Goal: Communication & Community: Answer question/provide support

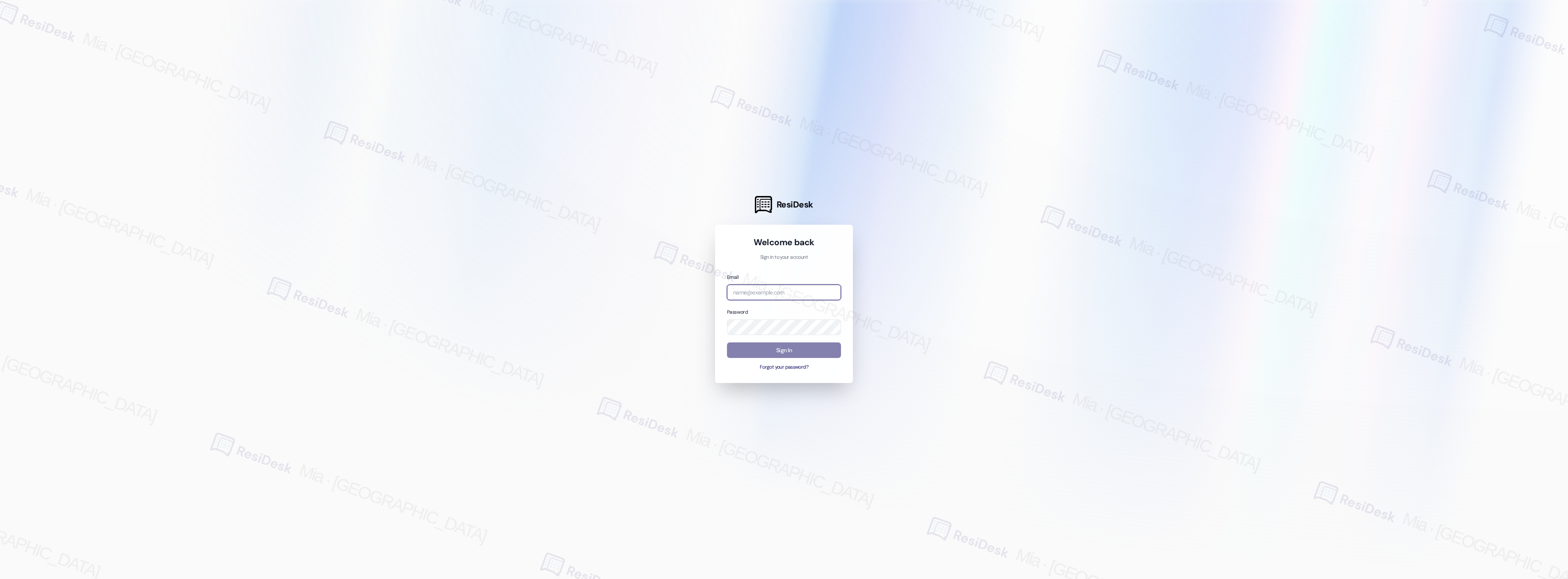
click at [822, 294] on input "email" at bounding box center [783, 293] width 114 height 16
click at [0, 578] on com-1password-button at bounding box center [0, 579] width 0 height 0
click at [805, 293] on input "email" at bounding box center [783, 293] width 114 height 16
type input "b"
click at [799, 288] on input "ce" at bounding box center [783, 293] width 114 height 16
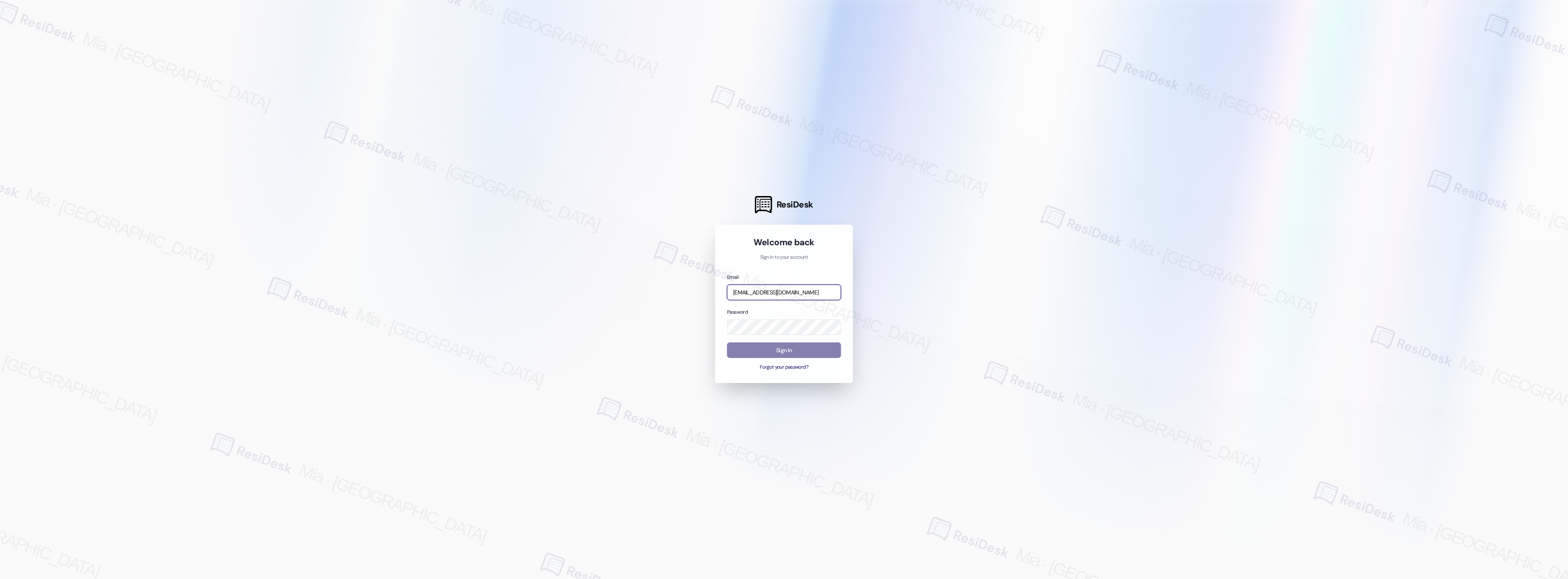
type input "automated-surveys-celle-mia.caampued@celle.com"
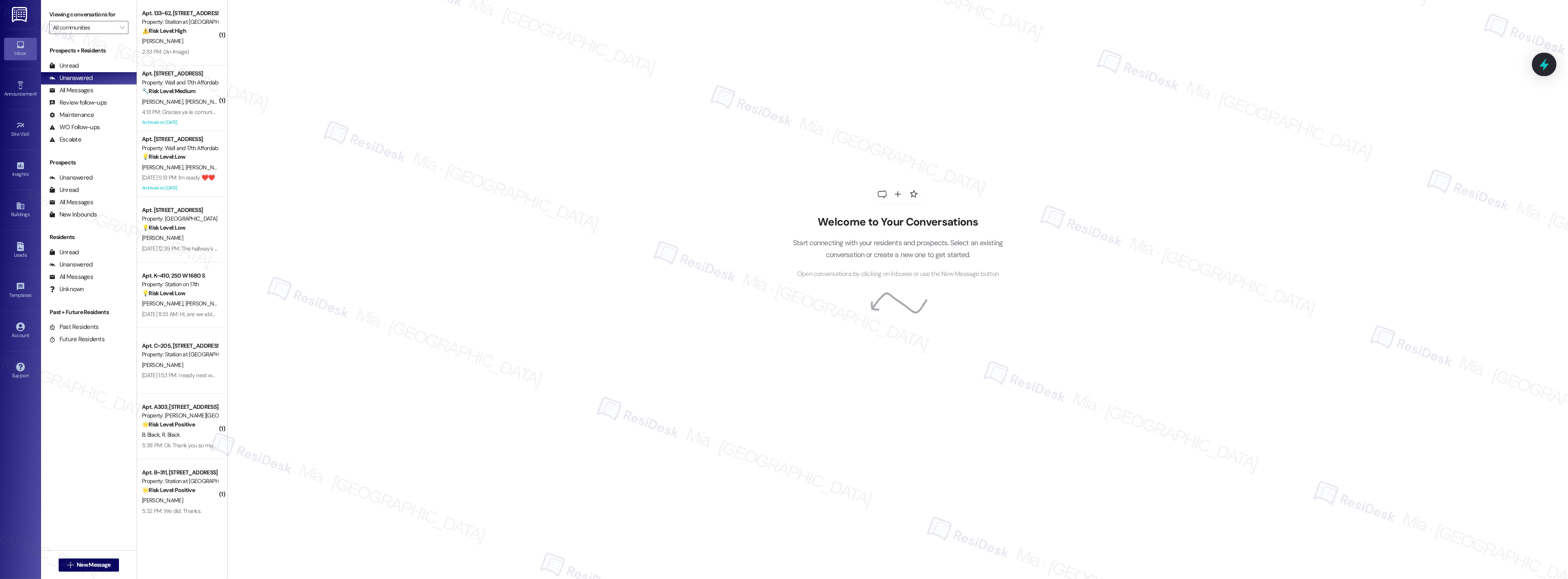
click at [1547, 67] on icon at bounding box center [1544, 64] width 14 height 14
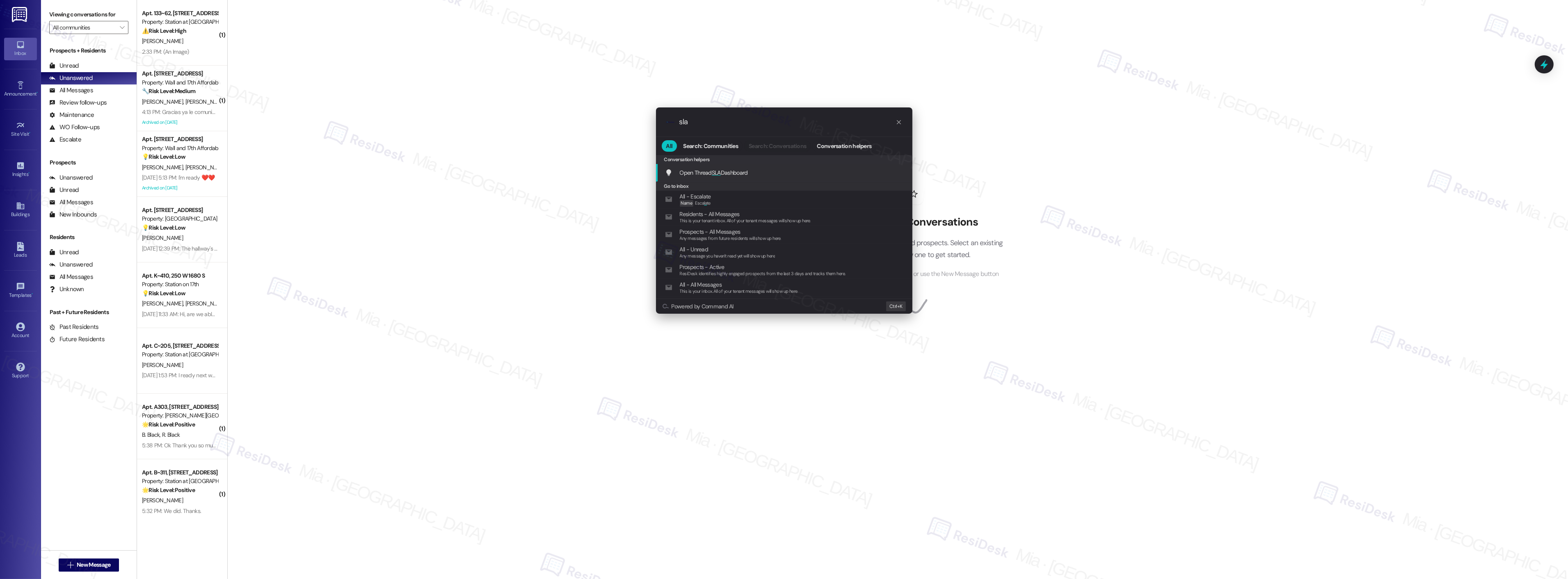
click at [725, 170] on span "Open Thread SLA Dashboard" at bounding box center [714, 173] width 68 height 7
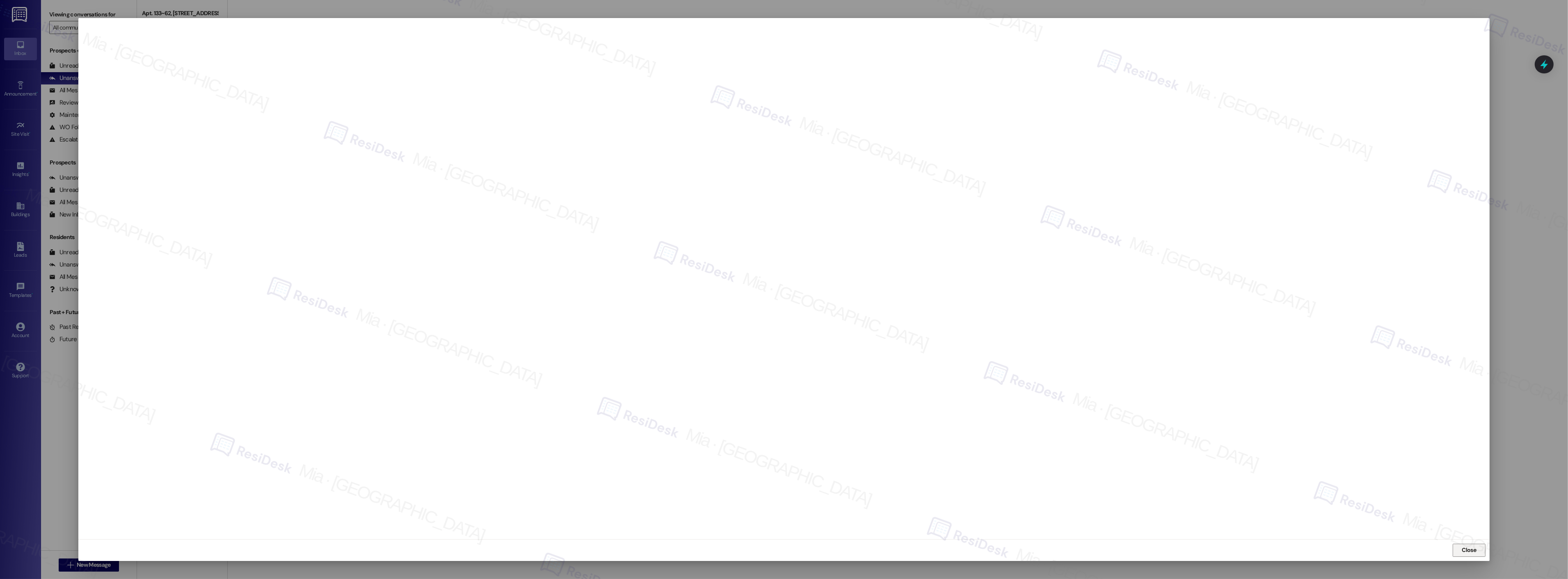
click at [1458, 553] on button "Close" at bounding box center [1469, 550] width 33 height 13
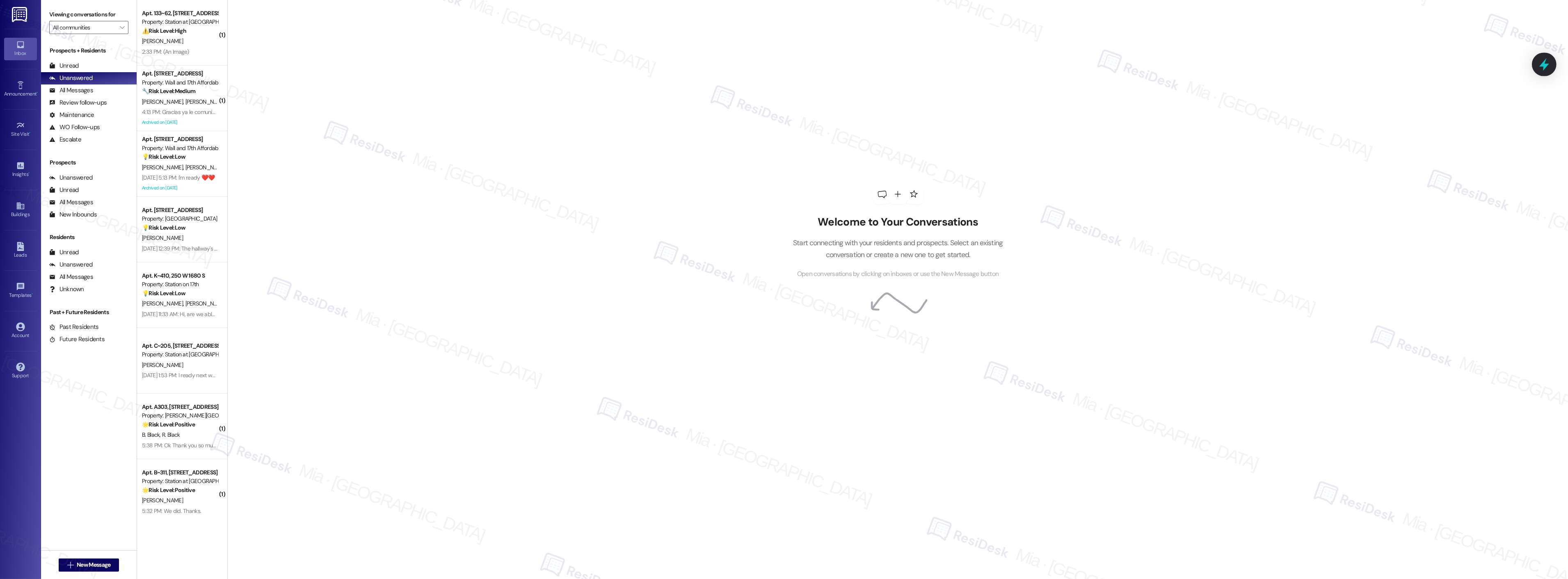
click at [1546, 69] on icon at bounding box center [1544, 64] width 14 height 14
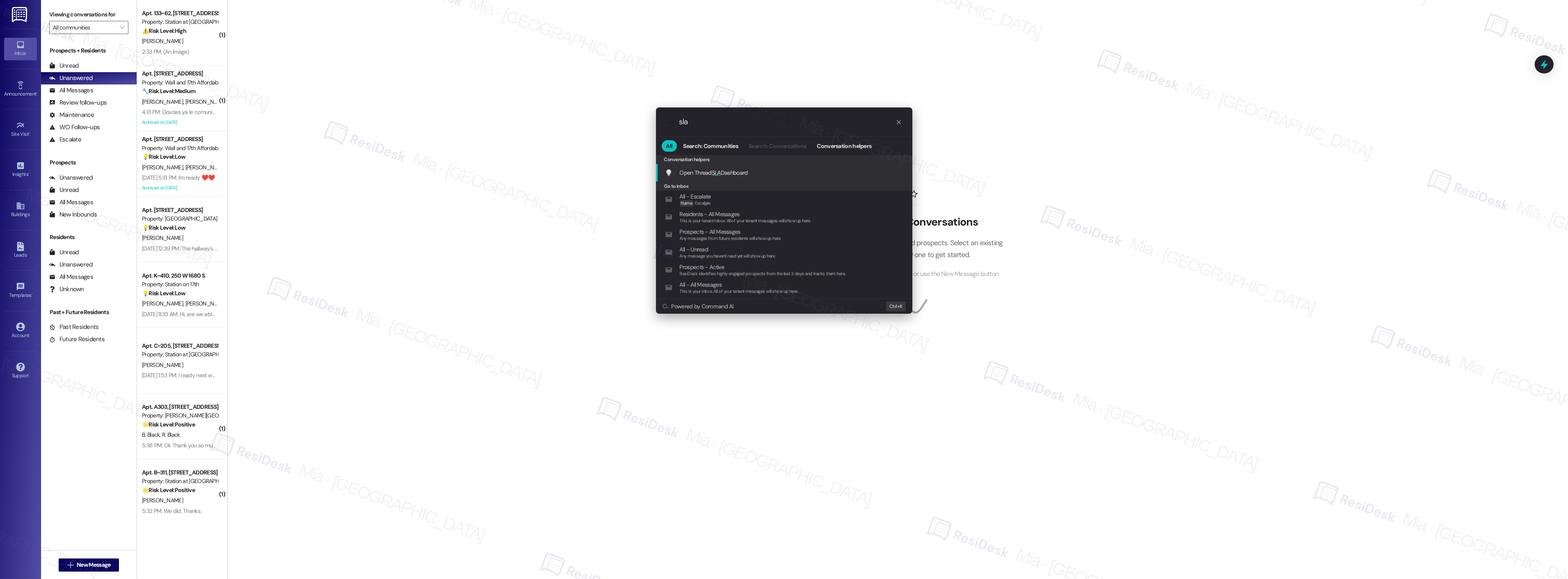
click at [756, 172] on div "Open Thread SLA Dashboard Add shortcut" at bounding box center [785, 172] width 240 height 9
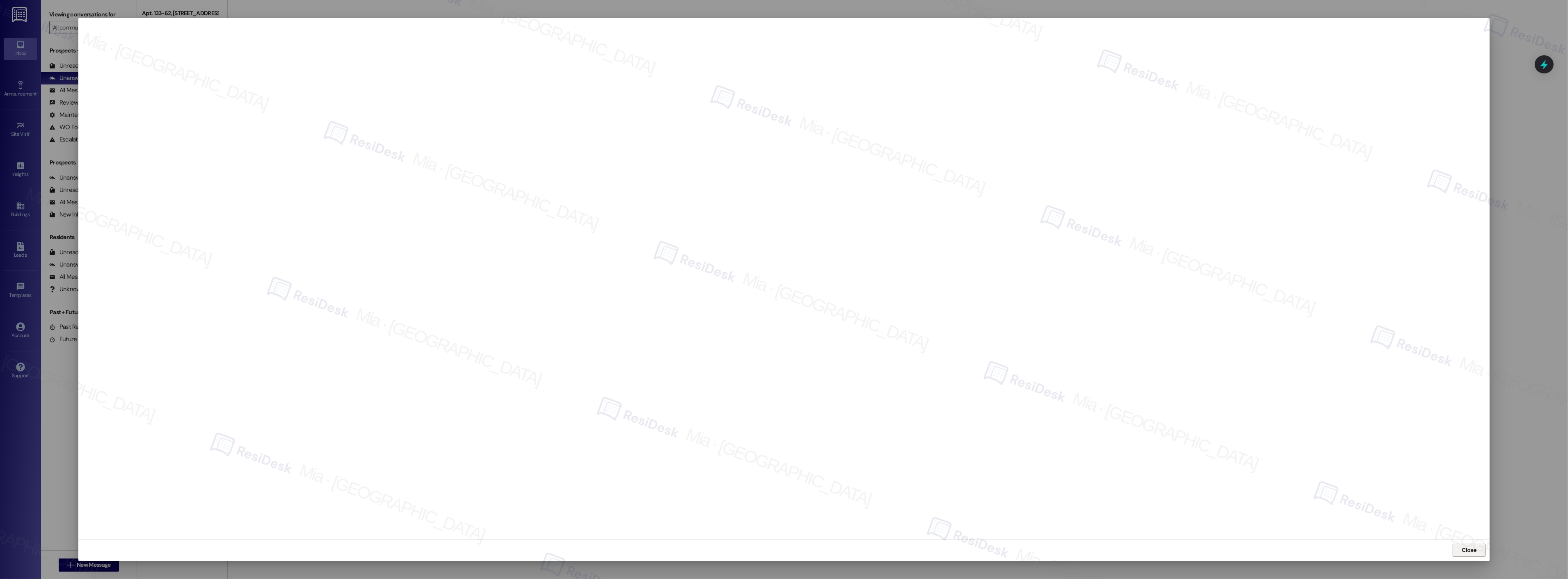
click at [1462, 547] on span "Close" at bounding box center [1469, 550] width 15 height 9
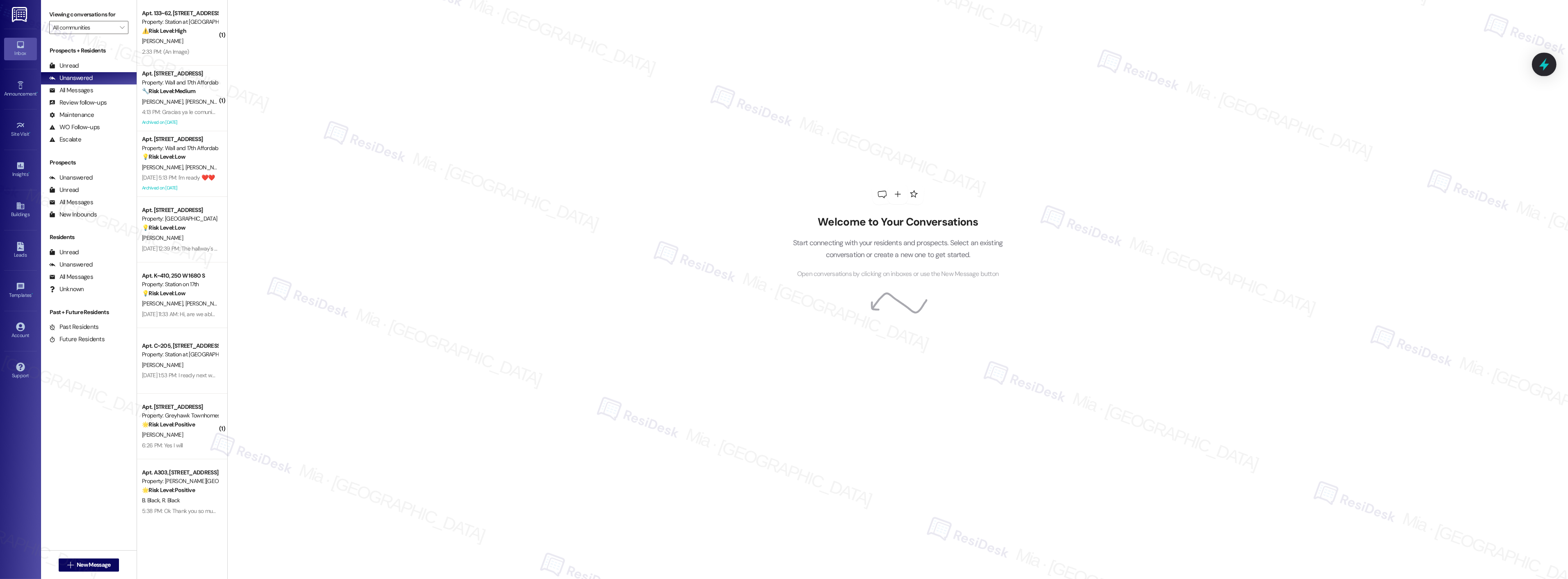
click at [1547, 60] on icon at bounding box center [1544, 64] width 14 height 14
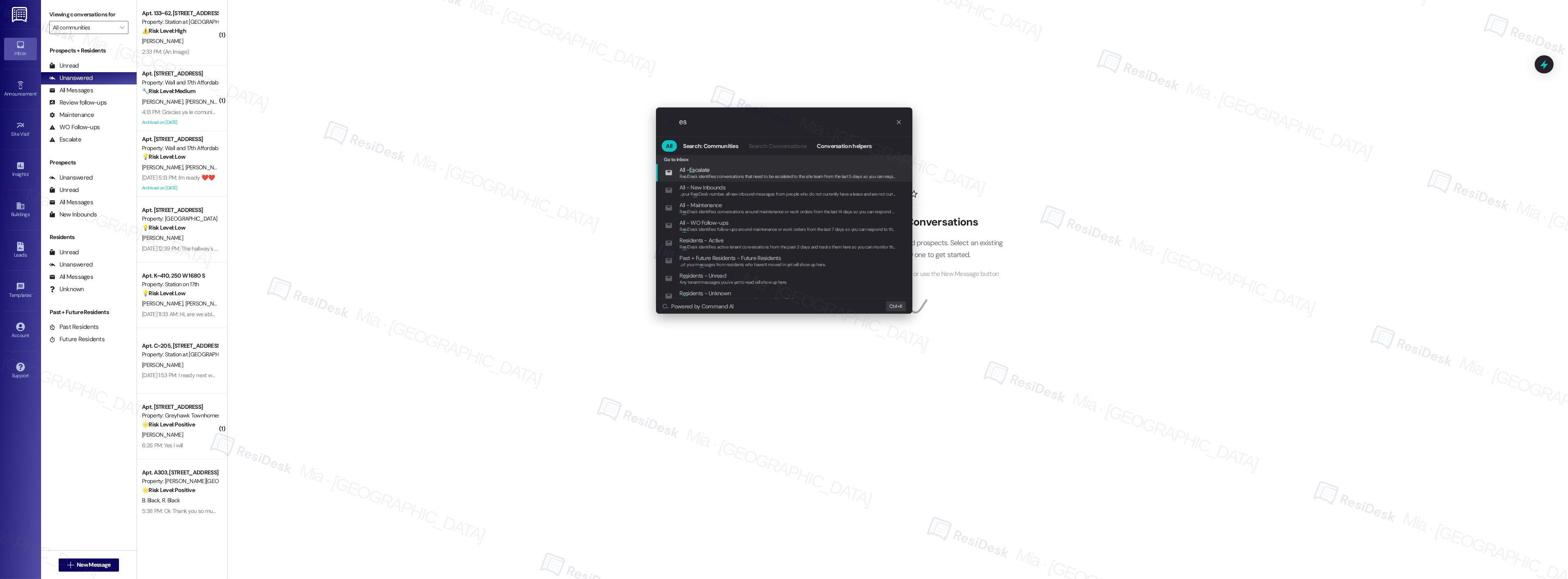
type input "e"
click at [735, 170] on span "Open Thread SLA Dashboard" at bounding box center [714, 173] width 68 height 7
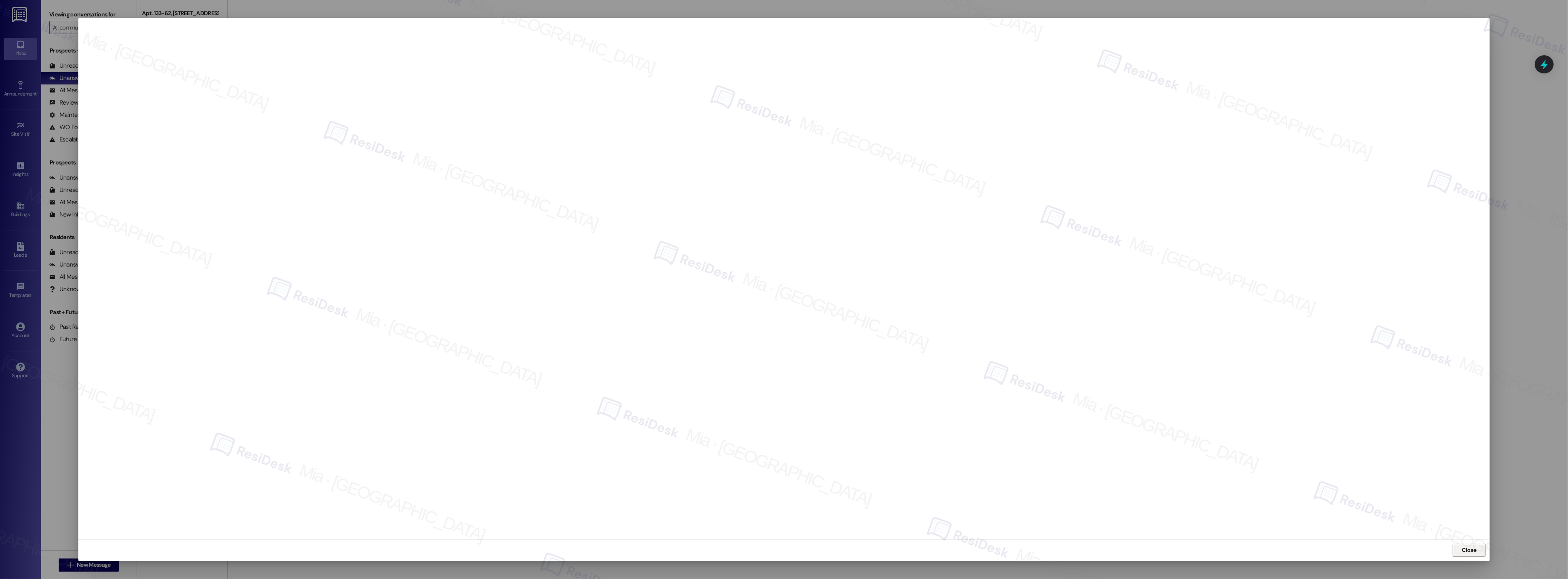
click at [1478, 555] on button "Close" at bounding box center [1469, 550] width 33 height 13
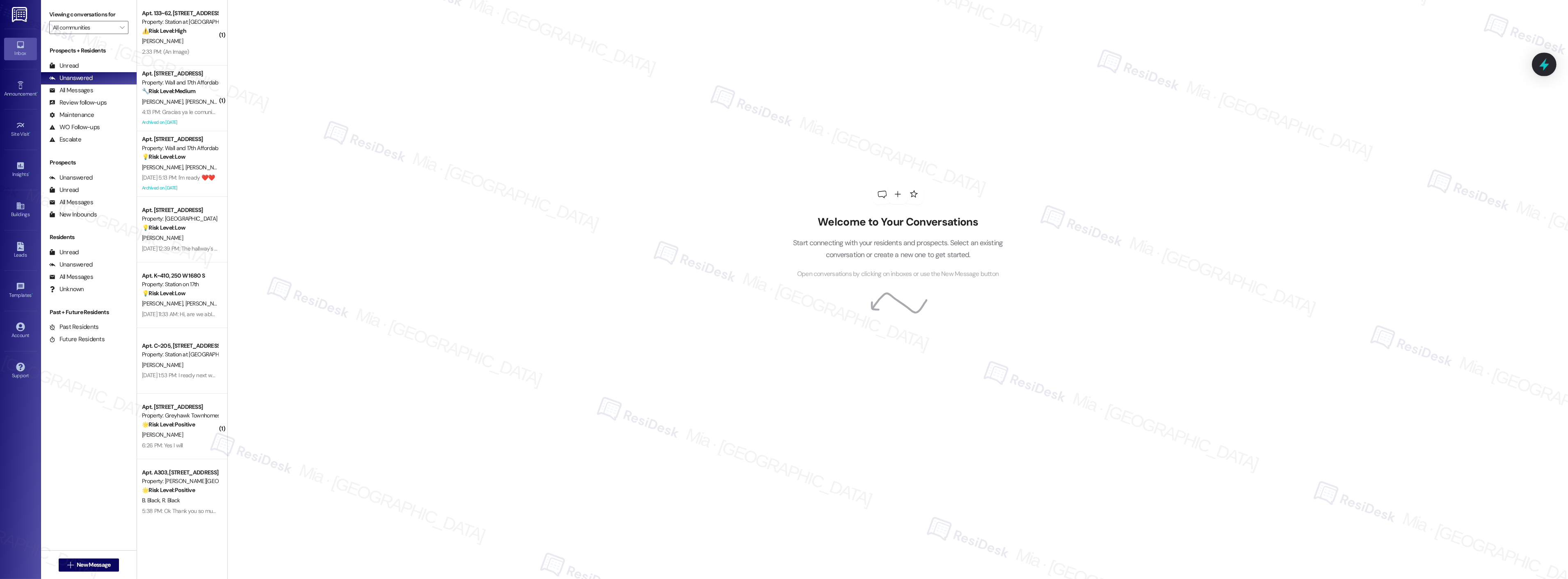
click at [1549, 62] on icon at bounding box center [1544, 64] width 14 height 14
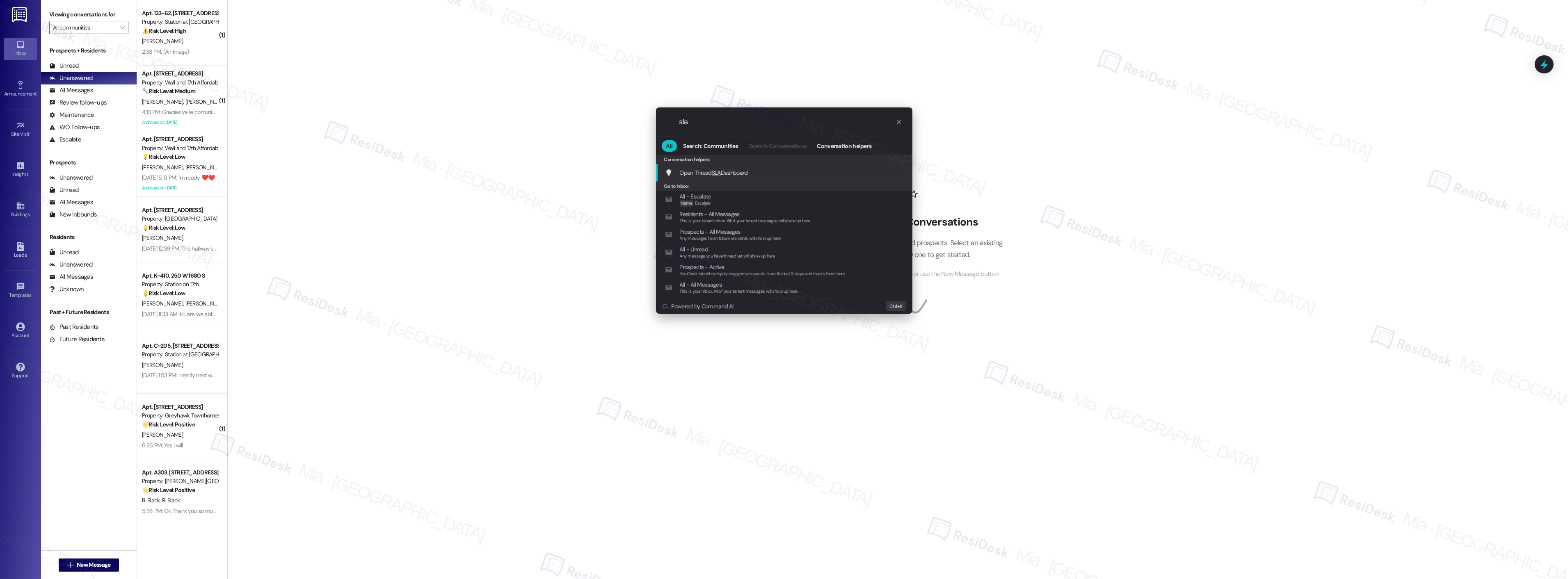
click at [737, 170] on span "Open Thread SLA Dashboard" at bounding box center [714, 173] width 68 height 7
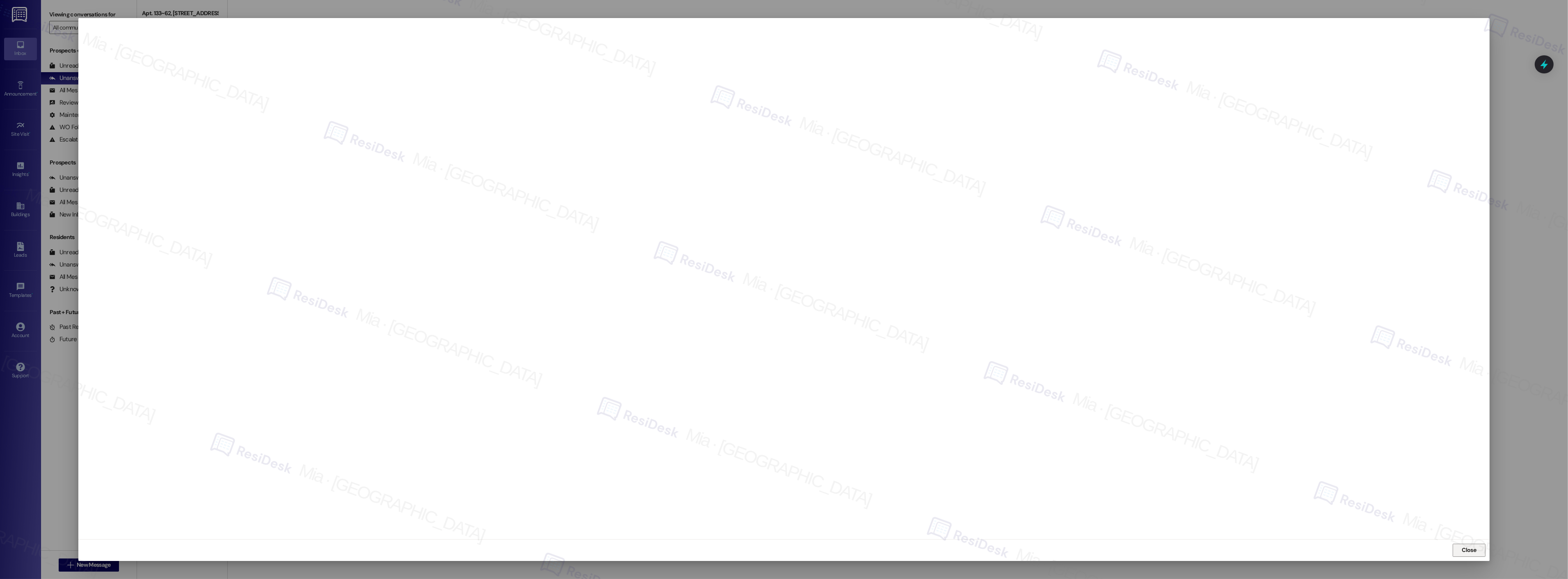
click at [1466, 553] on span "Close" at bounding box center [1469, 550] width 15 height 9
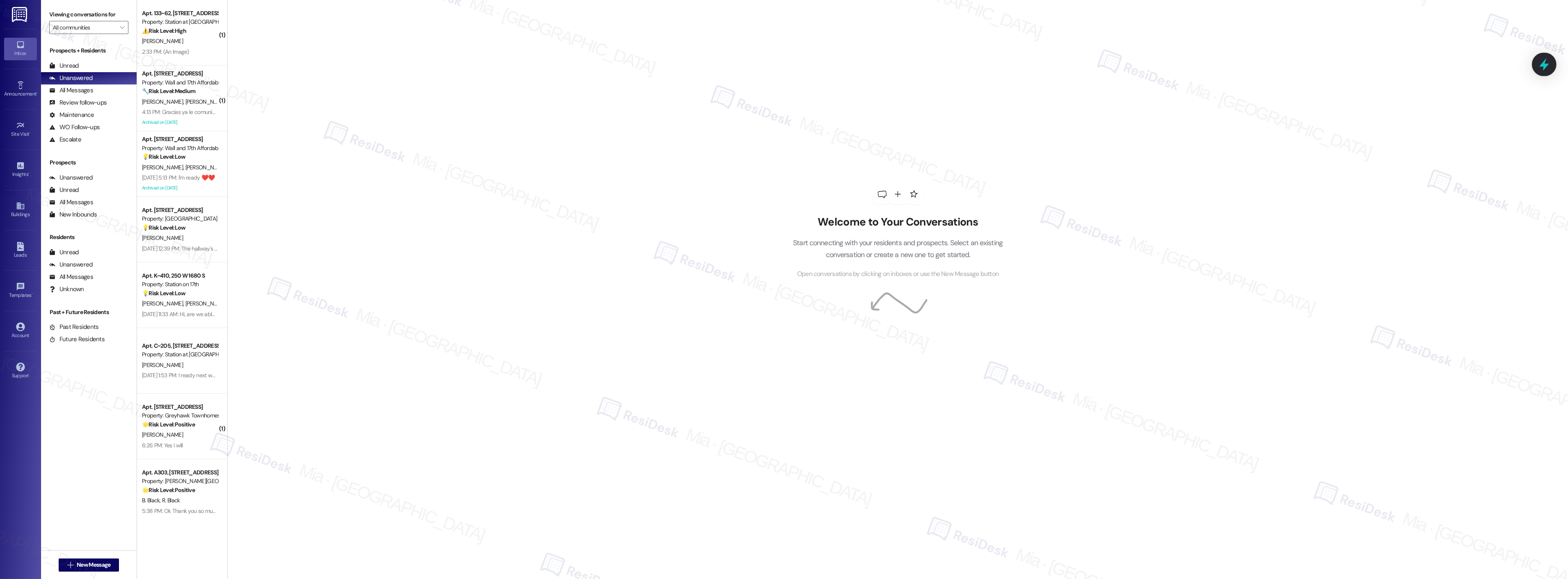
click at [1543, 61] on icon at bounding box center [1544, 64] width 14 height 14
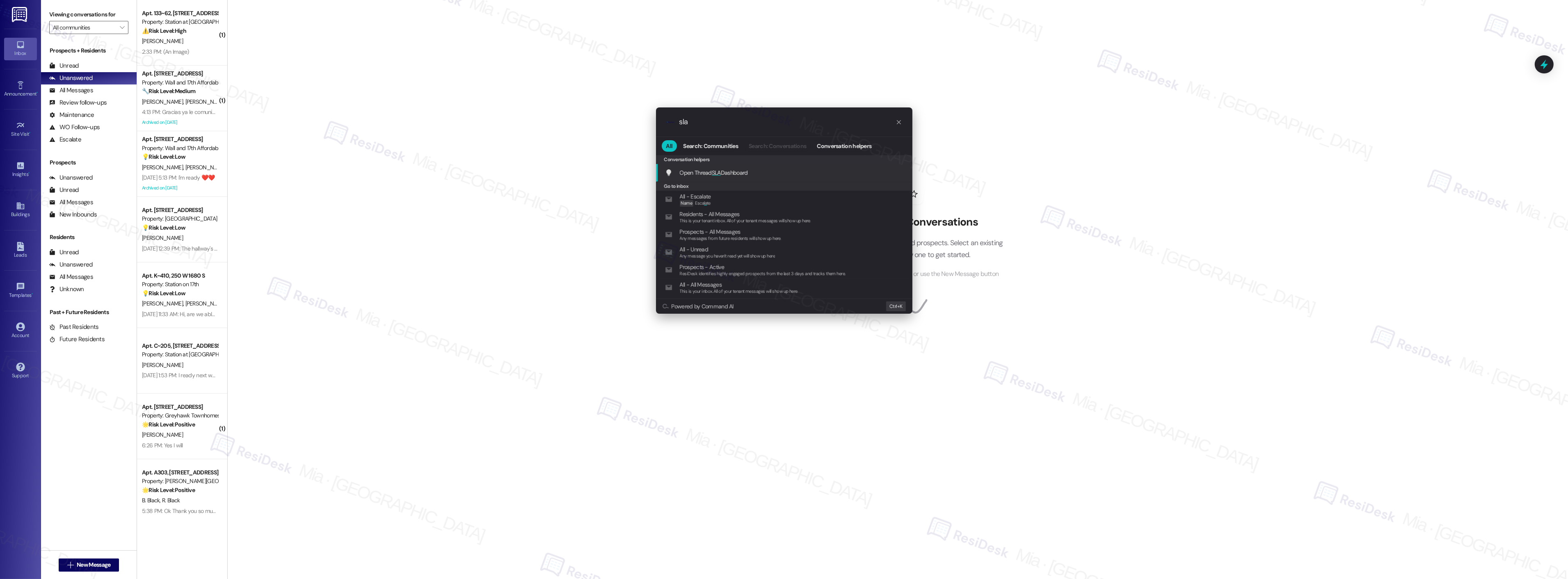
click at [710, 169] on span "Open Thread SLA Dashboard" at bounding box center [714, 173] width 68 height 7
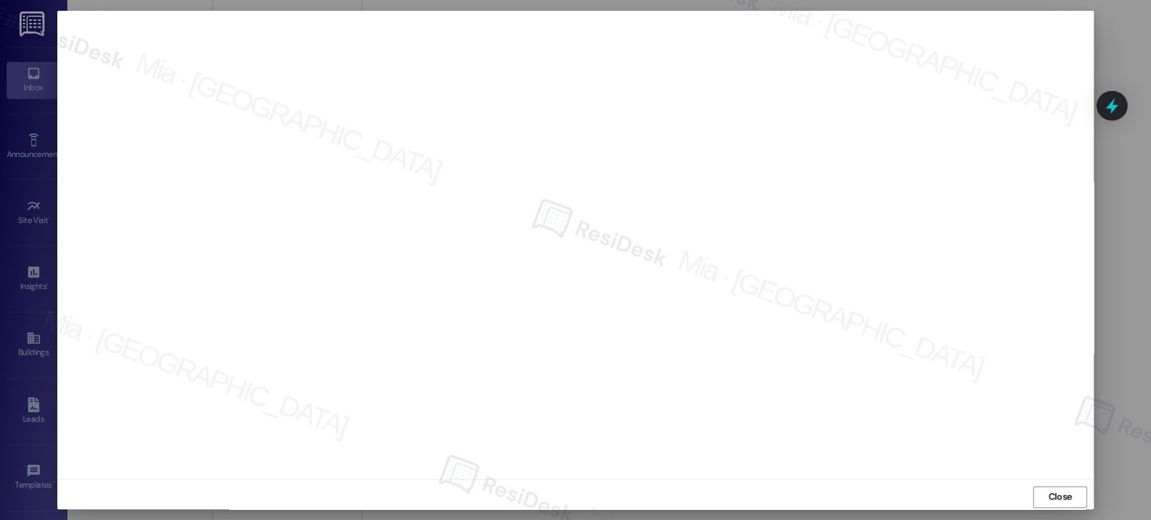
click at [1116, 216] on div at bounding box center [575, 260] width 1151 height 520
click at [1060, 500] on span "Close" at bounding box center [1059, 497] width 24 height 14
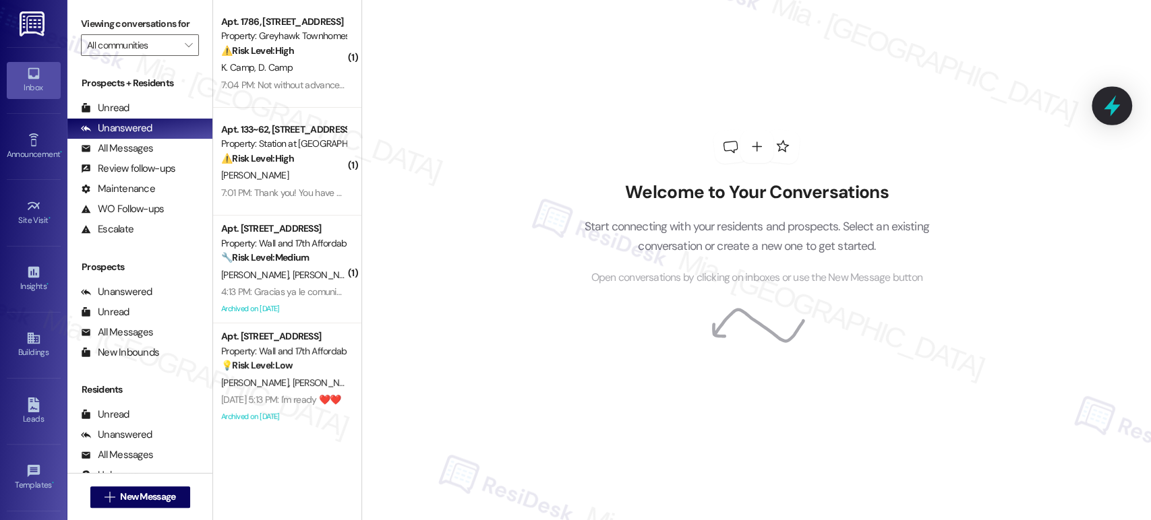
click at [1125, 101] on div at bounding box center [1111, 105] width 40 height 38
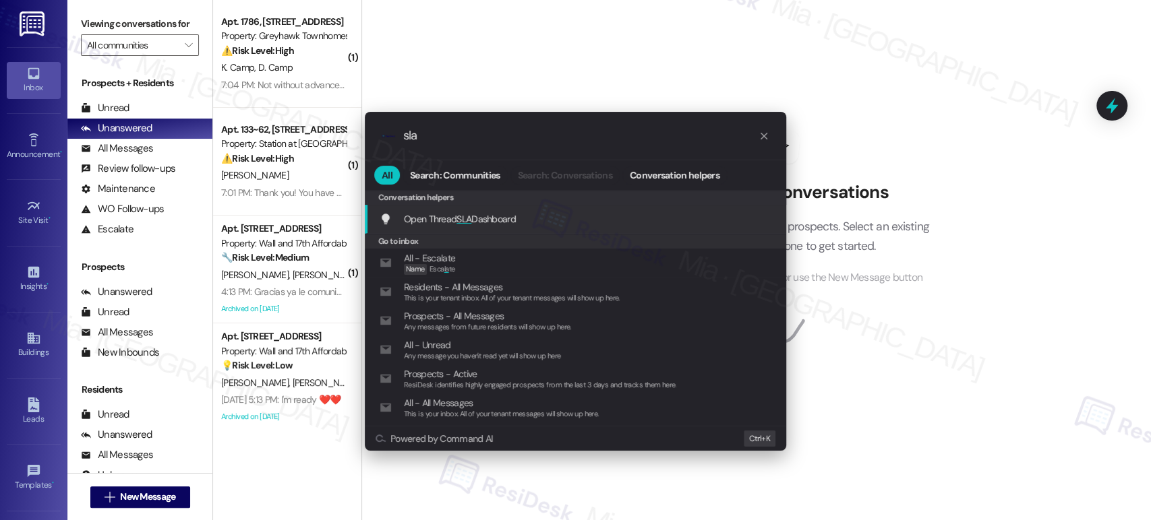
click at [487, 218] on span "Open Thread SLA Dashboard" at bounding box center [460, 219] width 112 height 12
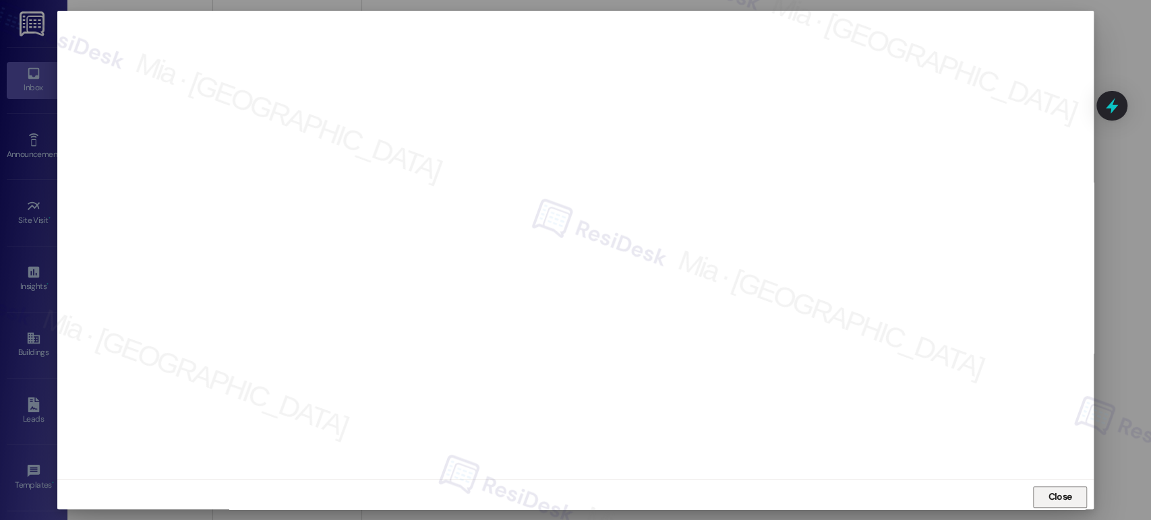
drag, startPoint x: 1064, startPoint y: 493, endPoint x: 1055, endPoint y: 480, distance: 15.5
click at [1064, 491] on span "Close" at bounding box center [1059, 497] width 24 height 14
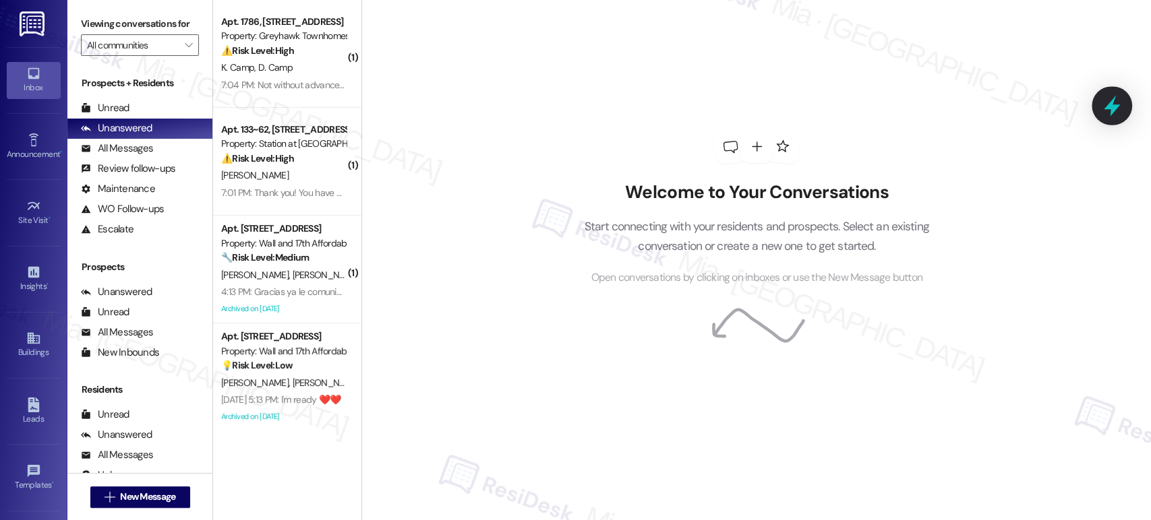
click at [1121, 102] on icon at bounding box center [1111, 105] width 23 height 23
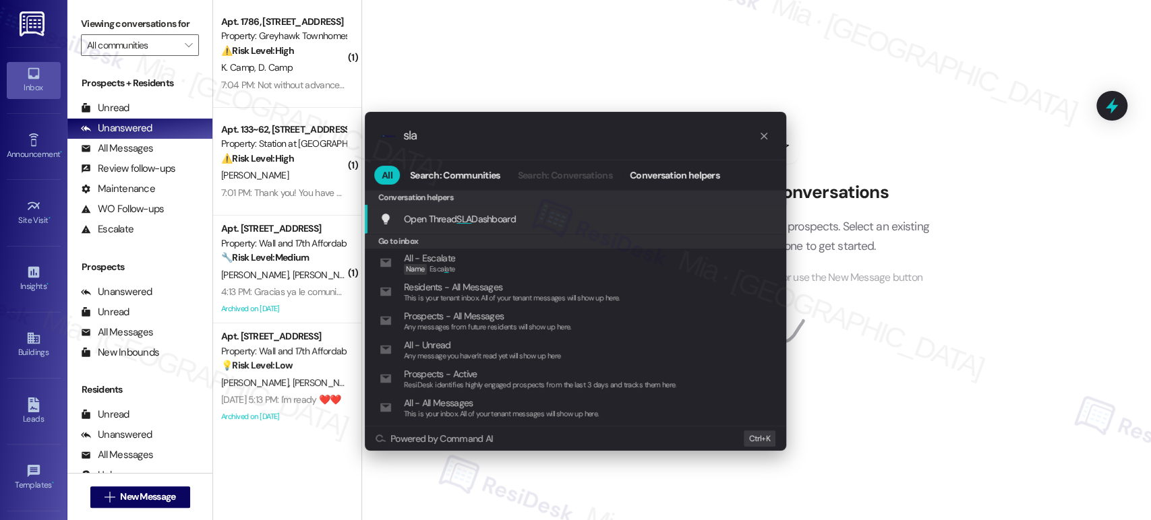
type input "sla"
click at [476, 222] on span "Open Thread SLA Dashboard" at bounding box center [460, 219] width 112 height 12
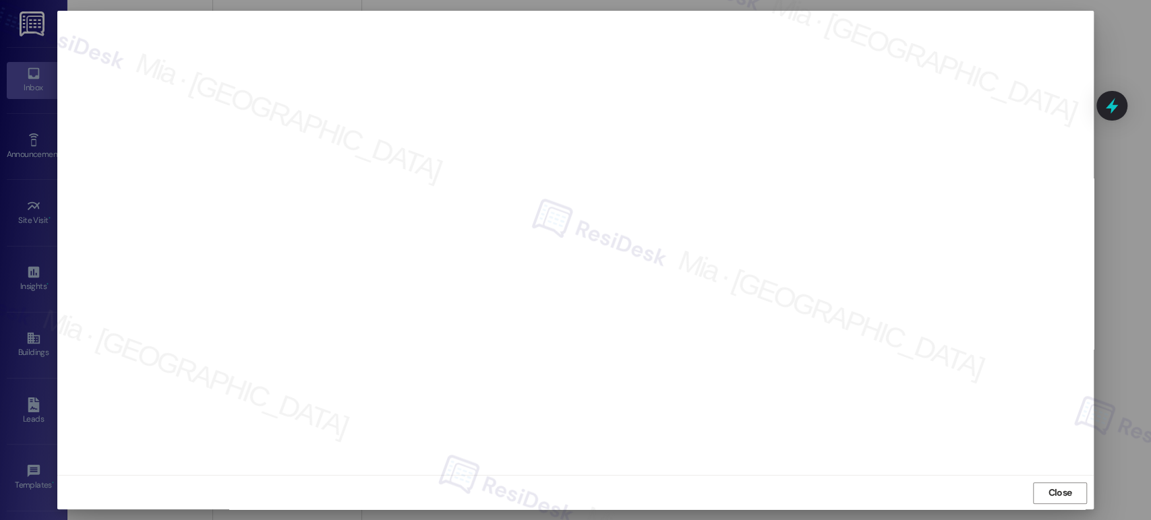
scroll to position [5, 0]
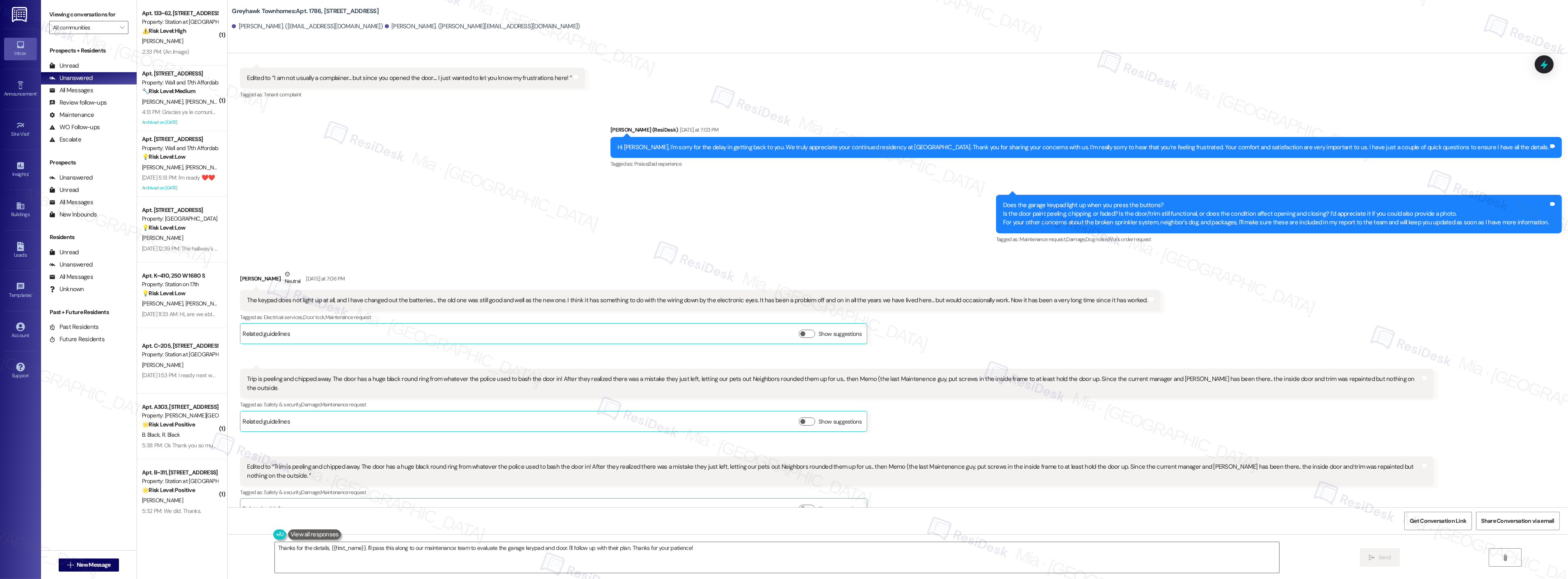
scroll to position [681, 0]
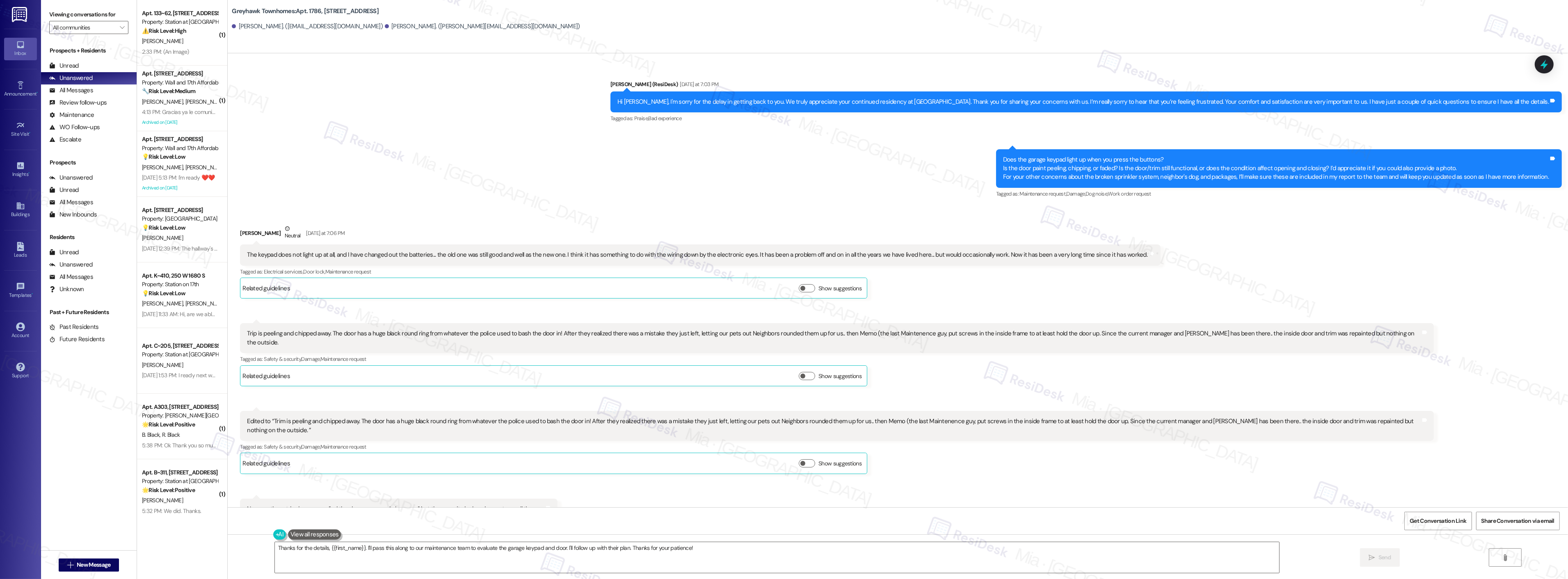
click at [247, 334] on div "Trip is peeling and chipped away. The door has a huge black round ring from wha…" at bounding box center [834, 338] width 1174 height 18
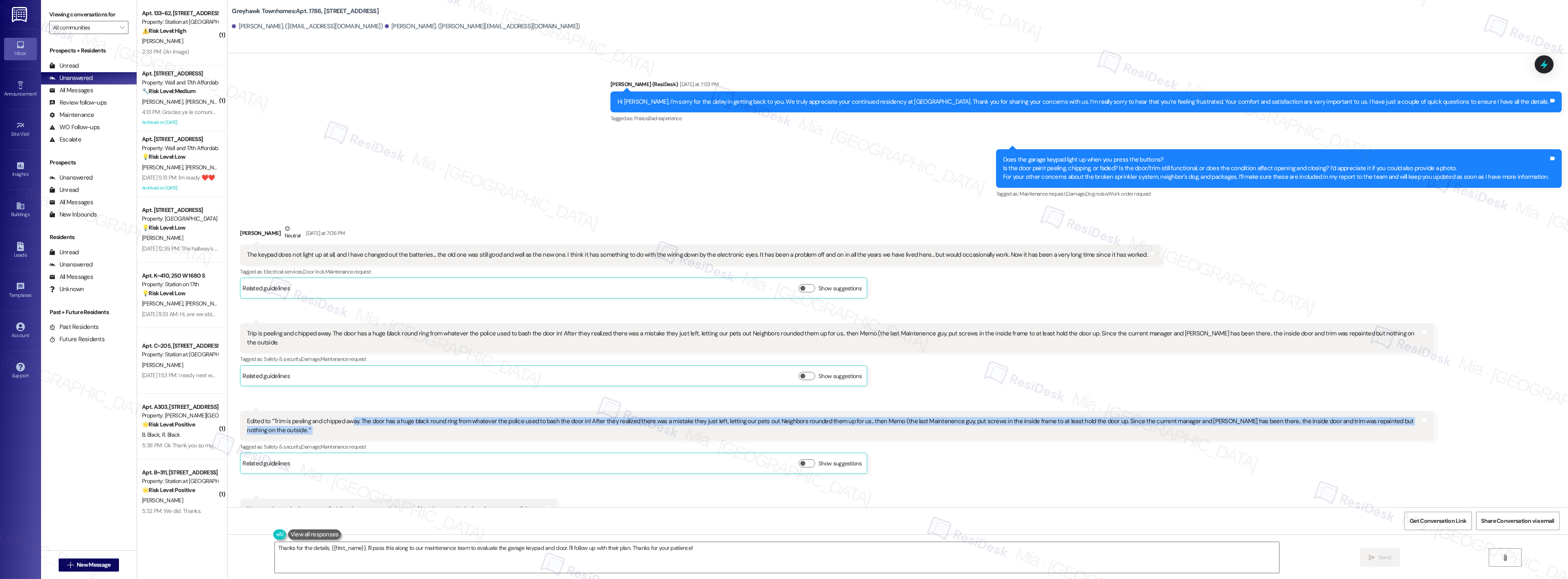
drag, startPoint x: 348, startPoint y: 412, endPoint x: 1297, endPoint y: 416, distance: 949.0
click at [1408, 417] on div "Edited to “Trim is peeling and chipped away. The door has a huge black round ri…" at bounding box center [834, 425] width 1174 height 18
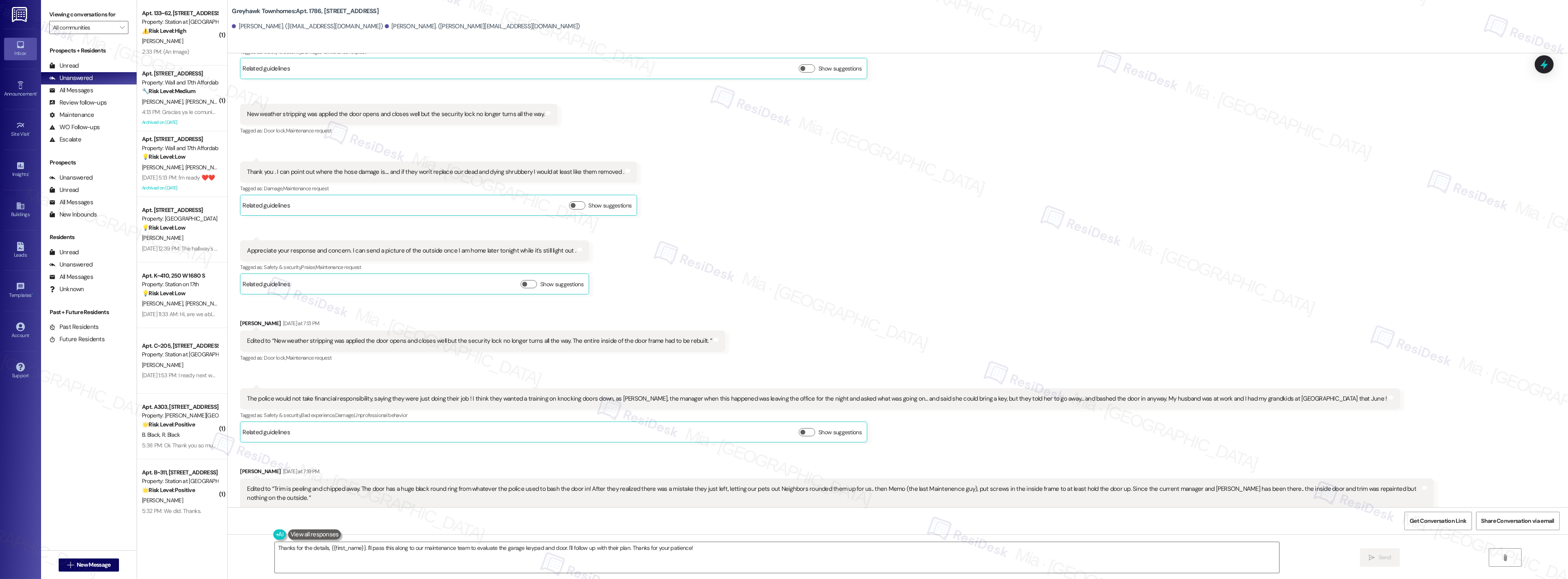
scroll to position [1090, 0]
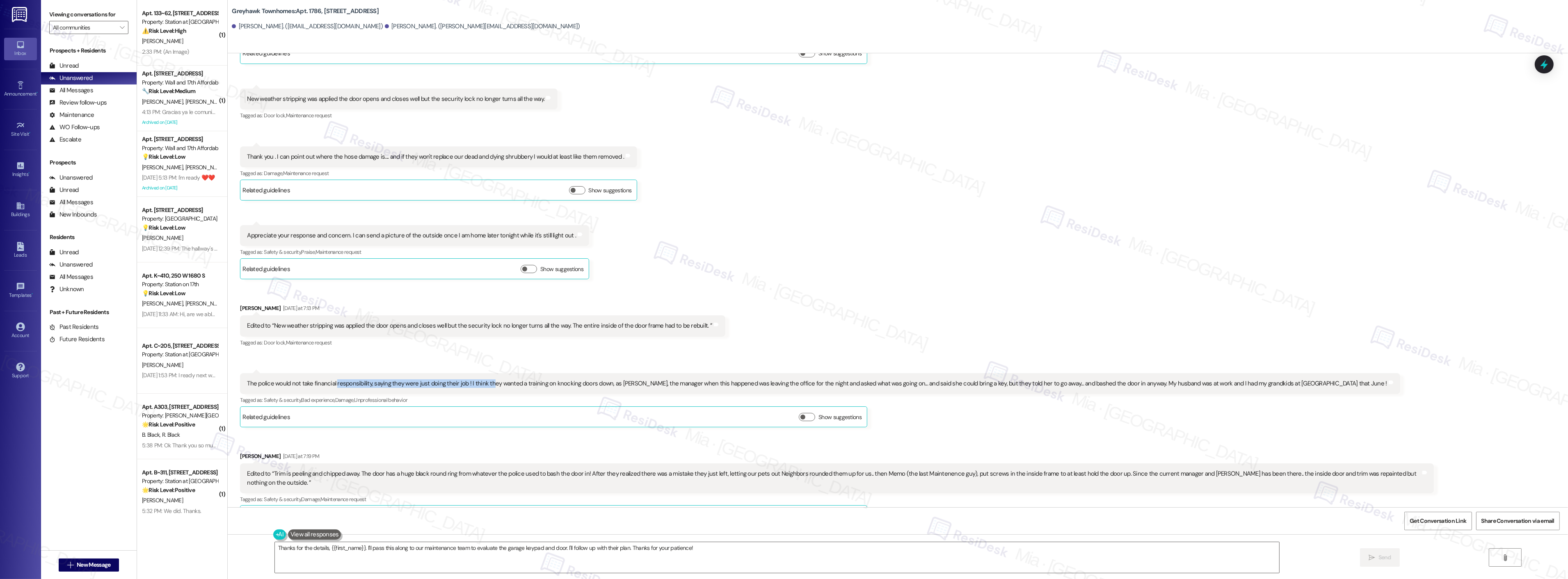
drag, startPoint x: 329, startPoint y: 367, endPoint x: 481, endPoint y: 367, distance: 152.0
click at [481, 379] on div "The police would not take financial responsibility, saying they were just doing…" at bounding box center [817, 383] width 1139 height 9
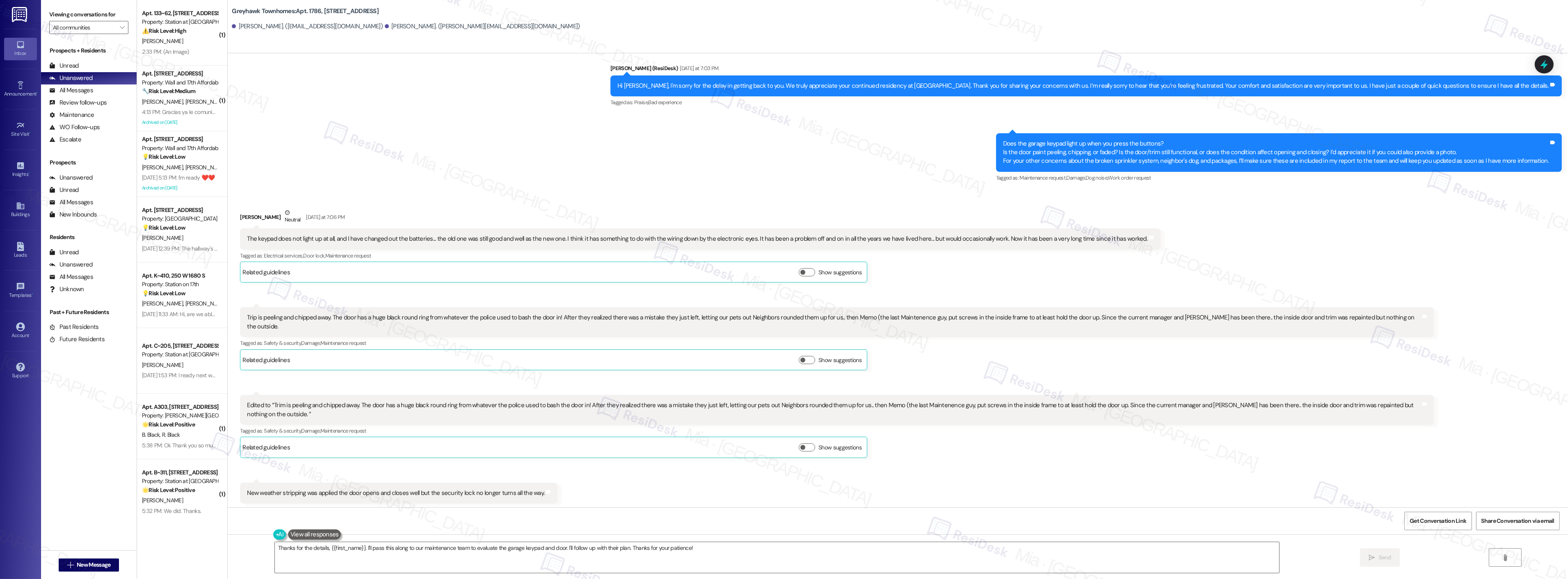
scroll to position [681, 0]
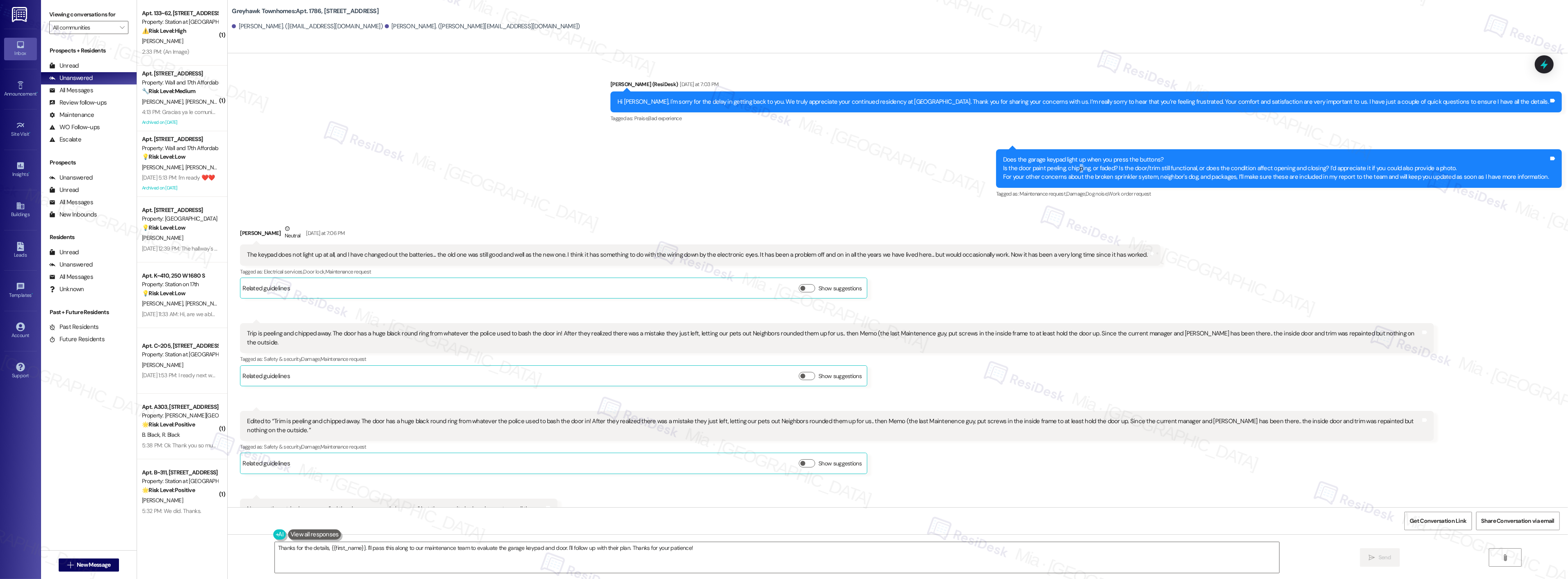
click at [1090, 167] on div "Does the garage keypad light up when you press the buttons? Is the door paint p…" at bounding box center [1276, 168] width 545 height 26
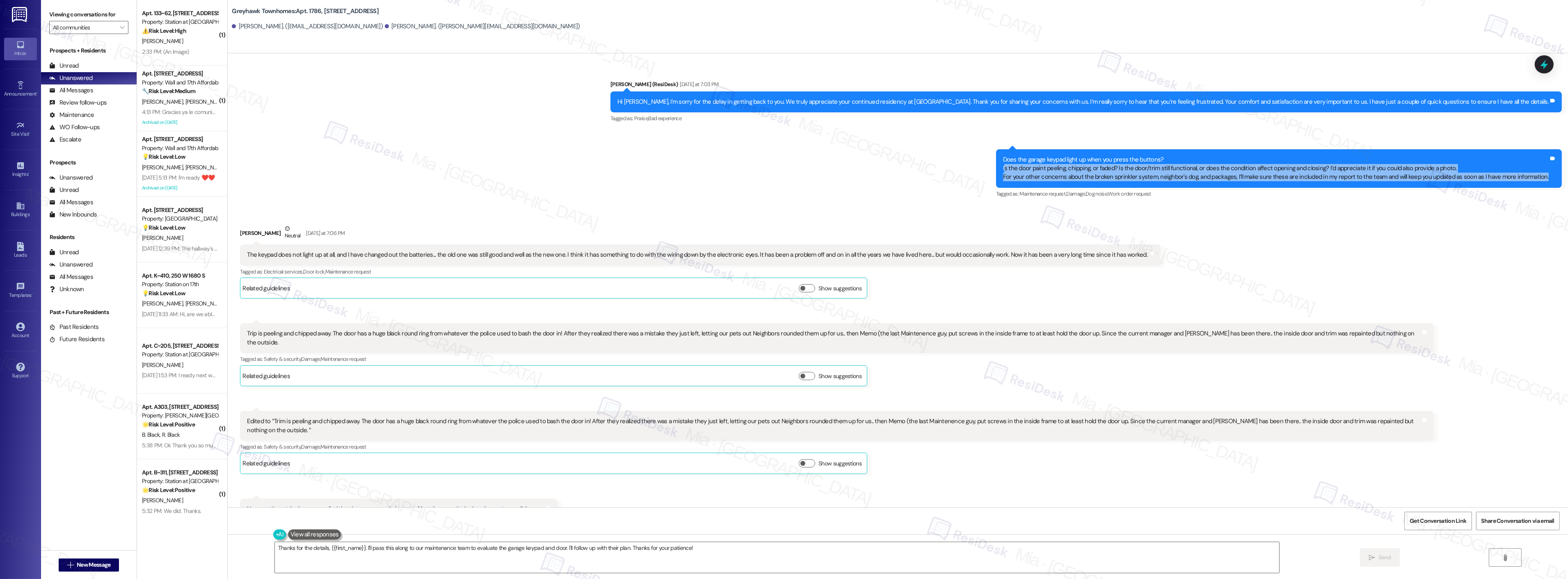
drag, startPoint x: 1015, startPoint y: 172, endPoint x: 1545, endPoint y: 173, distance: 530.0
click at [1545, 173] on div "Does the garage keypad light up when you press the buttons? Is the door paint p…" at bounding box center [1276, 168] width 545 height 26
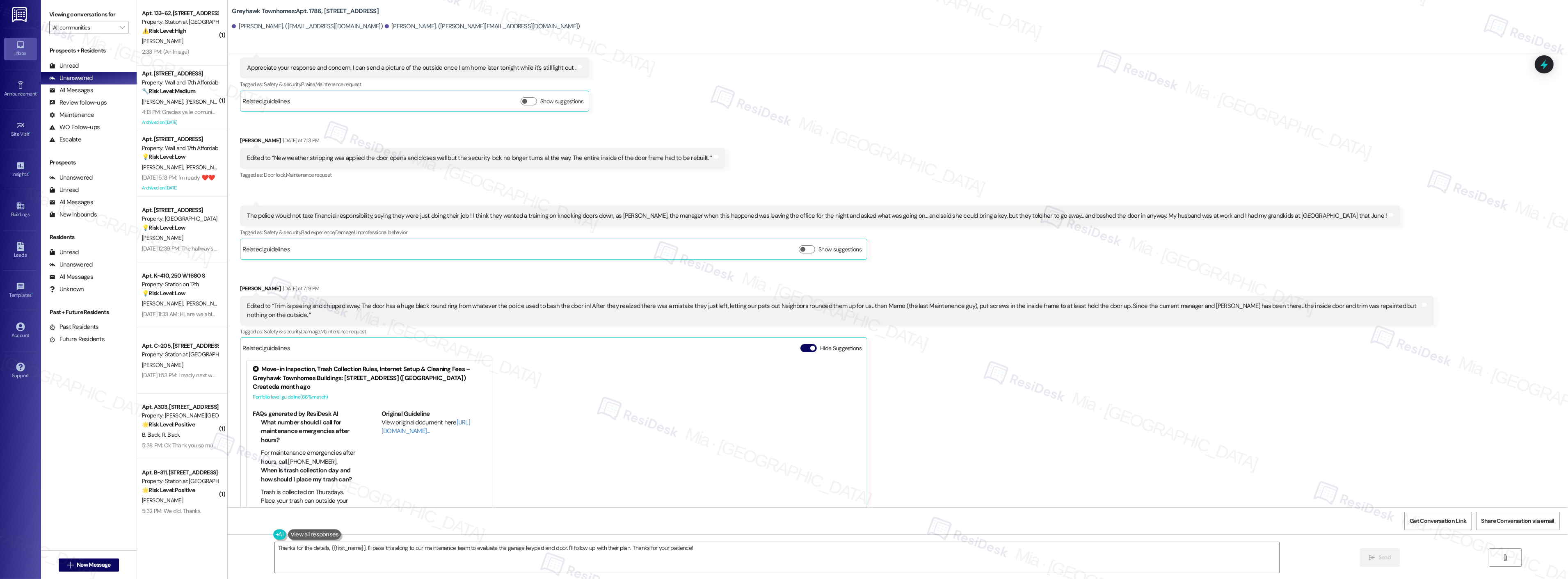
scroll to position [1273, 0]
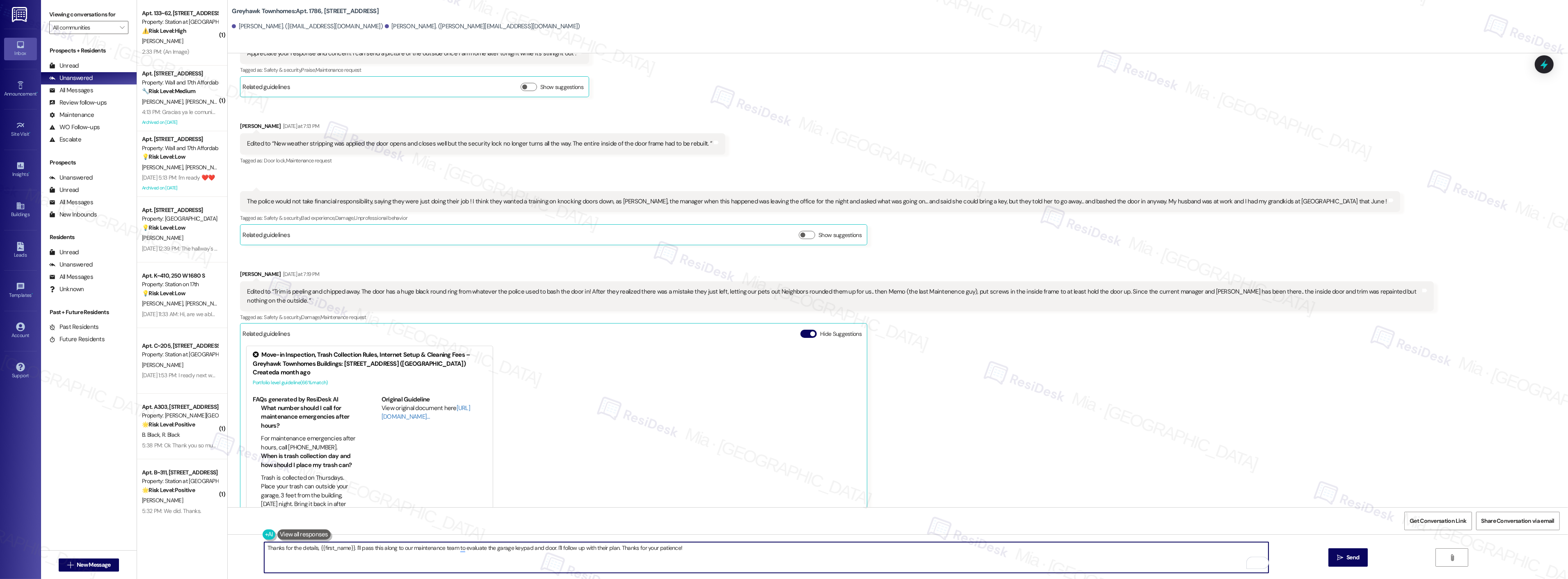
drag, startPoint x: 694, startPoint y: 547, endPoint x: 349, endPoint y: 549, distance: 345.0
click at [349, 549] on textarea "Thanks for the details, {{first_name}}. I'll pass this along to our maintenance…" at bounding box center [766, 557] width 1004 height 31
drag, startPoint x: 351, startPoint y: 547, endPoint x: 630, endPoint y: 548, distance: 279.0
click at [630, 548] on textarea "Thanks for the details, {{first_name}}. I will wait for the photos to send the …" at bounding box center [766, 557] width 1004 height 31
click at [615, 545] on textarea "Thanks for the details, {{first_name}}. I will wait for the photos to send the …" at bounding box center [766, 557] width 1004 height 31
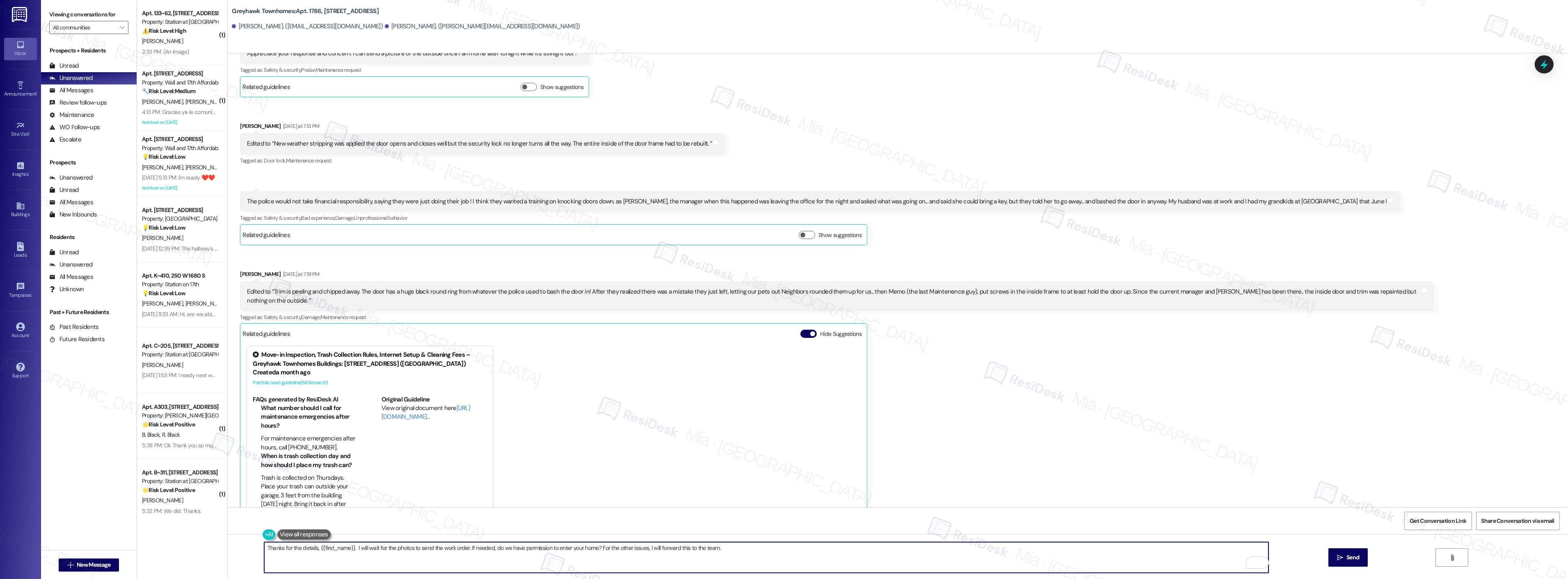
drag, startPoint x: 347, startPoint y: 547, endPoint x: 313, endPoint y: 549, distance: 34.1
click at [313, 549] on textarea "Thanks for the details, {{first_name}}. I will wait for the photos to send the …" at bounding box center [766, 557] width 1004 height 31
click at [747, 548] on textarea "Thanks for the details, Karen. I will wait for the photos to send the work orde…" at bounding box center [766, 557] width 1004 height 31
click at [1359, 556] on span "Send" at bounding box center [1353, 557] width 16 height 9
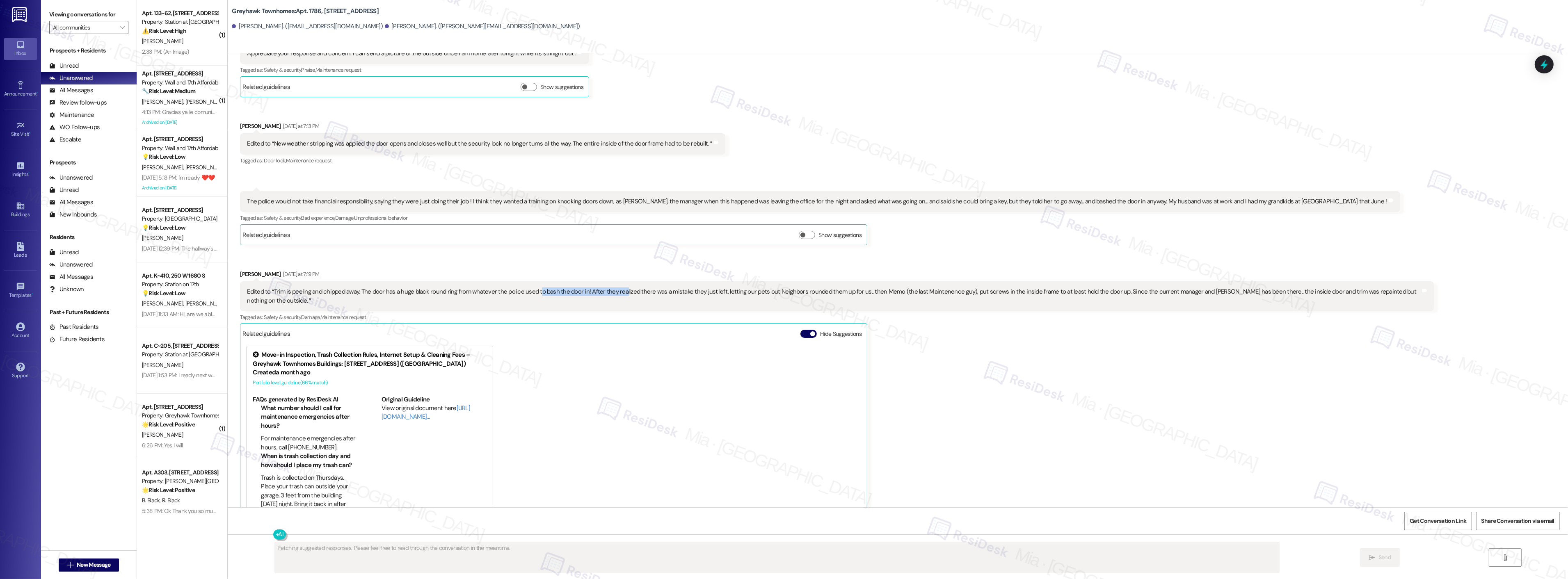
drag, startPoint x: 529, startPoint y: 276, endPoint x: 614, endPoint y: 276, distance: 85.0
click at [614, 287] on div "Edited to “Trim is peeling and chipped away. The door has a huge black round ri…" at bounding box center [834, 296] width 1174 height 18
click at [700, 287] on div "Edited to “Trim is peeling and chipped away. The door has a huge black round ri…" at bounding box center [834, 296] width 1174 height 18
type textarea "Hi {{first_name}}, thanks for the update! I'll include the details about the ga…"
drag, startPoint x: 719, startPoint y: 276, endPoint x: 1219, endPoint y: 263, distance: 500.2
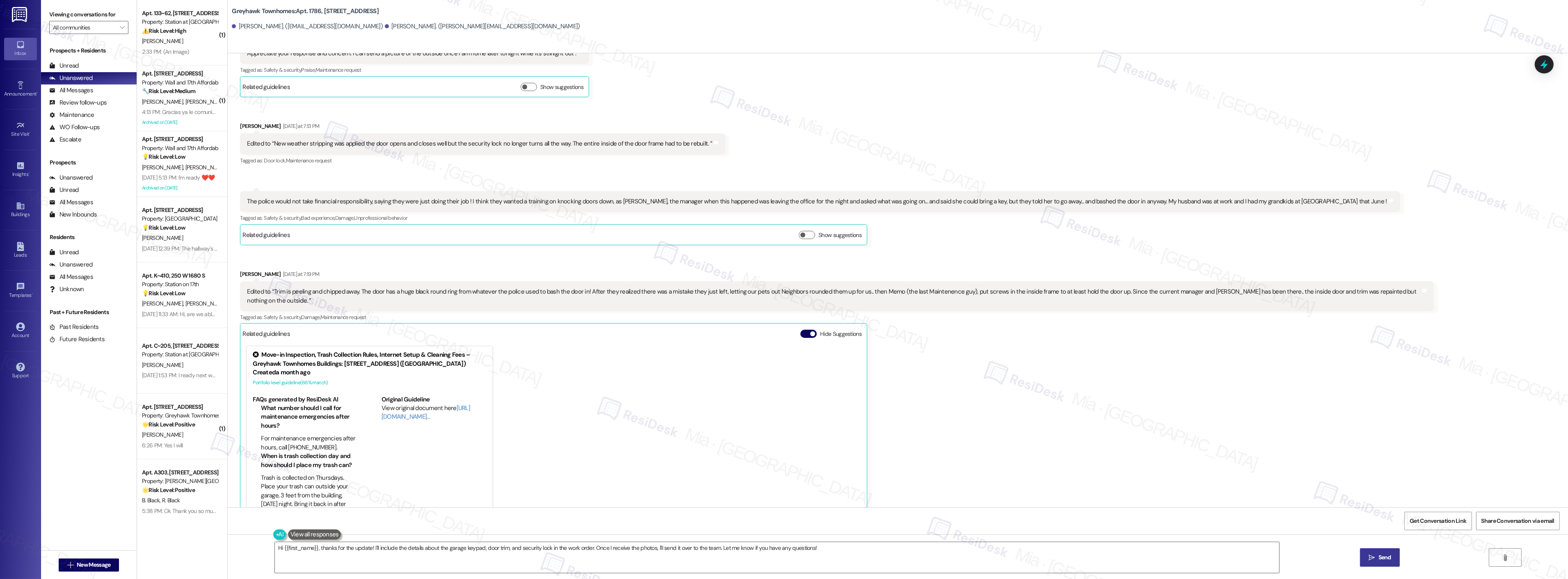
click at [1219, 269] on div "Karen Camp Yesterday at 7:19 PM Edited to “Trim is peeling and chipped away. Th…" at bounding box center [836, 398] width 1194 height 257
drag, startPoint x: 421, startPoint y: 184, endPoint x: 911, endPoint y: 183, distance: 490.0
click at [911, 197] on div "The police would not take financial responsibility, saying they were just doing…" at bounding box center [817, 201] width 1139 height 9
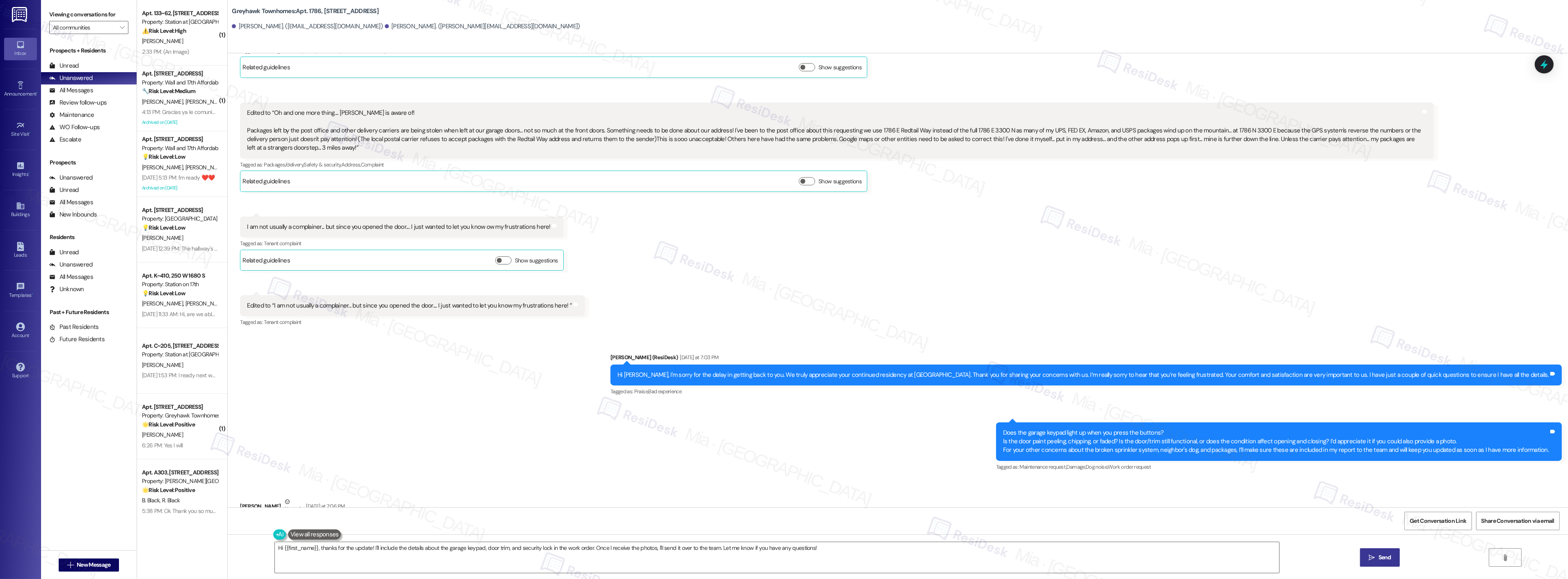
scroll to position [407, 0]
drag, startPoint x: 1102, startPoint y: 450, endPoint x: 1547, endPoint y: 448, distance: 445.0
click at [1547, 448] on div "Does the garage keypad light up when you press the buttons? Is the door paint p…" at bounding box center [1278, 442] width 565 height 38
copy div "broken sprinkler system, neighbor's dog, and packages, I’ll make sure these are…"
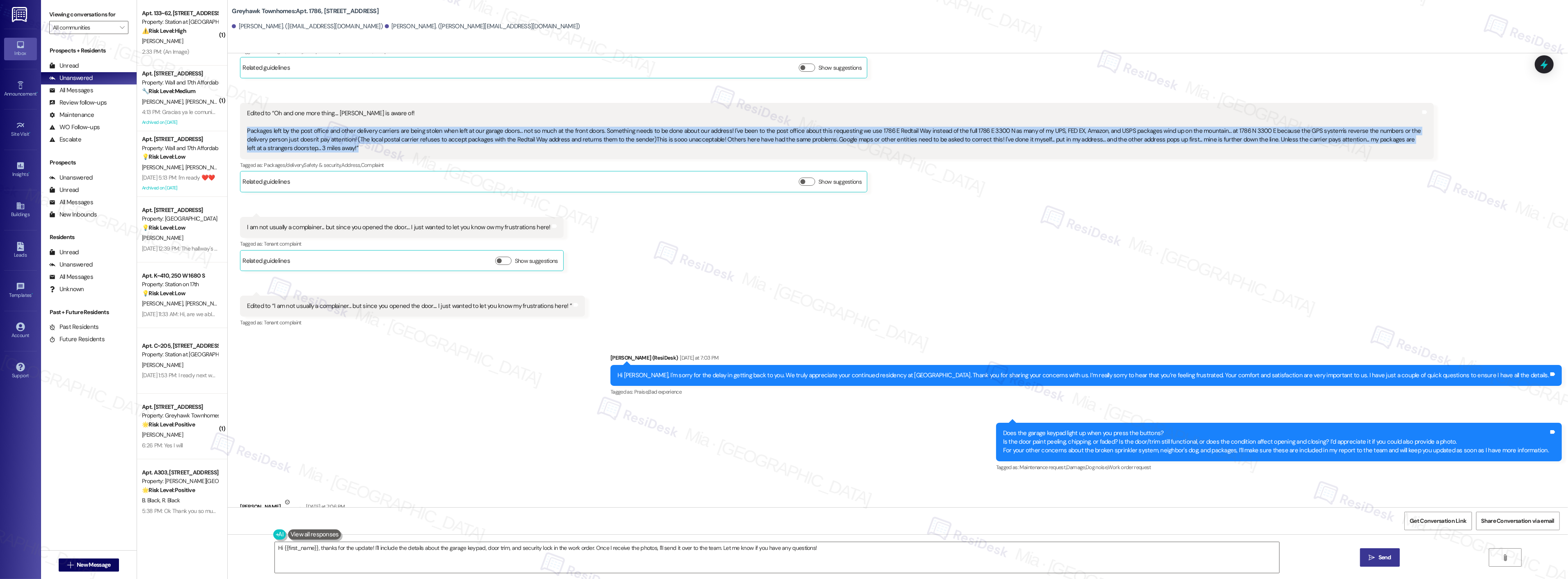
drag, startPoint x: 240, startPoint y: 130, endPoint x: 309, endPoint y: 145, distance: 70.6
click at [309, 145] on div "Edited to “Oh and one more thing.... Alex is aware of! Packages left by the pos…" at bounding box center [834, 131] width 1174 height 44
copy div "Packages left by the post office and other delivery carriers are being stolen w…"
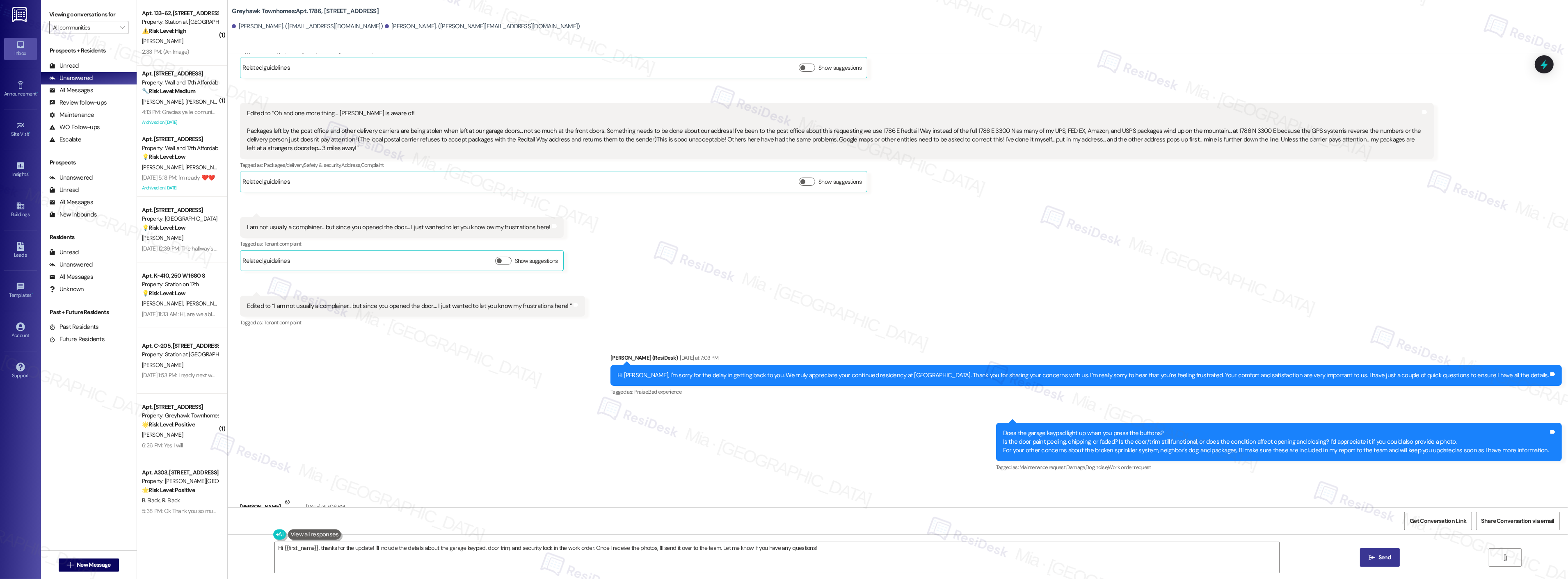
click at [1000, 227] on div "Received via SMS Karen Camp Question Sep 08, 2025 at 12:30 PM We have been here…" at bounding box center [898, 86] width 1340 height 496
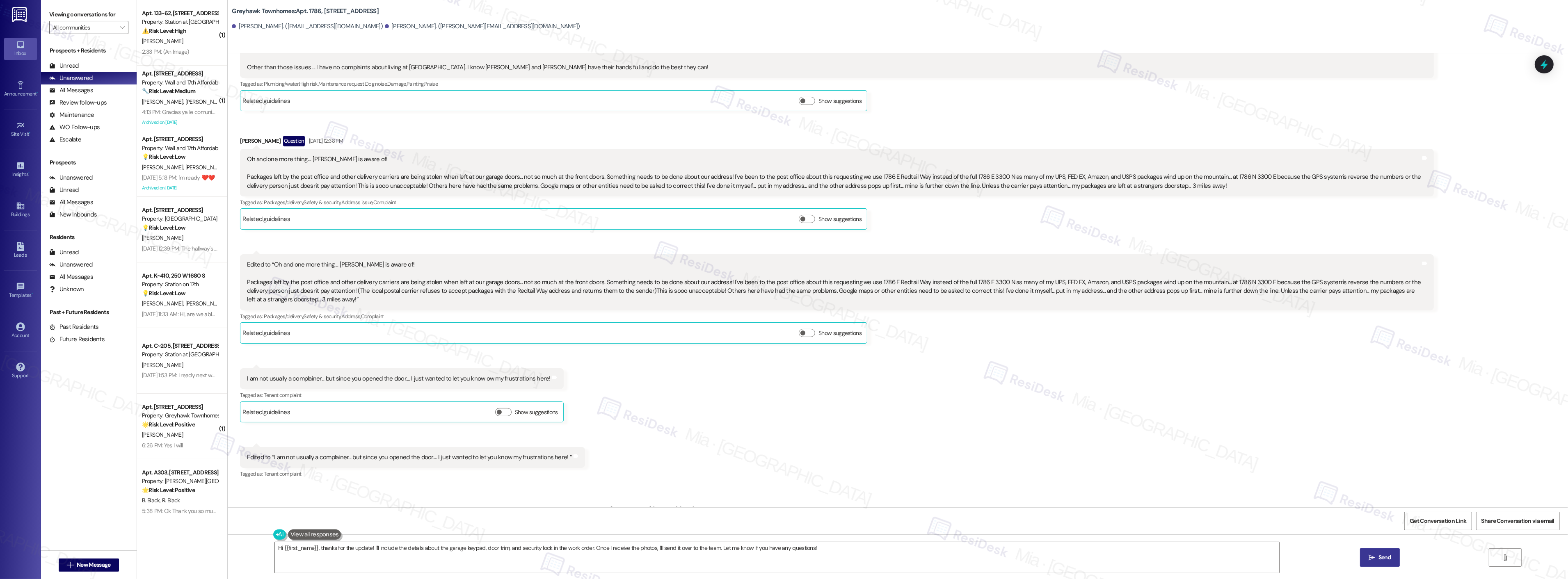
scroll to position [226, 0]
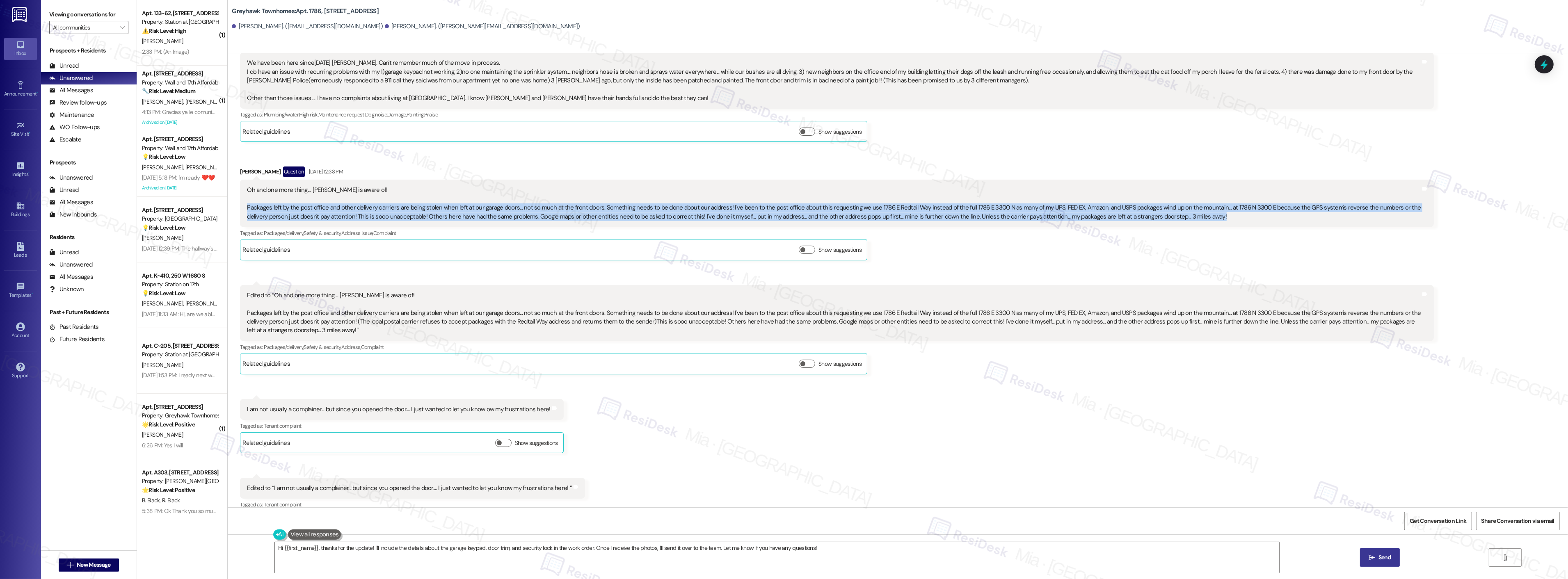
drag, startPoint x: 239, startPoint y: 210, endPoint x: 1179, endPoint y: 212, distance: 940.0
click at [1179, 212] on div "Oh and one more thing.... Alex is aware of! Packages left by the post office an…" at bounding box center [833, 203] width 1175 height 35
copy div "Packages left by the post office and other delivery carriers are being stolen w…"
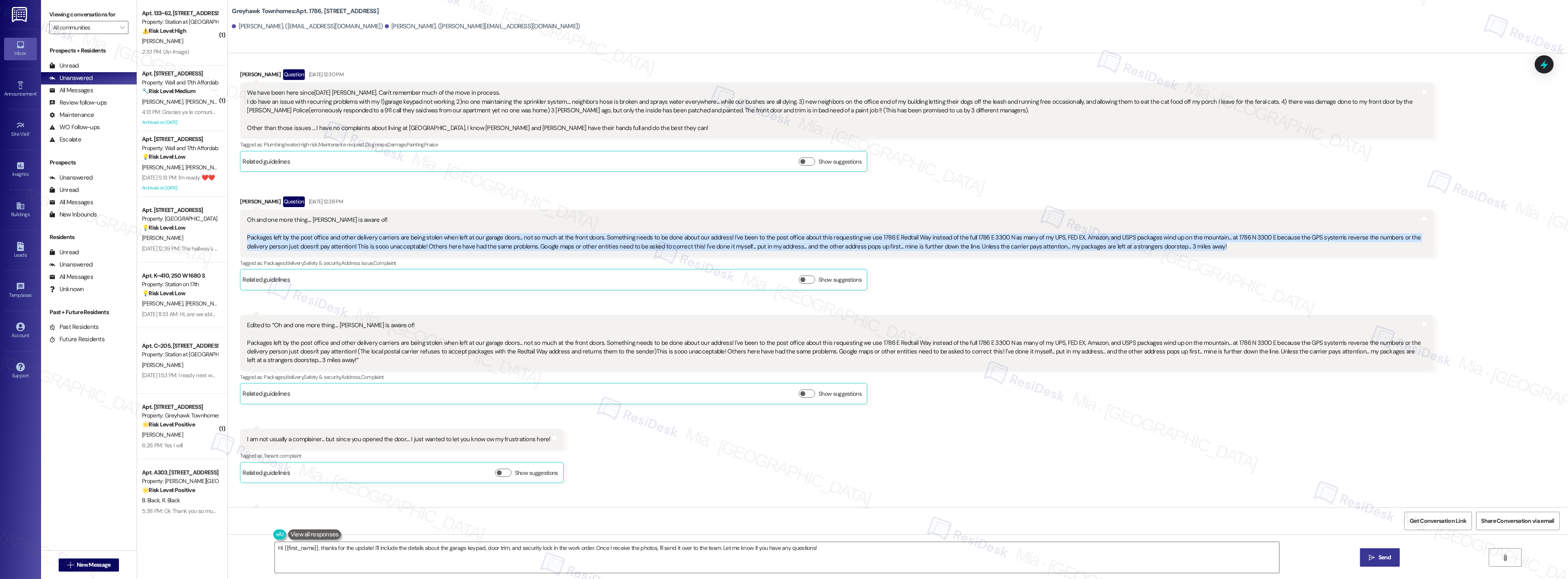
scroll to position [179, 0]
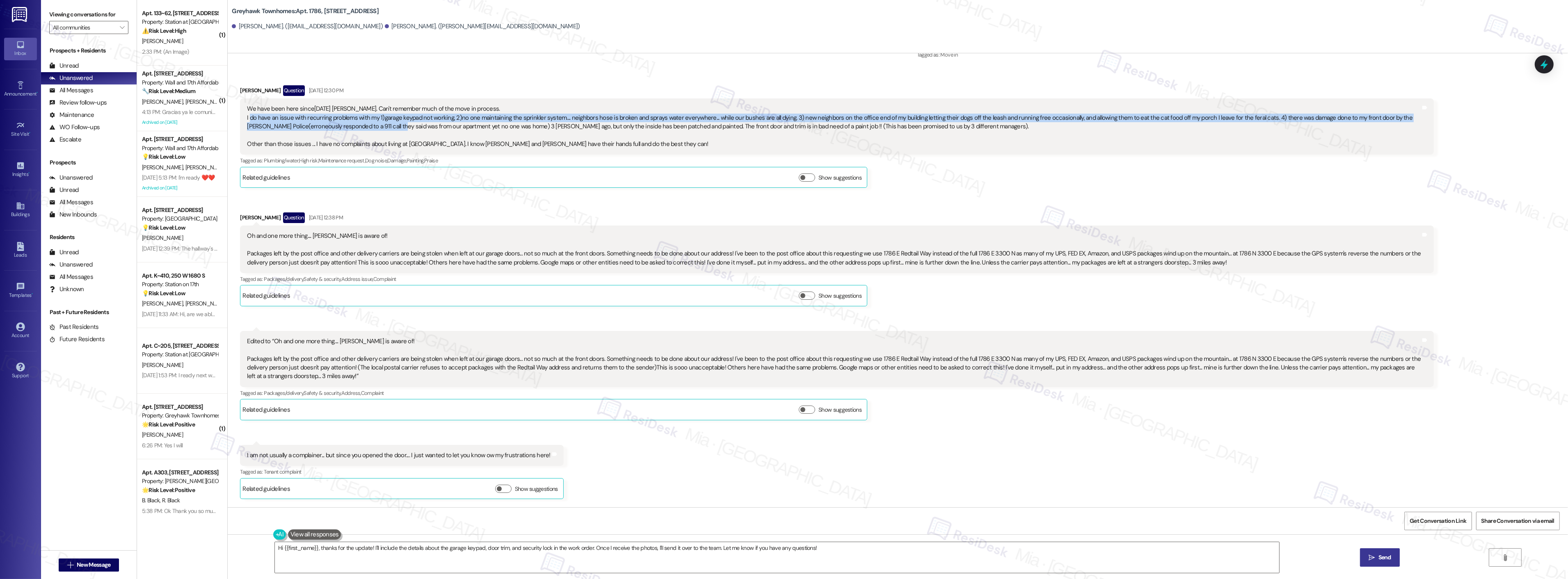
drag, startPoint x: 242, startPoint y: 121, endPoint x: 369, endPoint y: 122, distance: 127.0
click at [369, 122] on div "We have been here since2019 Sarah. Can't remember much of the move in process. …" at bounding box center [834, 127] width 1174 height 44
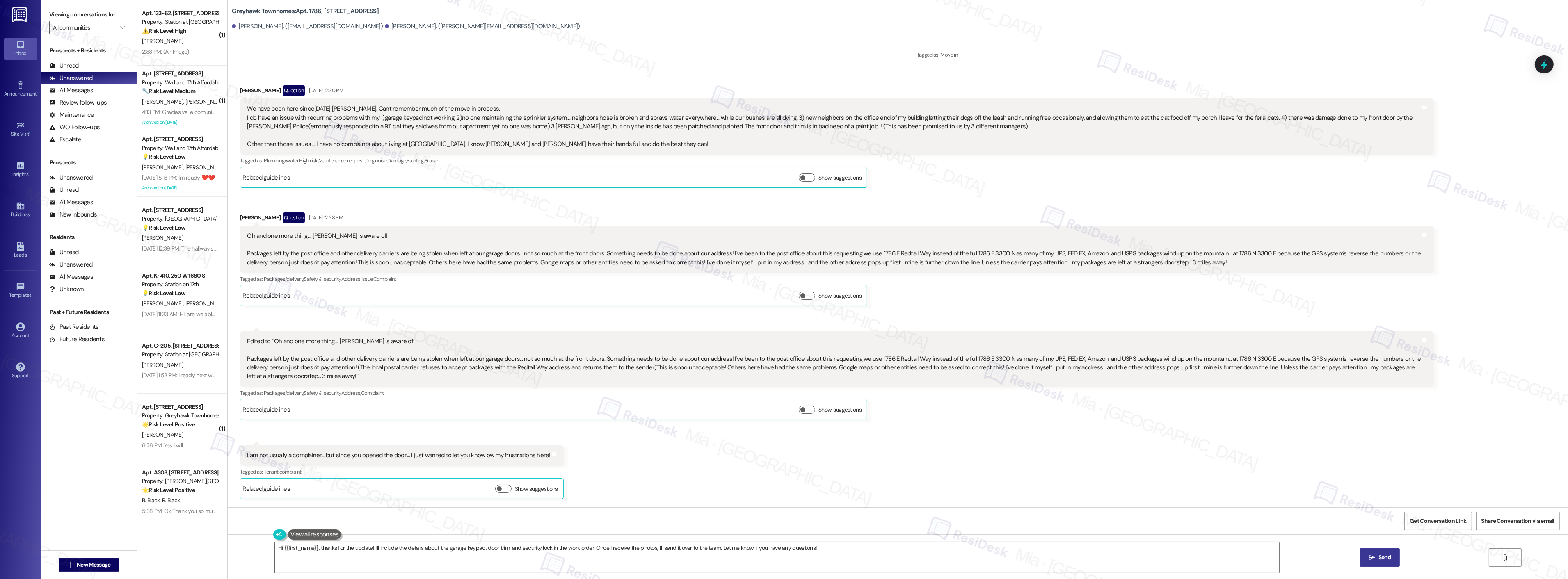
click at [441, 122] on div "We have been here since2019 Sarah. Can't remember much of the move in process. …" at bounding box center [834, 127] width 1174 height 44
click at [559, 116] on div "We have been here since2019 Sarah. Can't remember much of the move in process. …" at bounding box center [834, 127] width 1174 height 44
drag, startPoint x: 446, startPoint y: 118, endPoint x: 551, endPoint y: 118, distance: 105.0
click at [551, 118] on div "We have been here since2019 Sarah. Can't remember much of the move in process. …" at bounding box center [834, 127] width 1174 height 44
copy div "2)no one maintaining the sprinkler system"
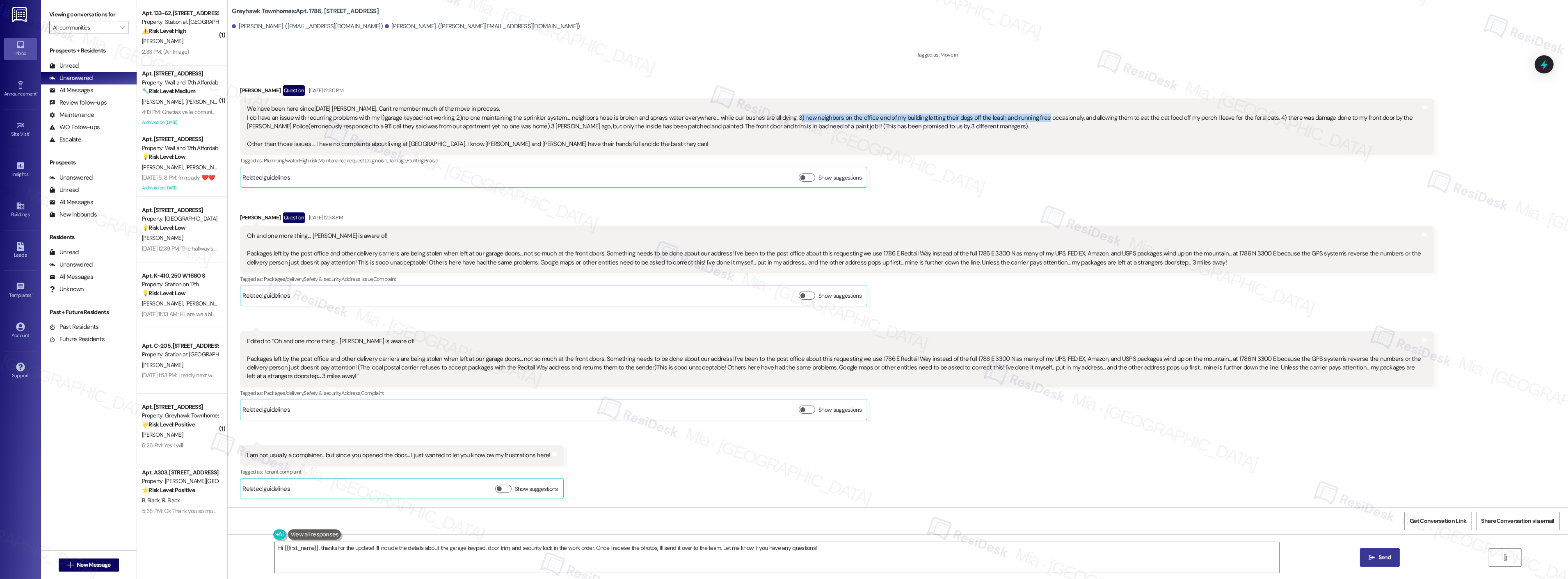
drag, startPoint x: 779, startPoint y: 117, endPoint x: 1023, endPoint y: 117, distance: 244.0
click at [1023, 117] on div "We have been here since2019 Sarah. Can't remember much of the move in process. …" at bounding box center [834, 127] width 1174 height 44
copy div ") new neighbors on the office end of my building letting their dogs off the lea…"
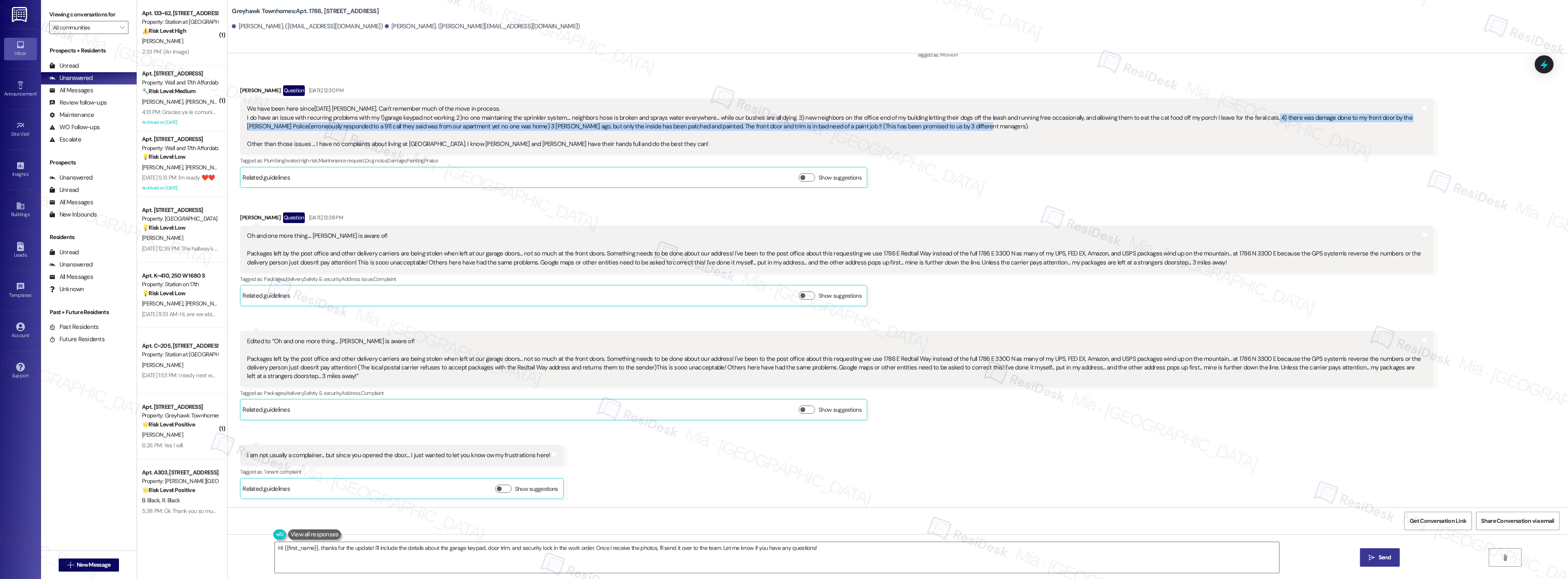
drag, startPoint x: 1248, startPoint y: 119, endPoint x: 1214, endPoint y: 122, distance: 34.1
click at [1253, 127] on div "We have been here since2019 Sarah. Can't remember much of the move in process. …" at bounding box center [834, 127] width 1174 height 44
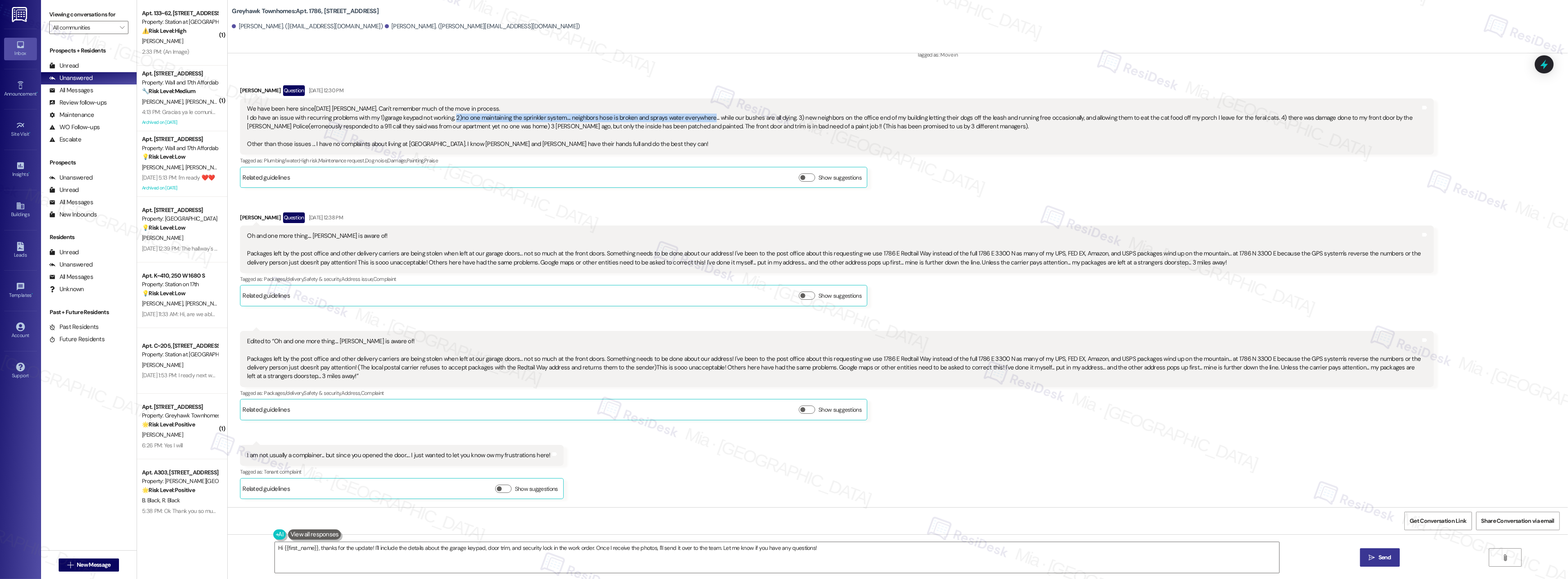
drag, startPoint x: 446, startPoint y: 117, endPoint x: 696, endPoint y: 116, distance: 250.0
click at [696, 116] on div "We have been here since2019 Sarah. Can't remember much of the move in process. …" at bounding box center [834, 127] width 1174 height 44
drag, startPoint x: 240, startPoint y: 255, endPoint x: 430, endPoint y: 255, distance: 190.0
click at [430, 255] on div "Oh and one more thing.... Alex is aware of! Packages left by the post office an…" at bounding box center [834, 249] width 1174 height 35
copy div "Packages left by the post office and other delivery carriers are being stolen"
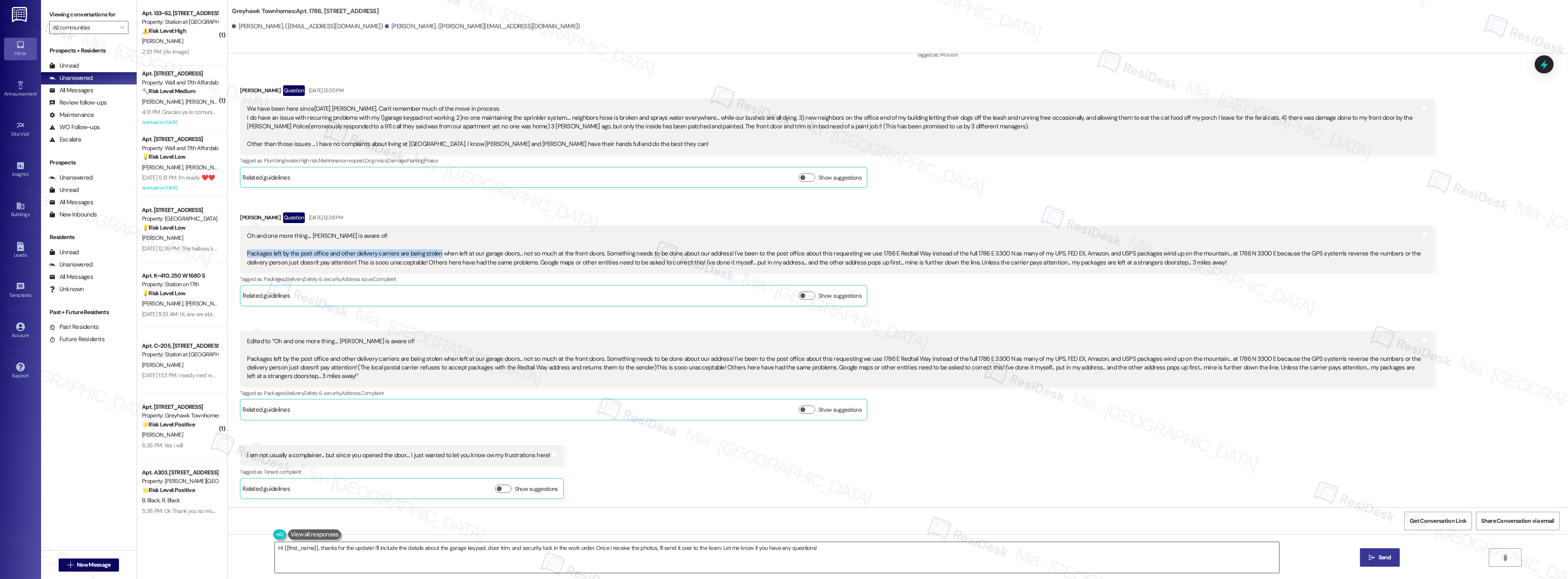
click at [854, 553] on textarea "Hi {{first_name}}, thanks for the update! I'll include the details about the ga…" at bounding box center [777, 557] width 1004 height 31
click at [1545, 69] on icon at bounding box center [1544, 64] width 14 height 14
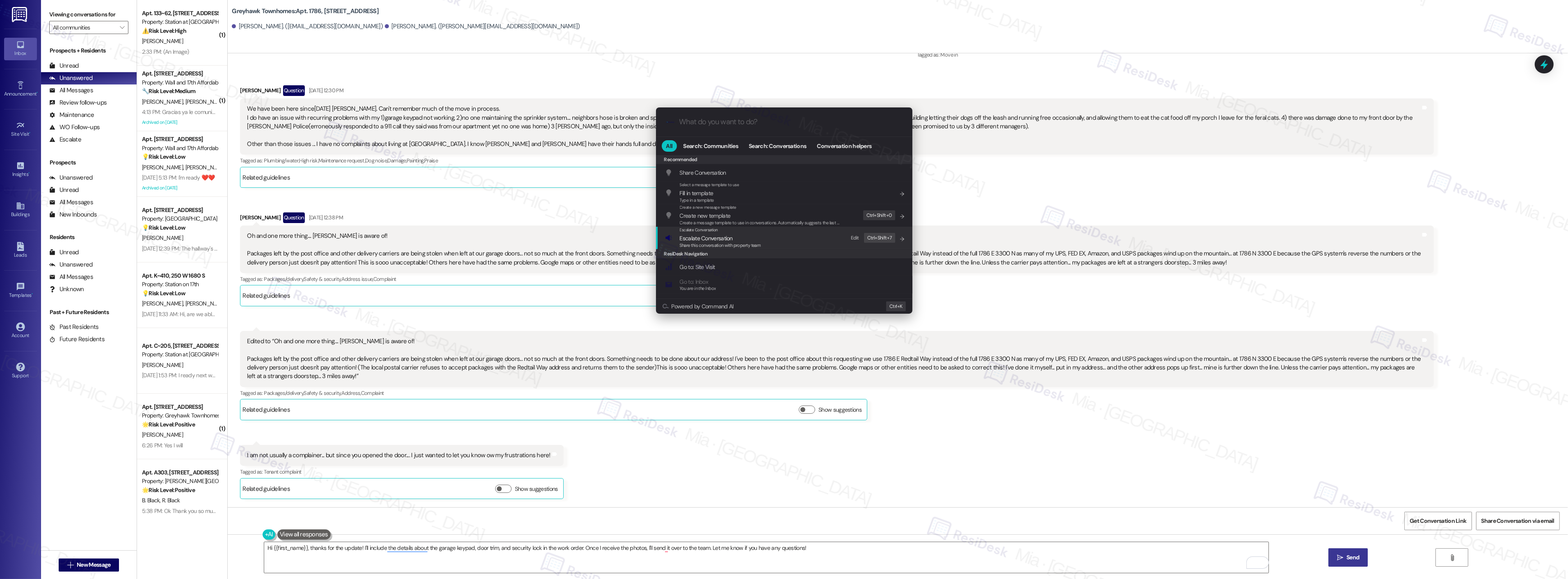
click at [725, 236] on span "Escalate Conversation" at bounding box center [706, 238] width 53 height 7
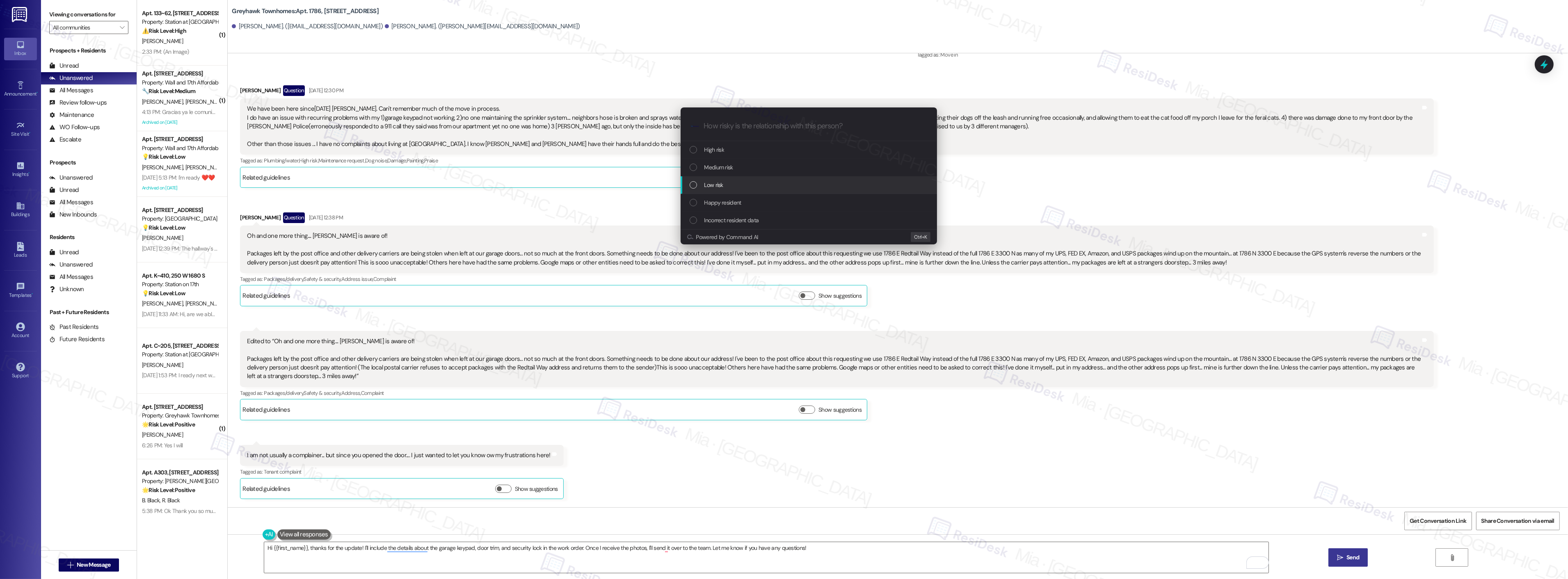
click at [695, 182] on div "List of options" at bounding box center [693, 185] width 7 height 7
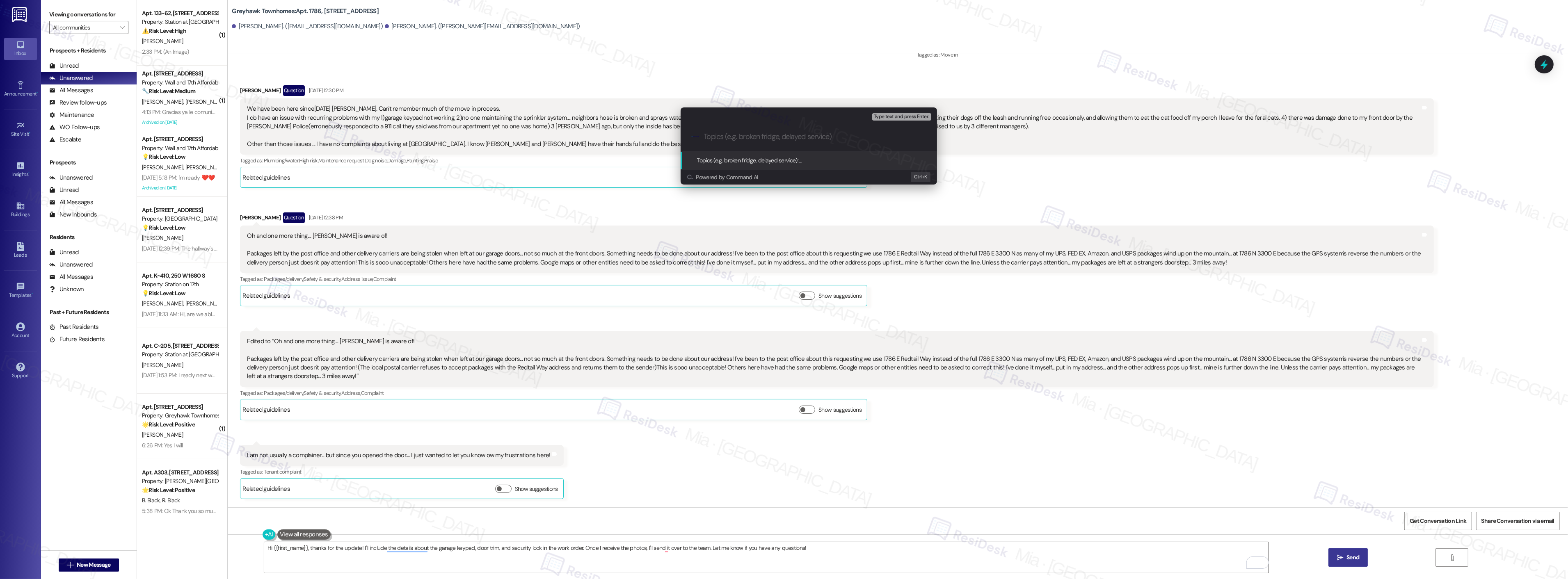
click at [728, 134] on input "Topics (e.g. broken fridge, delayed service)" at bounding box center [816, 137] width 223 height 9
paste input "sprinkler system, neighbor's dog, and packages"
drag, startPoint x: 728, startPoint y: 134, endPoint x: 715, endPoint y: 135, distance: 13.0
click at [715, 135] on input "Resident is complaining about sprinkler system, neighbor's dog, and packages" at bounding box center [812, 137] width 216 height 9
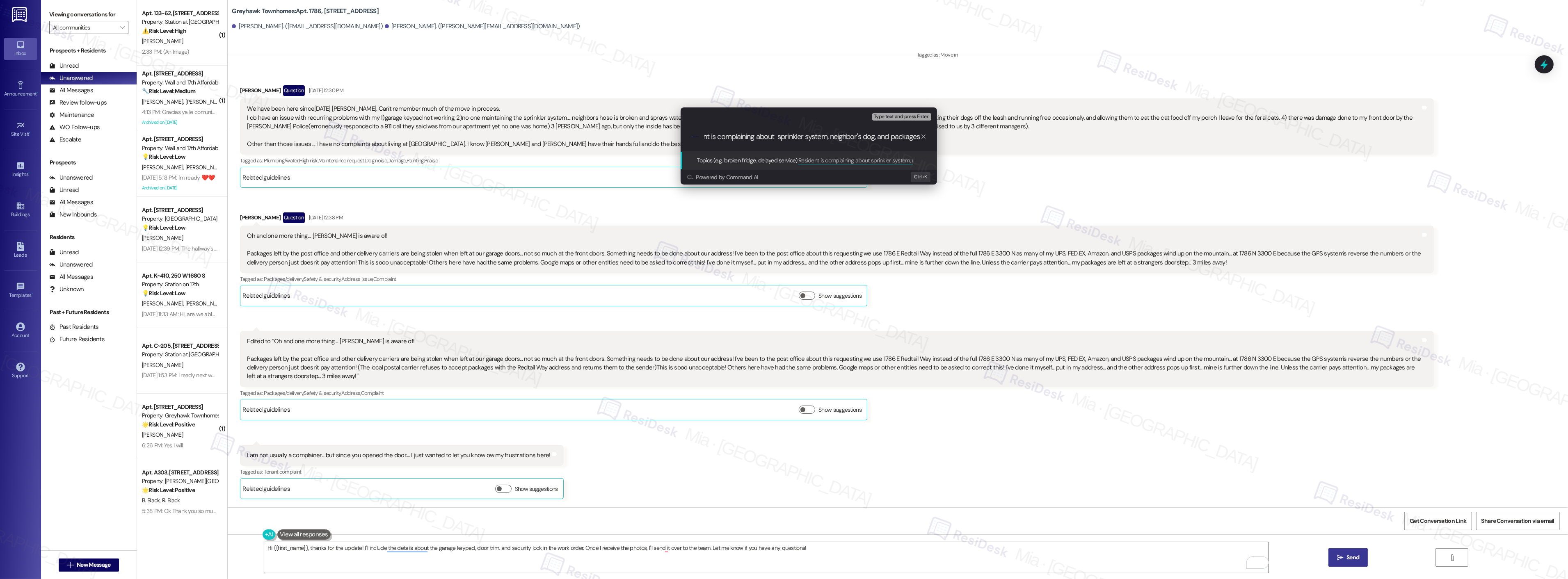
click at [777, 137] on input "Resident is complaining about sprinkler system, neighbor's dog, and packages" at bounding box center [812, 137] width 216 height 9
click at [826, 136] on input "Resident is complaining about sprinkler system, neighbor's dog, and packages" at bounding box center [812, 137] width 216 height 9
type input "Resident is complaining about sprinkler system maintenance, neighbor's dog, and…"
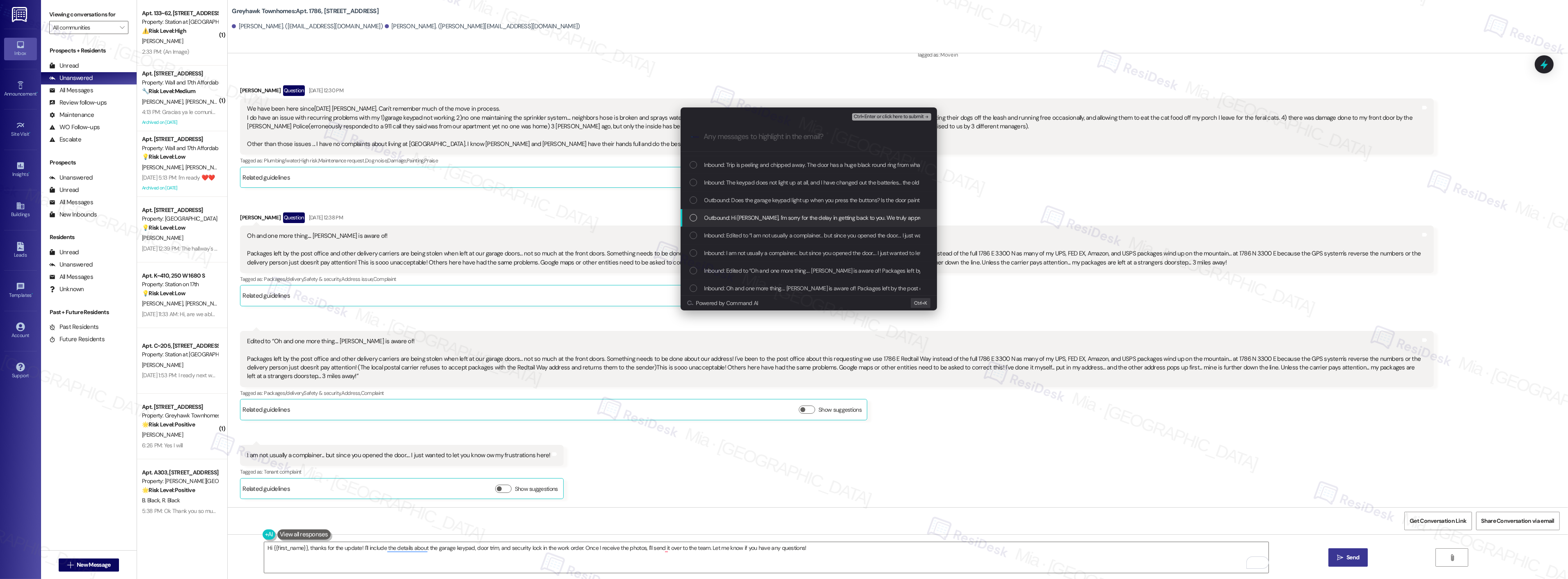
scroll to position [182, 0]
click at [695, 243] on div "List of options" at bounding box center [693, 243] width 7 height 7
click at [691, 256] on div "Inbound: We have been here since2019 Sarah. Can't remember much of the move in …" at bounding box center [810, 260] width 240 height 9
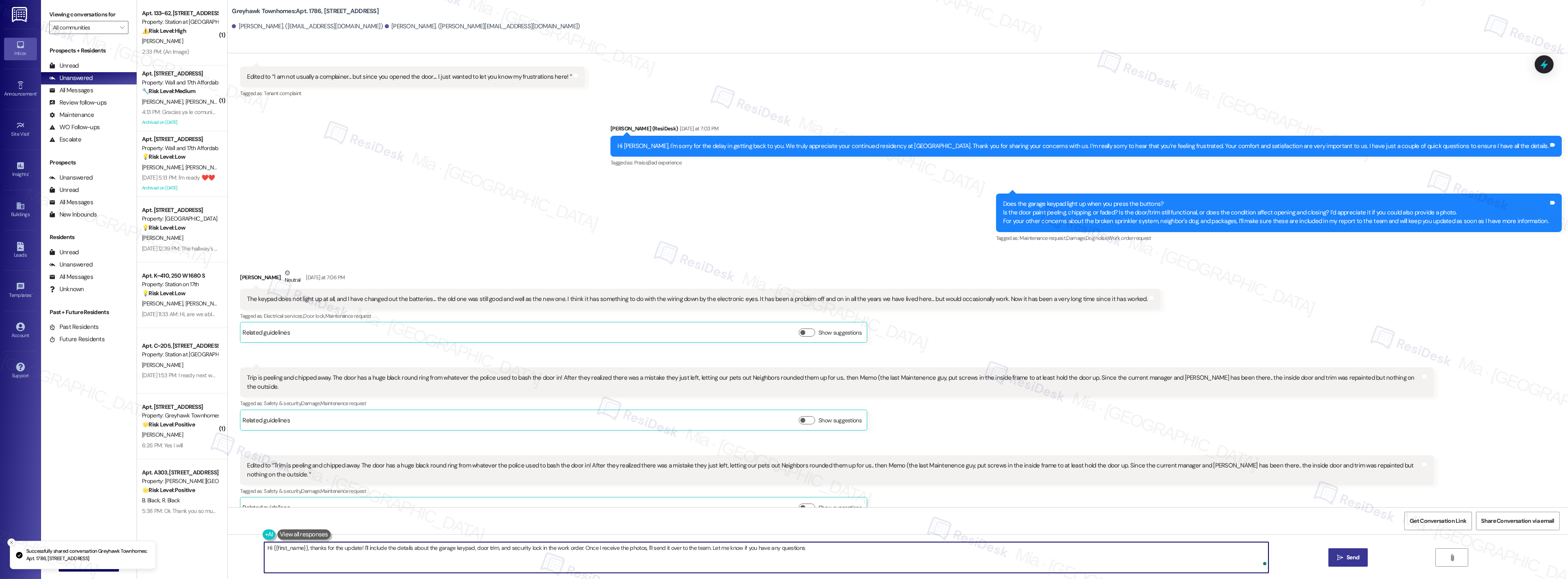
type textarea "Hi {{first_name}}, thanks for the update! I'll include the details about the ga…"
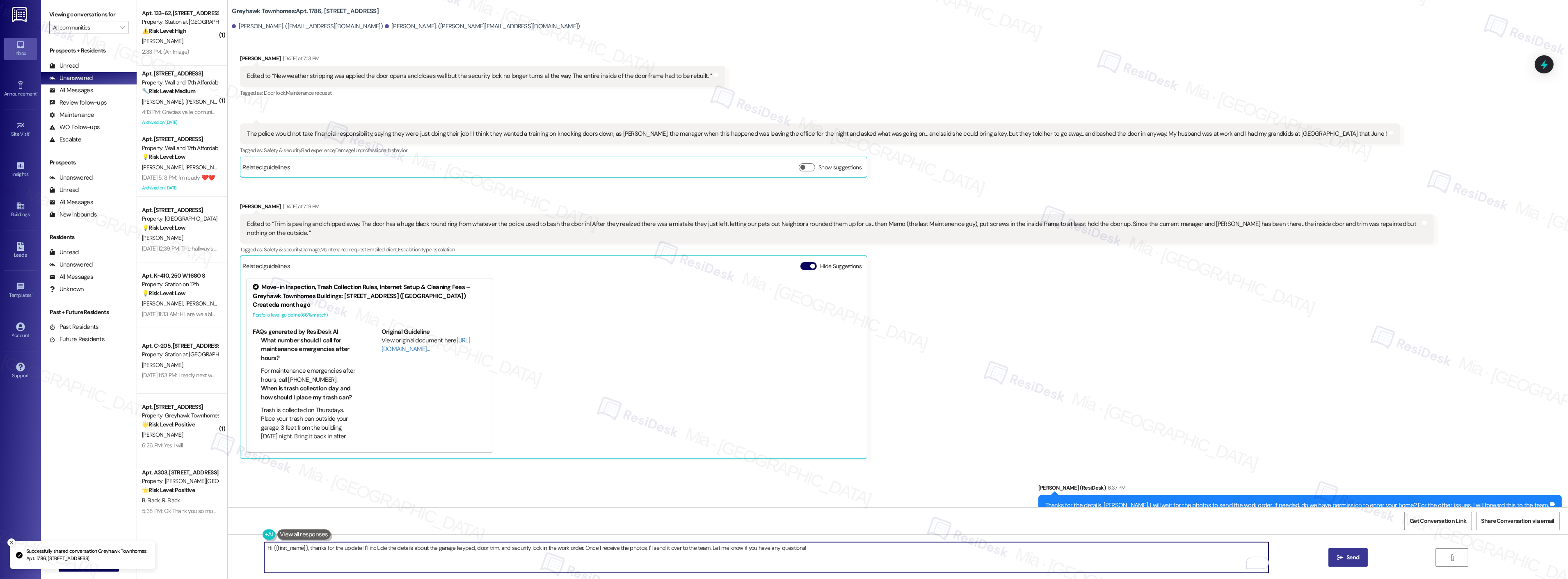
scroll to position [1342, 0]
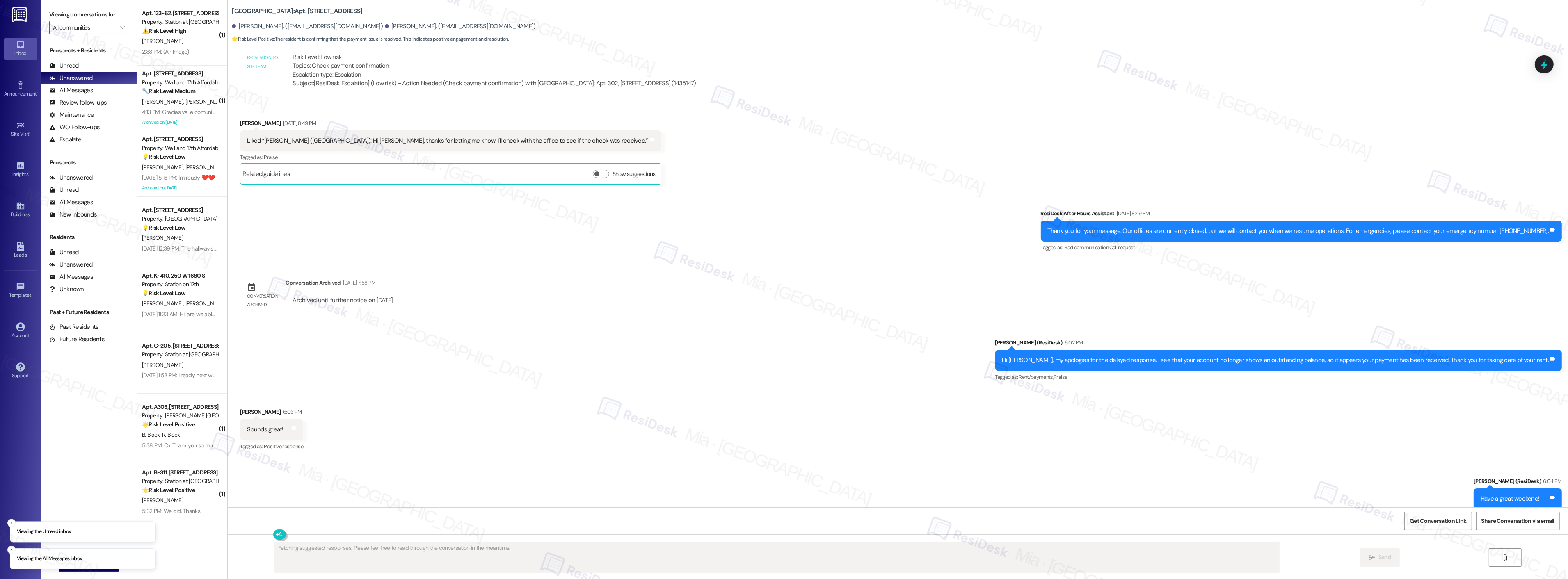
scroll to position [772, 0]
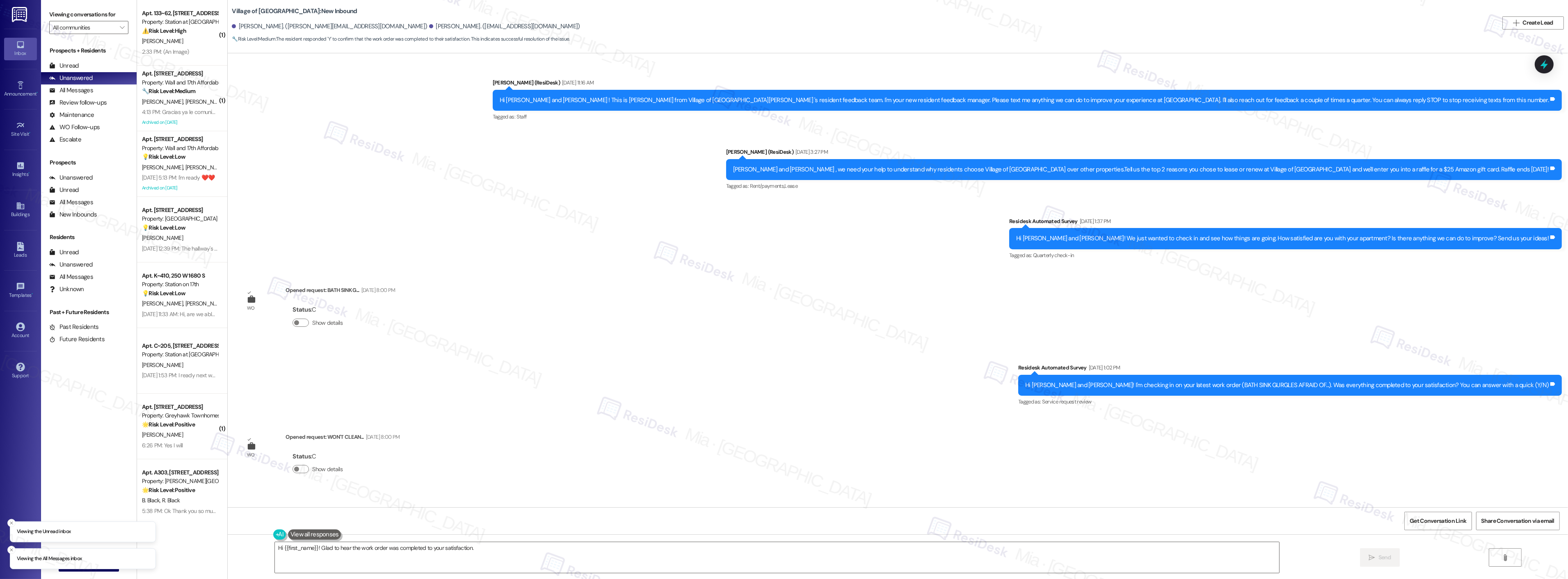
scroll to position [5914, 0]
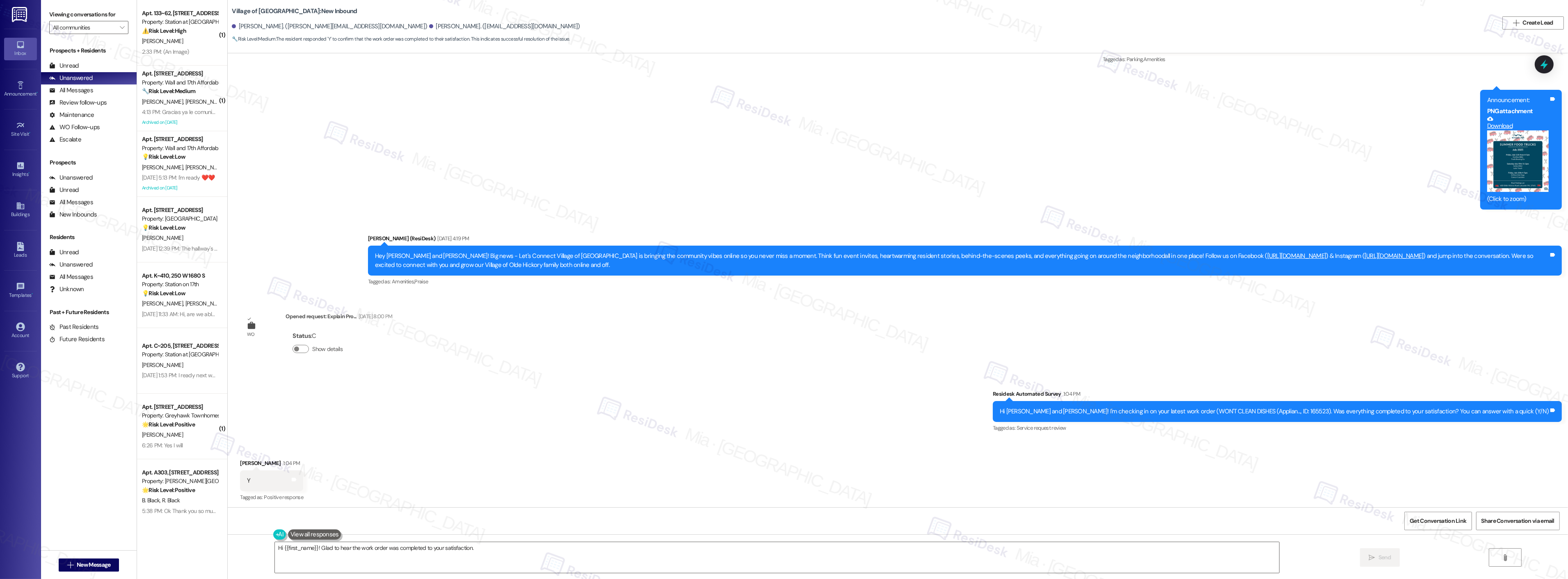
click at [895, 460] on div "Received via SMS Karen Nice 1:04 PM Y Tags and notes Tagged as: Positive respon…" at bounding box center [898, 475] width 1340 height 69
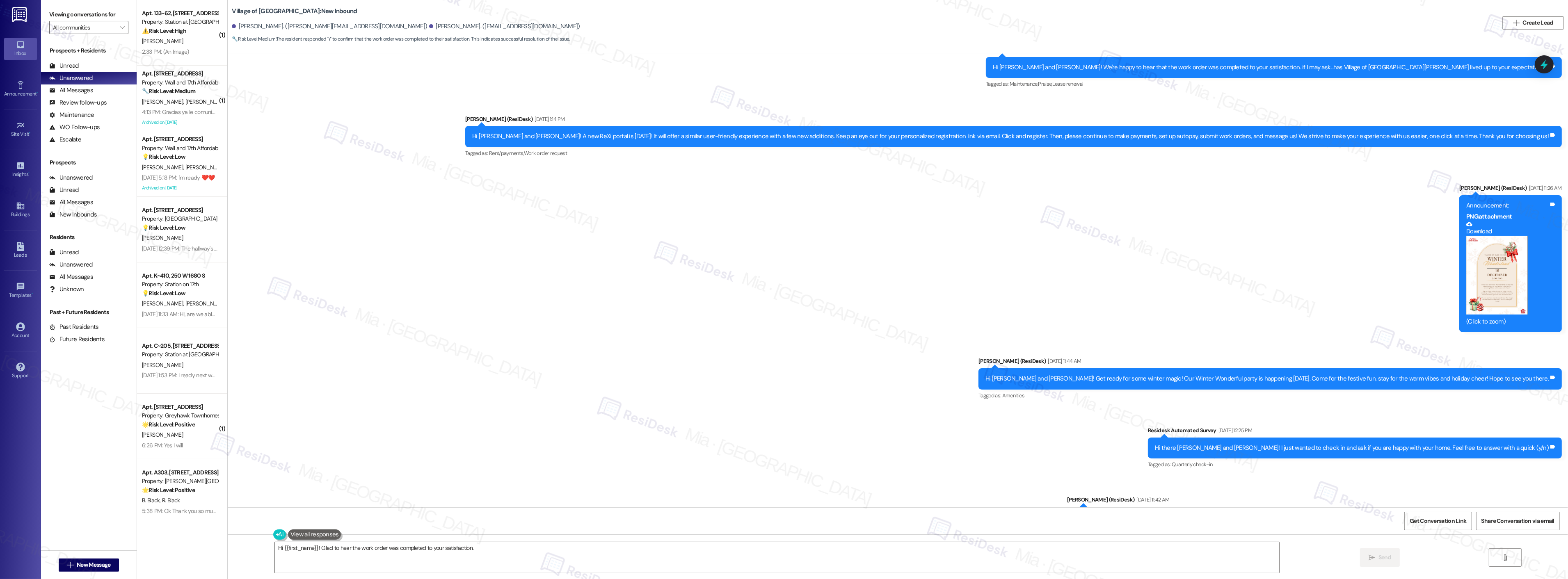
scroll to position [4002, 0]
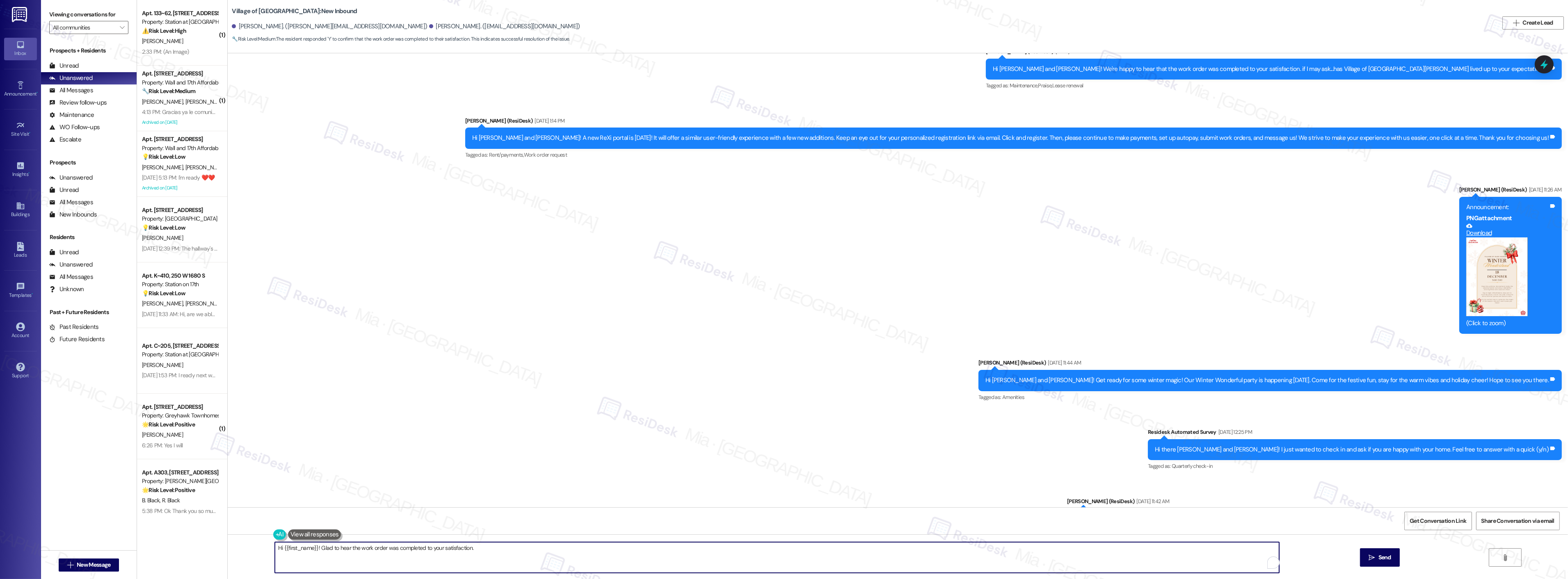
type textarea "Hi {{first_name}}! Glad to hear the work order was completed to your satisfacti…"
drag, startPoint x: 710, startPoint y: 547, endPoint x: 254, endPoint y: 550, distance: 456.0
click at [254, 550] on div "Hi {{first_name}}! Glad to hear the work order was completed to your satisfacti…" at bounding box center [898, 564] width 1340 height 61
click at [1539, 64] on icon at bounding box center [1544, 64] width 14 height 14
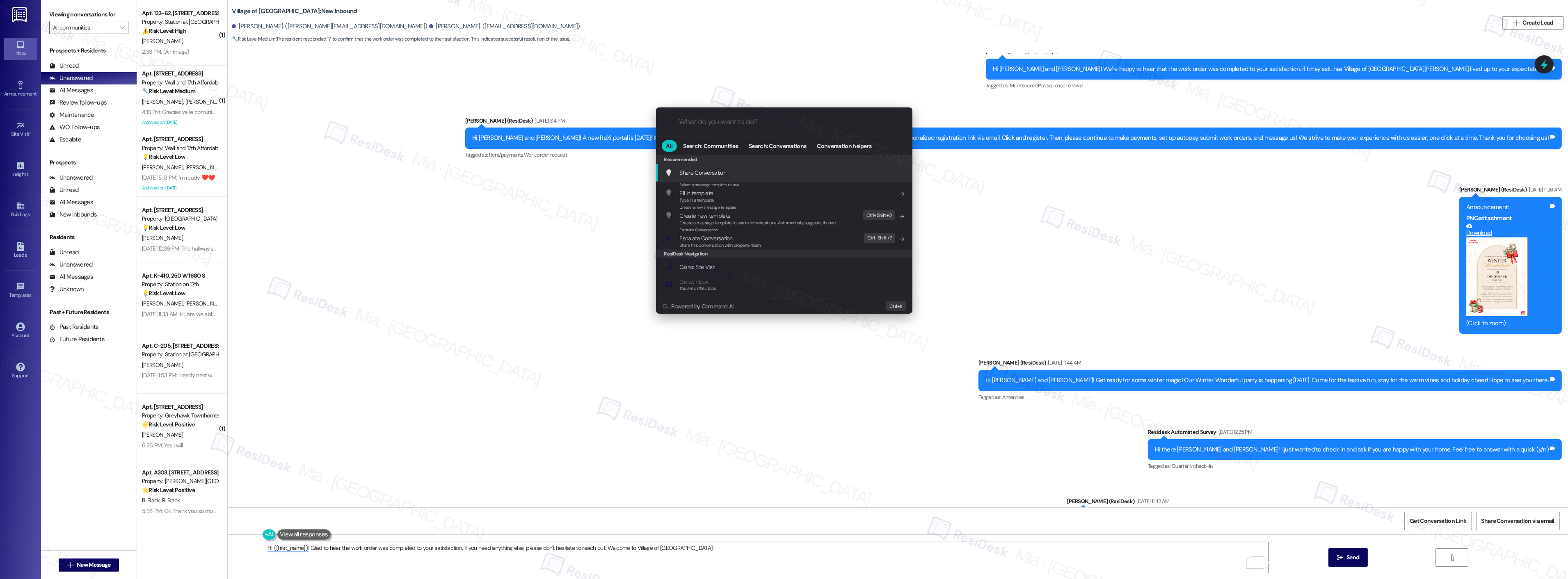
click at [833, 127] on div ".cls-1{fill:#0a055f;}.cls-2{fill:#0cc4c4;} resideskLogoBlueOrange" at bounding box center [784, 122] width 256 height 29
click at [787, 124] on input "What do you want to do?" at bounding box center [791, 122] width 223 height 9
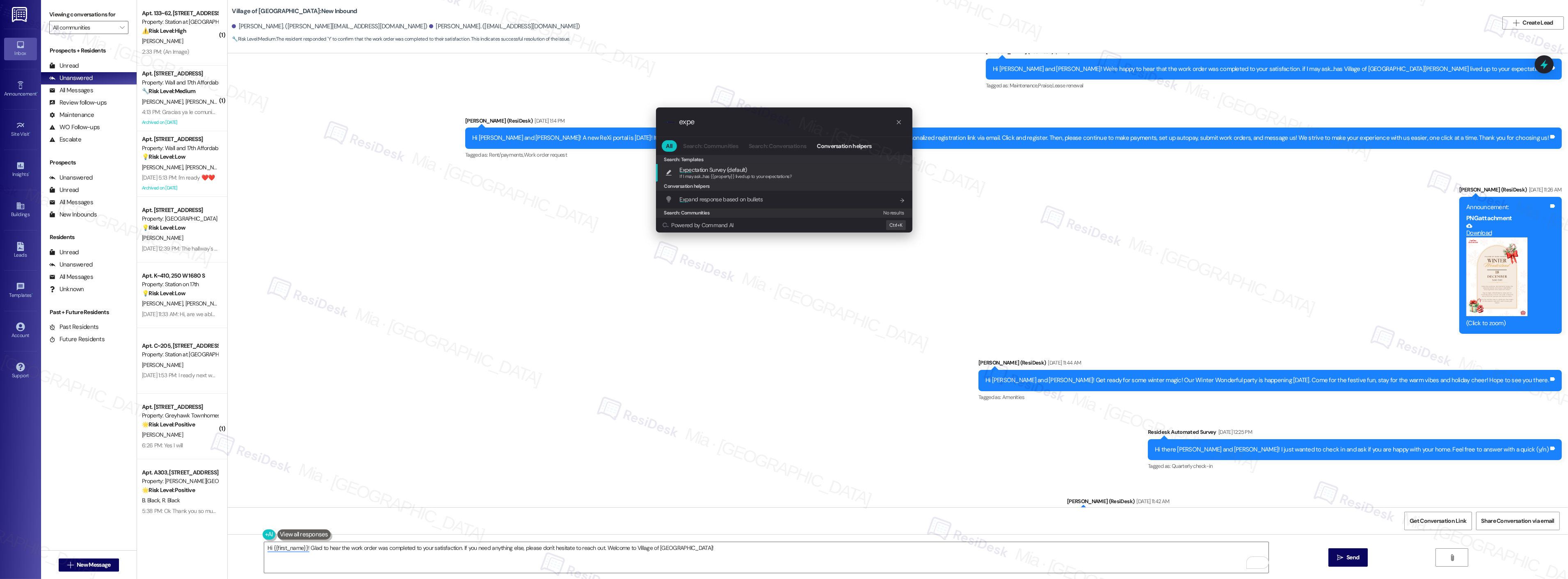
type input "expe"
click at [743, 170] on span "Expe ctation Survey (default)" at bounding box center [713, 170] width 68 height 9
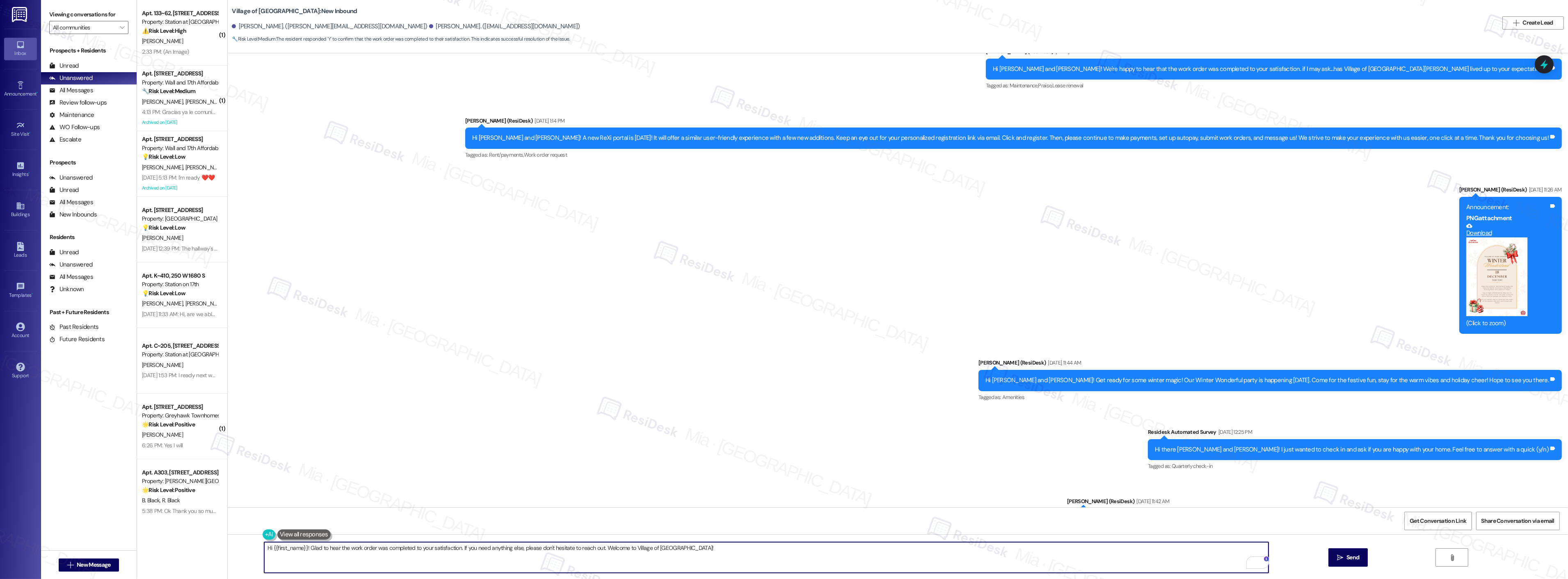
click at [264, 550] on textarea "If I may ask...has {{property}} lived up to your expectations?" at bounding box center [766, 557] width 1004 height 31
paste textarea "Thank you for the positive feedback. I'm so glad to hear you're satisfied with …"
click at [264, 550] on textarea "Thank you for the positive feedback. I'm so glad to hear you're satisfied with …" at bounding box center [766, 557] width 1004 height 31
click at [286, 550] on textarea "Thank you for the positive feedback. I'm so glad to hear you're satisfied with …" at bounding box center [766, 557] width 1004 height 31
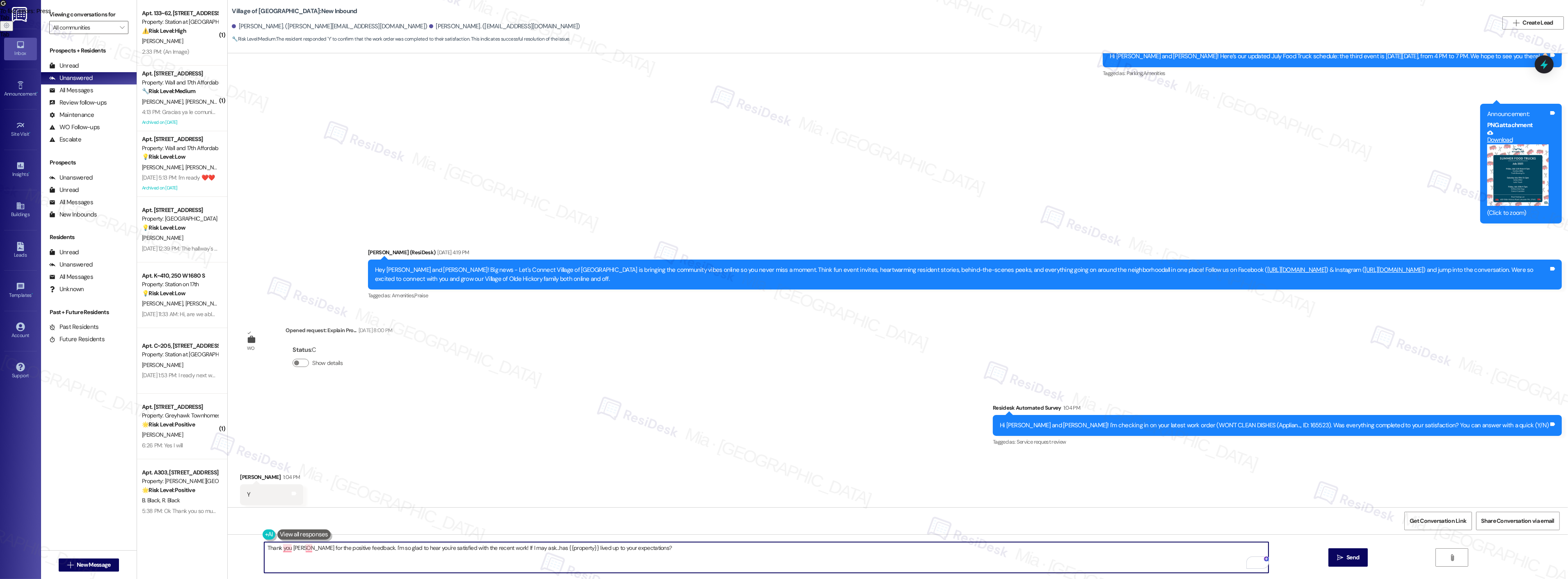
scroll to position [5914, 0]
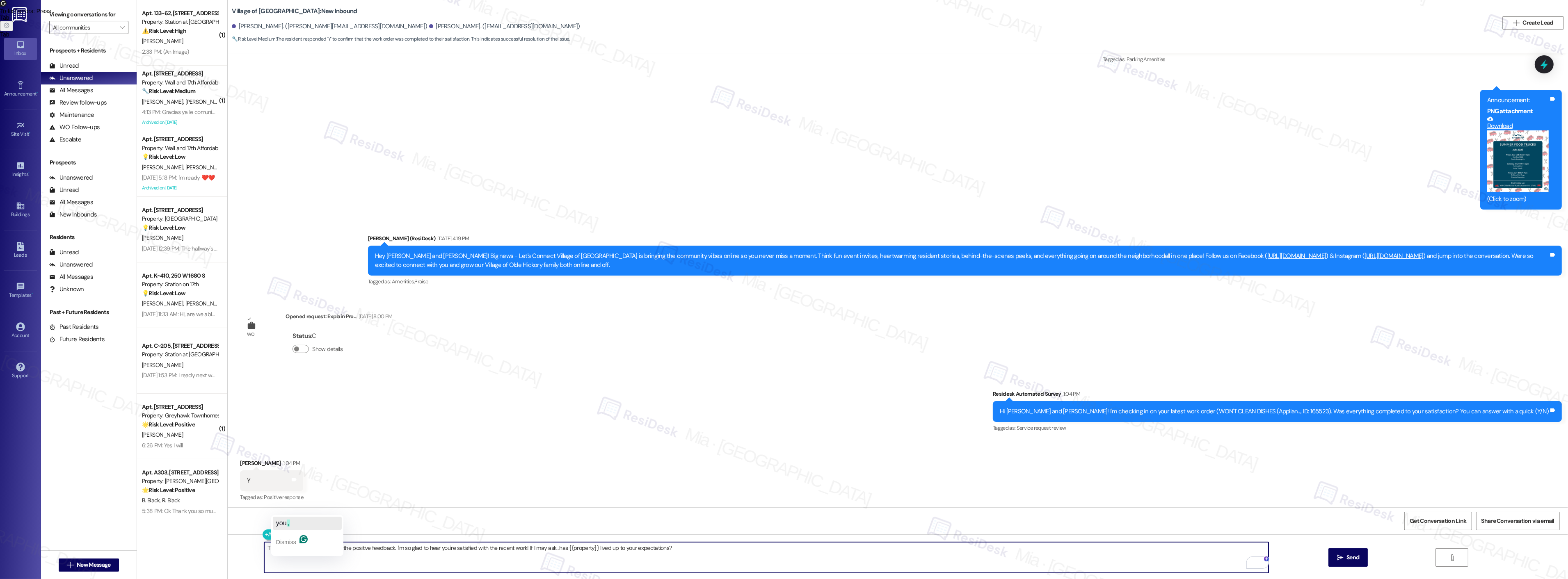
click at [283, 522] on span "you" at bounding box center [282, 522] width 11 height 7
click at [303, 525] on span "," at bounding box center [301, 522] width 3 height 7
type textarea "Thank you, Tyler, for the positive feedback. I'm so glad to hear you're satisfi…"
click at [1351, 555] on span "Send" at bounding box center [1353, 557] width 13 height 9
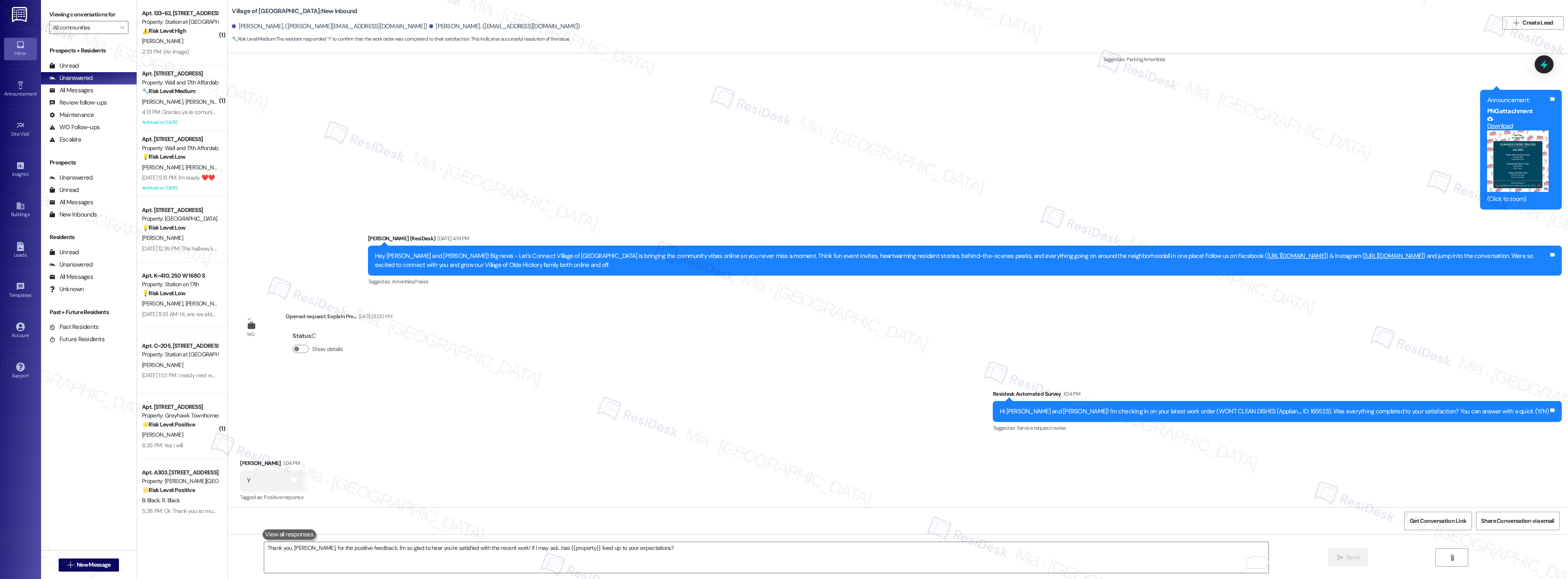
click at [498, 386] on div "Survey, sent via SMS Residesk Automated Survey 1:04 PM Hi Tyler and Karen! I'm …" at bounding box center [898, 406] width 1340 height 69
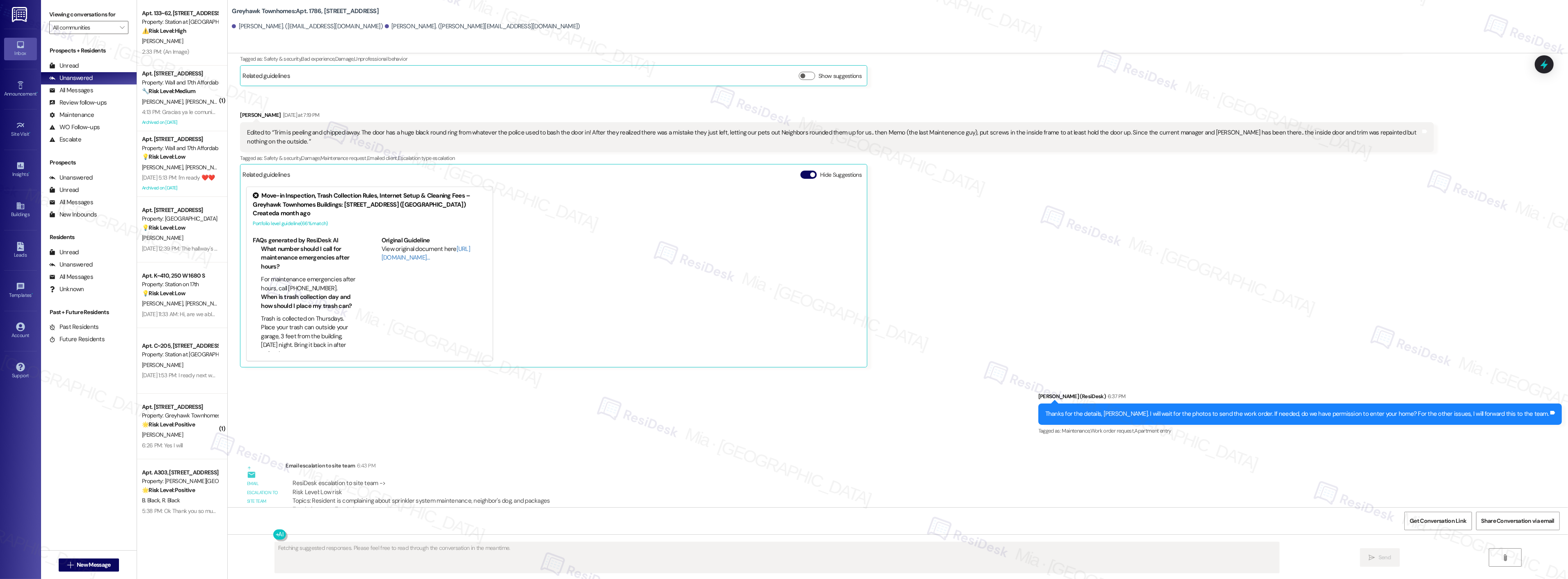
scroll to position [1434, 0]
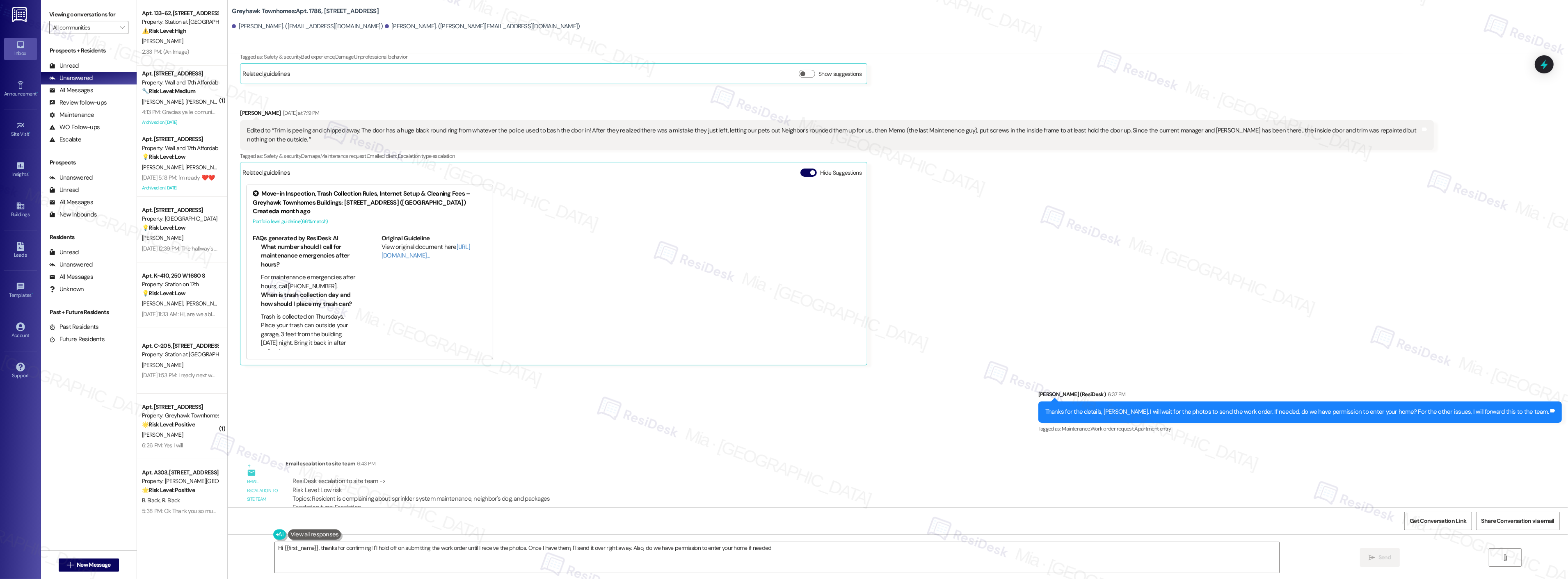
type textarea "Hi {{first_name}}, thanks for confirming! I'll hold off on submitting the work …"
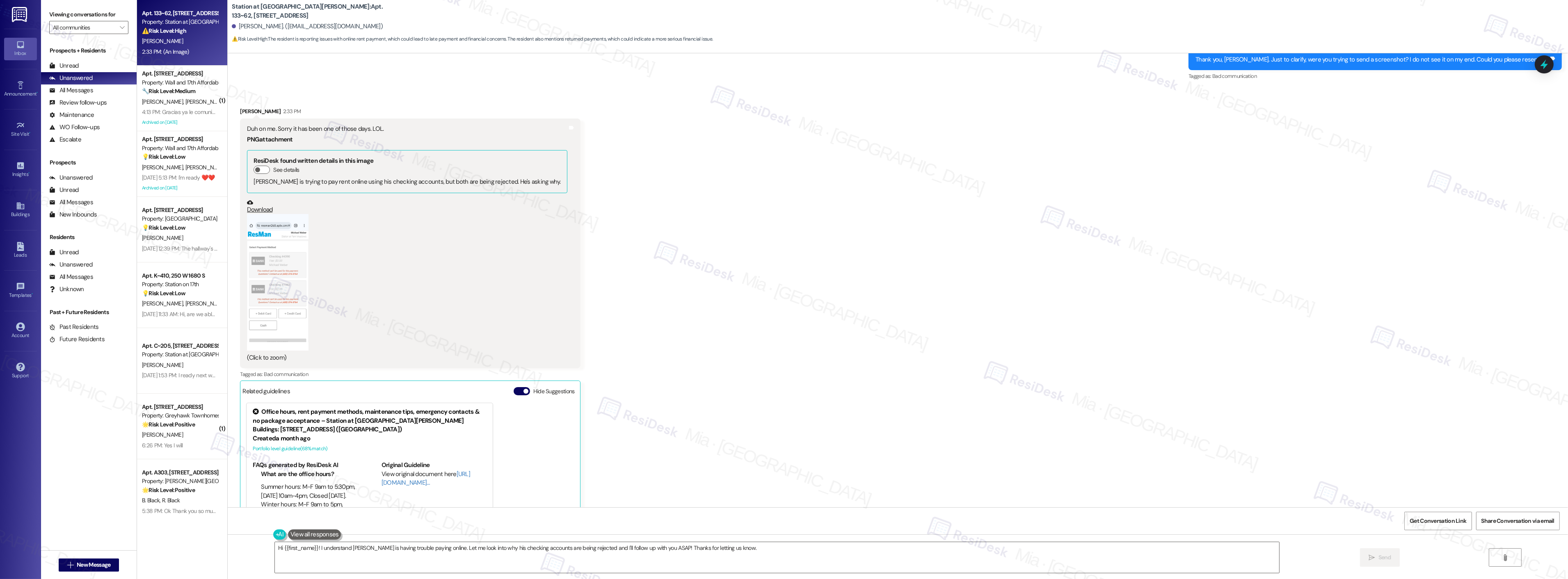
scroll to position [794, 0]
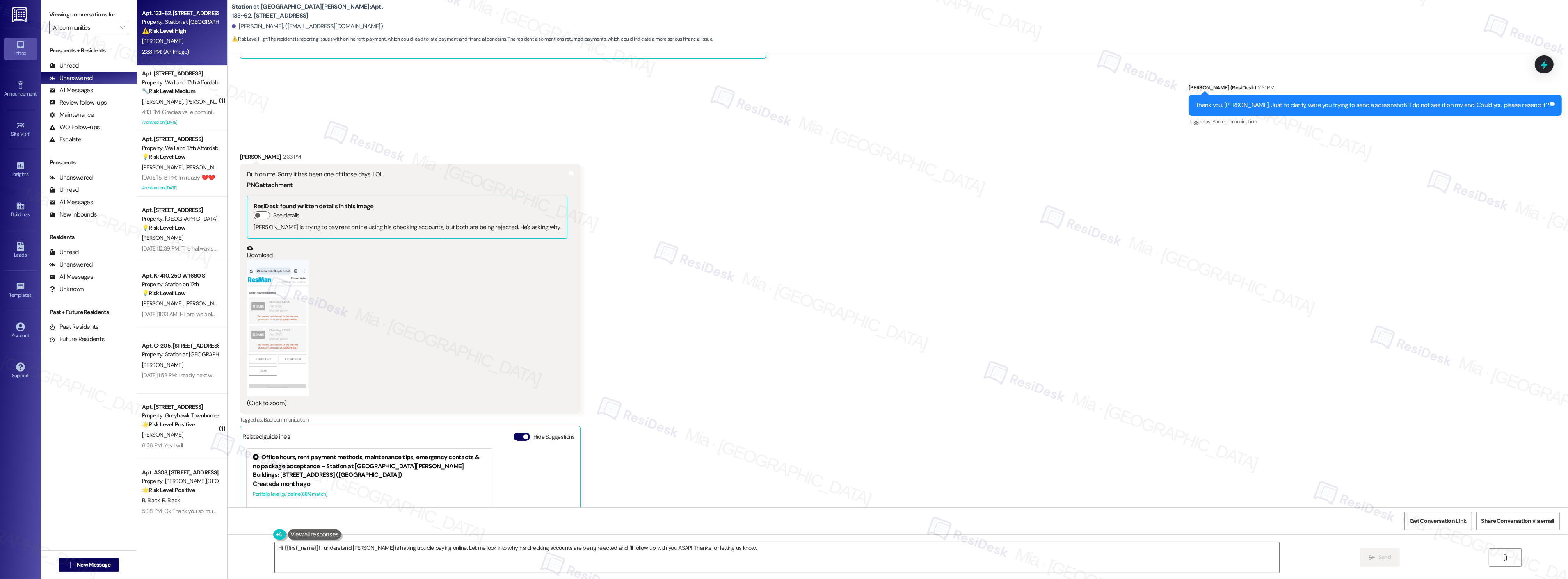
click at [271, 307] on button "Zoom image" at bounding box center [278, 328] width 61 height 136
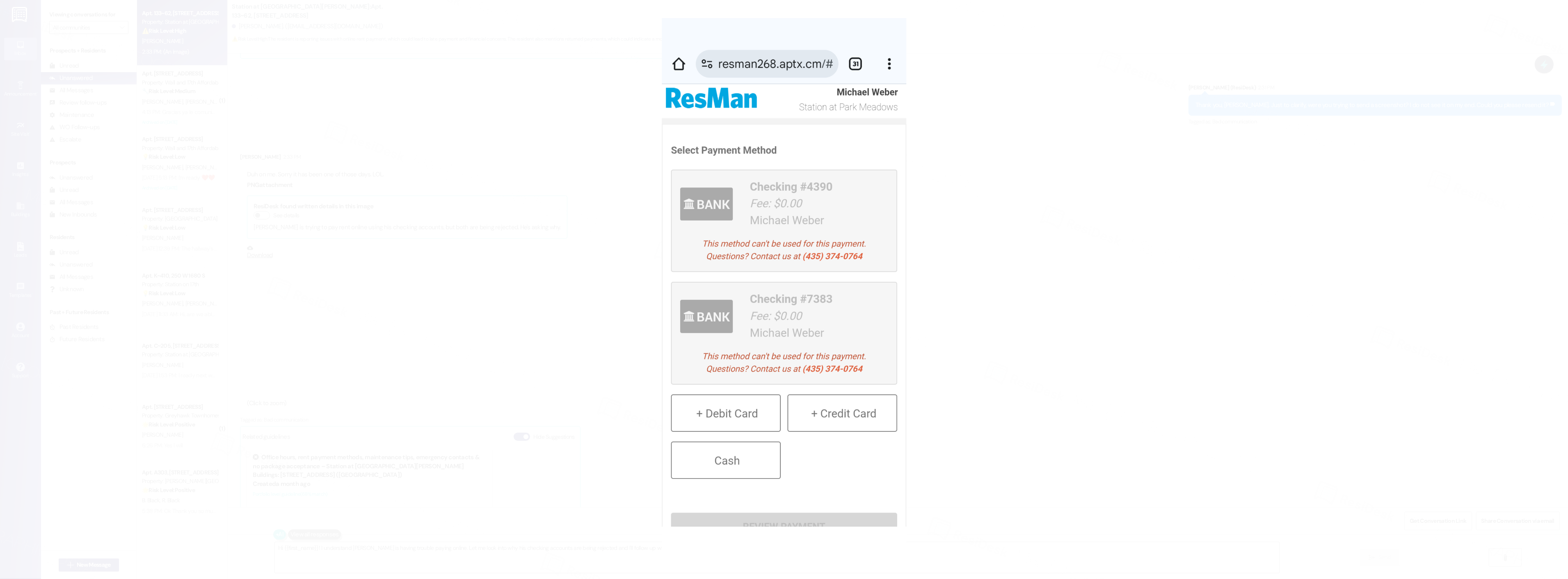
click at [978, 268] on button "Unzoom image" at bounding box center [784, 290] width 1568 height 579
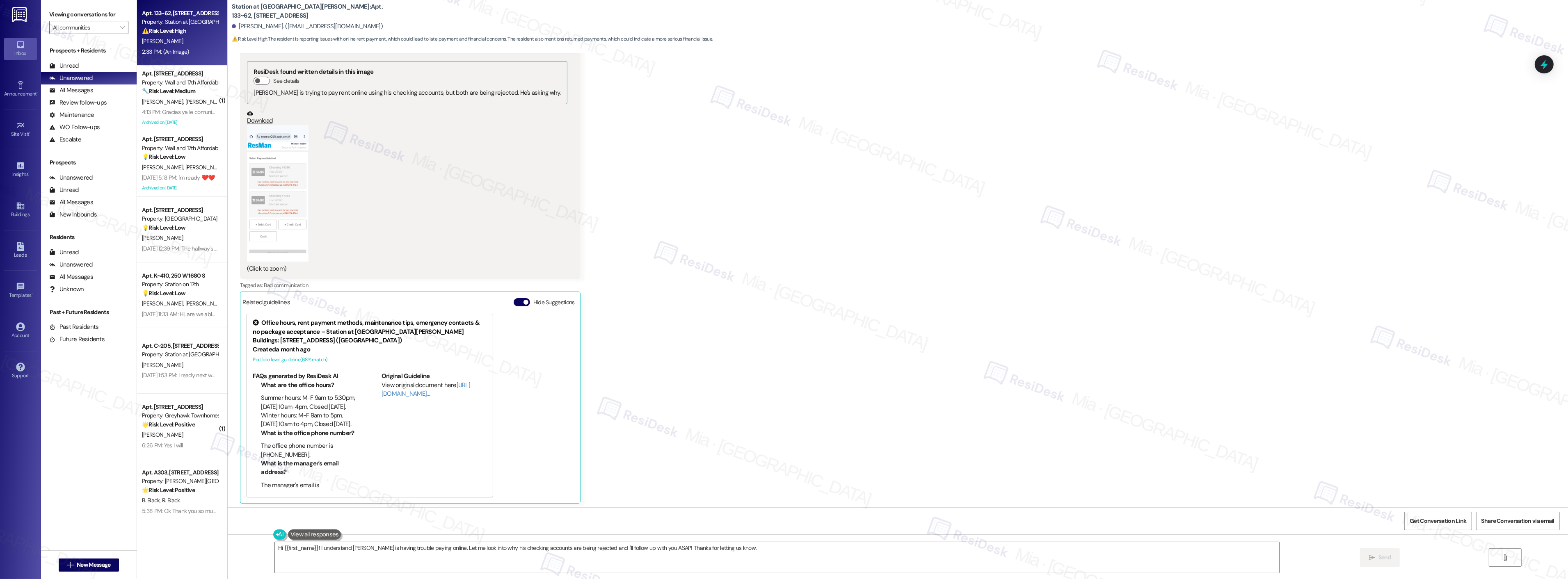
scroll to position [931, 0]
drag, startPoint x: 734, startPoint y: 547, endPoint x: 271, endPoint y: 548, distance: 463.0
click at [275, 548] on textarea "Hi {{first_name}}! I understand [PERSON_NAME] is having trouble paying online. …" at bounding box center [777, 557] width 1004 height 31
type textarea "No worries [PERSON_NAME] :)"
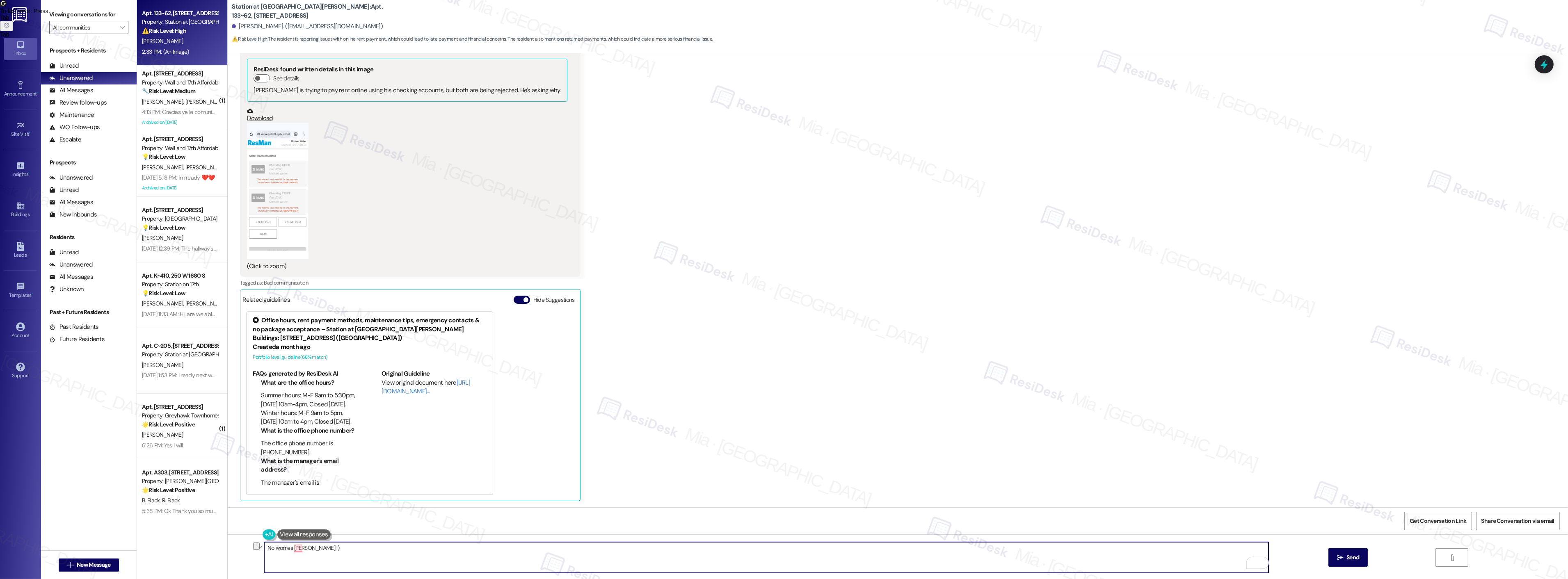
drag, startPoint x: 304, startPoint y: 546, endPoint x: 254, endPoint y: 546, distance: 50.0
click at [254, 546] on div "No worries [PERSON_NAME] :)  Send " at bounding box center [898, 564] width 1340 height 61
click at [380, 550] on textarea "To enrich screen reader interactions, please activate Accessibility in Grammarl…" at bounding box center [766, 557] width 1004 height 31
paste textarea "No worries at all, [PERSON_NAME]—thank you for the screenshot. I’ll share it wi…"
click at [312, 548] on textarea "No worries at all, [PERSON_NAME]—thank you for the screenshot. I’ll share it wi…" at bounding box center [766, 557] width 1004 height 31
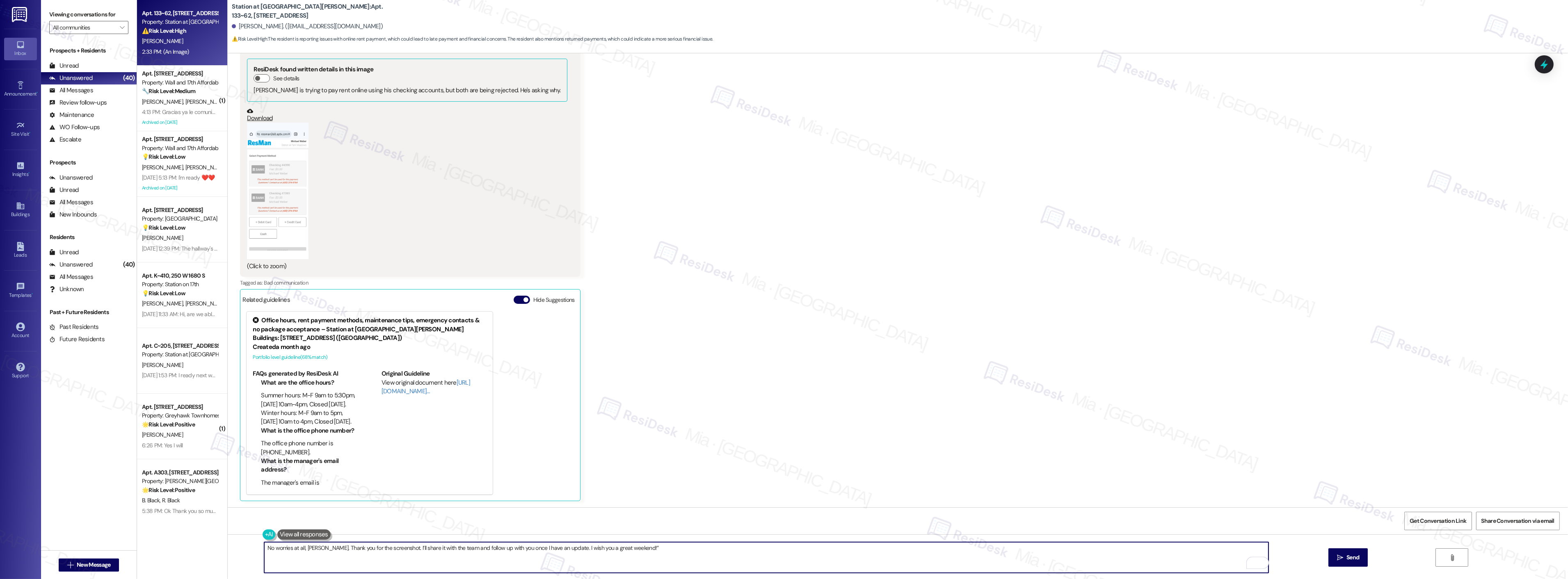
click at [703, 552] on textarea "No worries at all, [PERSON_NAME]. Thank you for the screenshot. I’ll share it w…" at bounding box center [766, 557] width 1004 height 31
type textarea "No worries at all, [PERSON_NAME]. Thank you for the screenshot. I’ll share it w…"
click at [1353, 555] on span "Send" at bounding box center [1353, 557] width 13 height 9
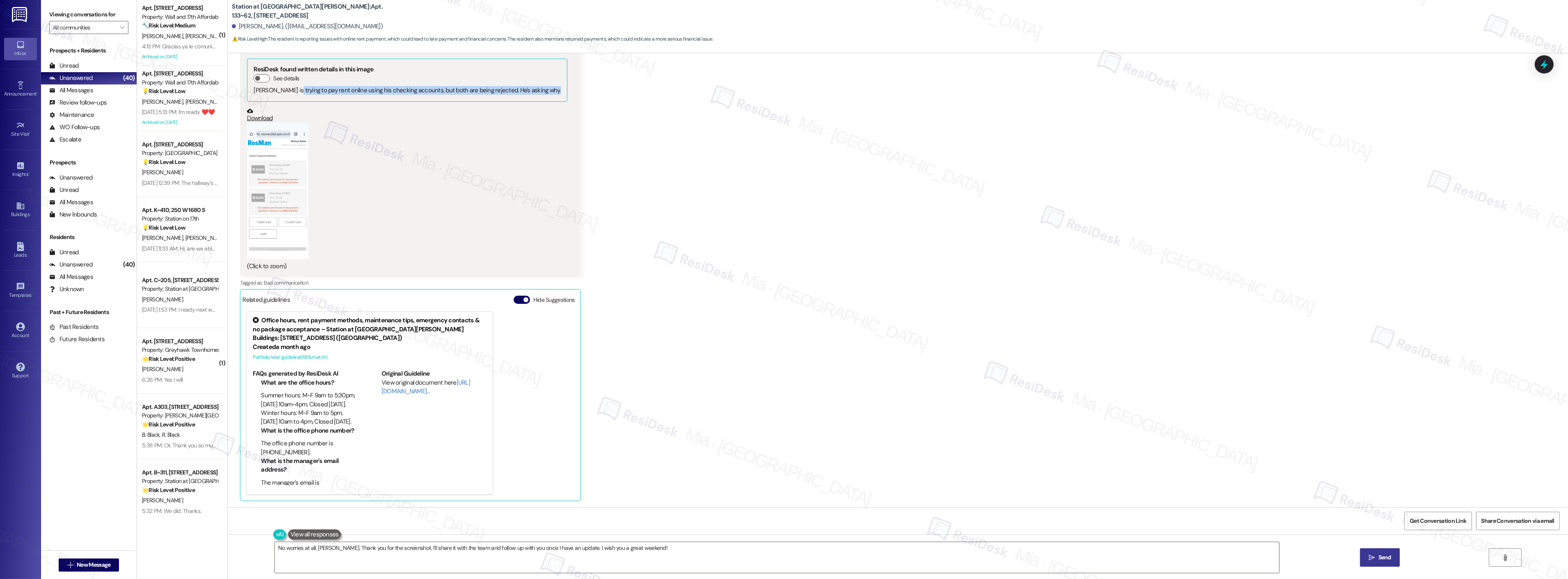
drag, startPoint x: 290, startPoint y: 91, endPoint x: 540, endPoint y: 89, distance: 250.0
click at [540, 89] on div "ResiDesk found written details in this image See details [PERSON_NAME] is tryin…" at bounding box center [407, 80] width 320 height 43
copy div "trying to pay rent online using his checking accounts, but both are being rejec…"
click at [783, 543] on textarea "Hi {{first_name}}! Thanks for letting us know [PERSON_NAME] is having trouble w…" at bounding box center [777, 557] width 1004 height 31
click at [1547, 66] on icon at bounding box center [1544, 64] width 10 height 13
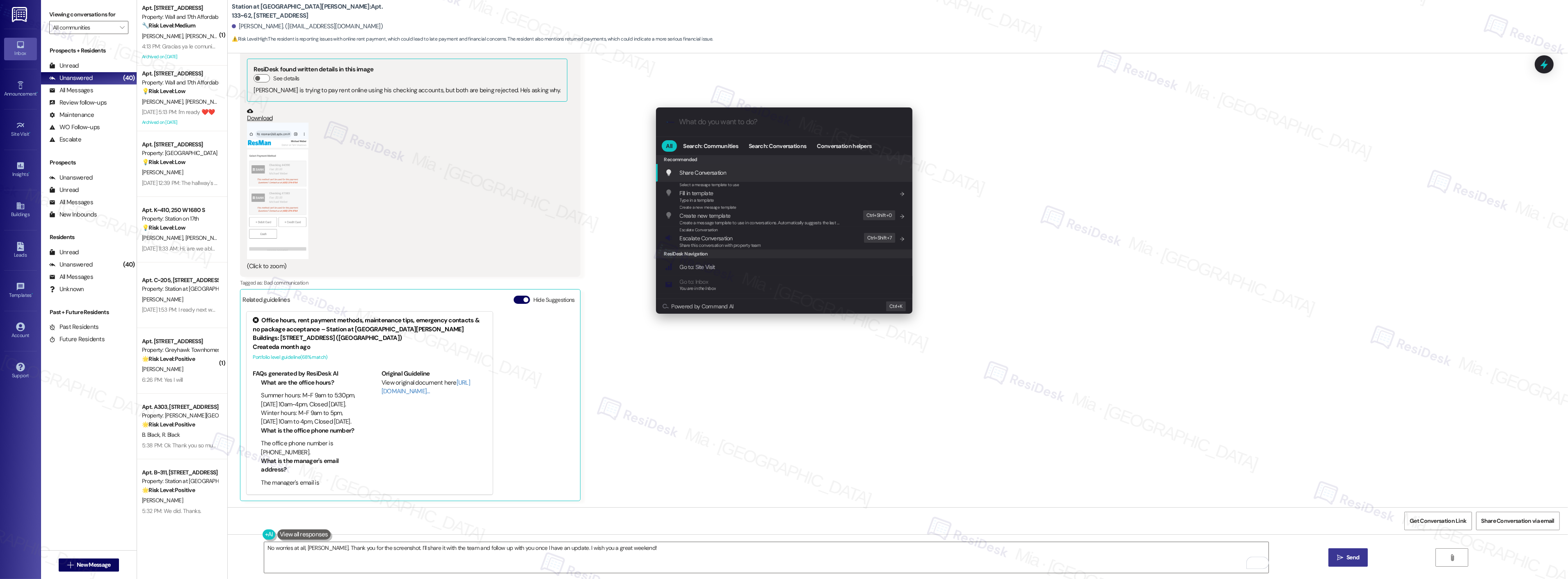
click at [754, 125] on input "What do you want to do?" at bounding box center [791, 122] width 223 height 9
click at [727, 236] on span "Escalate Conversation" at bounding box center [706, 238] width 53 height 7
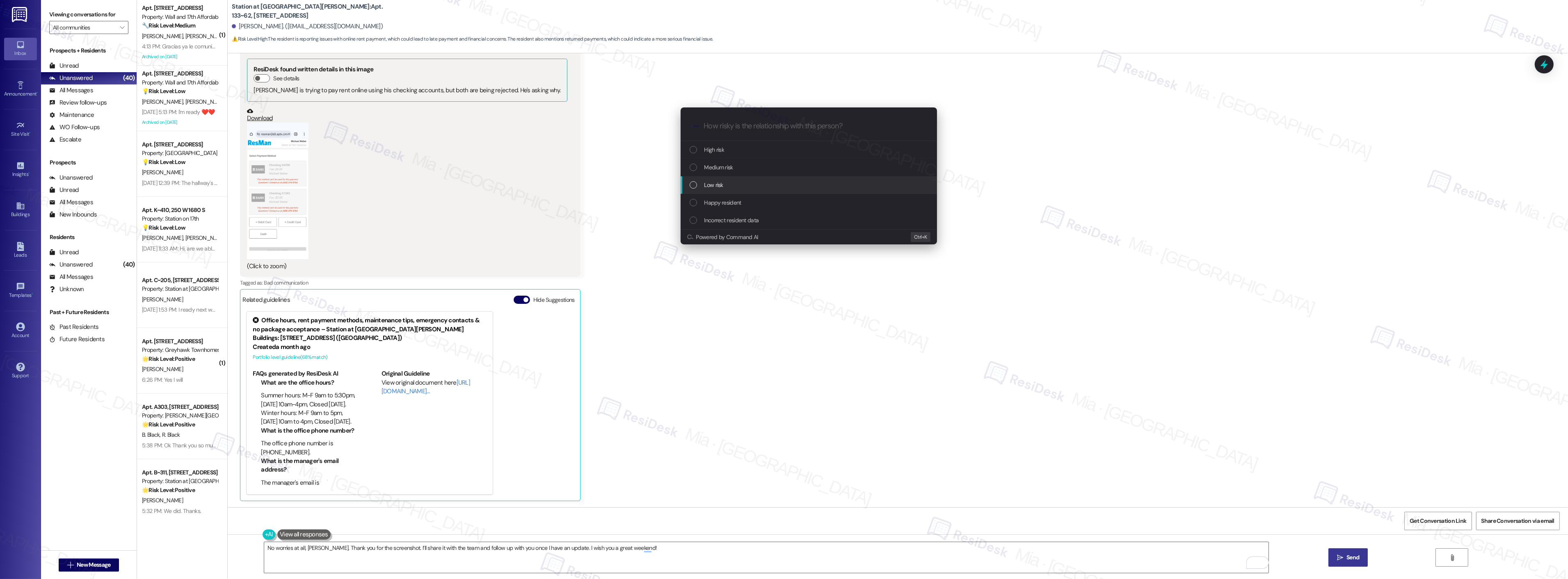
click at [762, 179] on div "Low risk" at bounding box center [808, 185] width 256 height 18
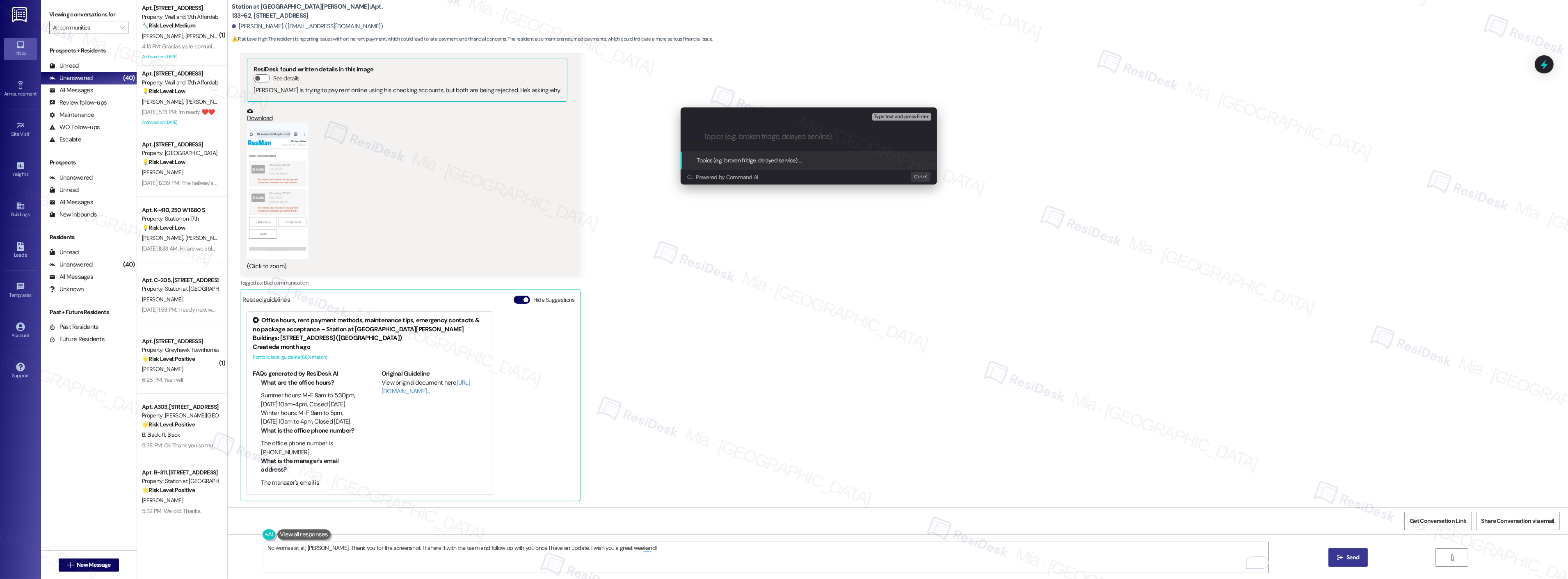
paste input "trying to pay rent online using his checking accounts, but both are being rejec…"
drag, startPoint x: 712, startPoint y: 137, endPoint x: 684, endPoint y: 137, distance: 28.0
click at [684, 137] on div ".cls-1{fill:#0a055f;}.cls-2{fill:#0cc4c4;} resideskLogoBlueOrange trying to pay…" at bounding box center [808, 137] width 256 height 29
click at [715, 137] on input "trying to pay rent online using his checking accounts, but both are being rejec…" at bounding box center [812, 137] width 216 height 9
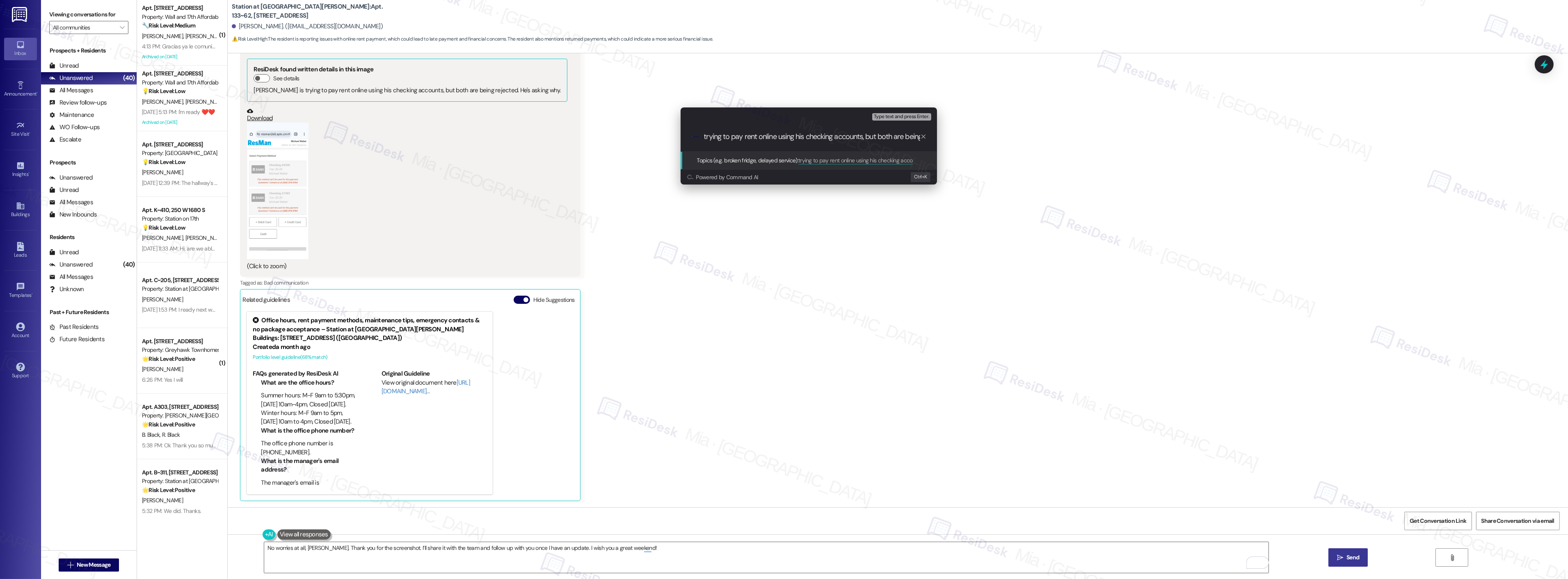
click at [704, 136] on input "trying to pay rent online using his checking accounts, but both are being rejec…" at bounding box center [812, 137] width 216 height 9
drag, startPoint x: 716, startPoint y: 137, endPoint x: 685, endPoint y: 137, distance: 31.0
click at [685, 137] on div ".cls-1{fill:#0a055f;}.cls-2{fill:#0cc4c4;} resideskLogoBlueOrange trying to pay…" at bounding box center [808, 137] width 256 height 29
click at [704, 136] on input "trying to pay rent online using his checking accounts, but both are being rejec…" at bounding box center [812, 137] width 216 height 9
click at [819, 138] on input "Eva is trying to pay rent online using his checking accounts, but both are bein…" at bounding box center [812, 137] width 216 height 9
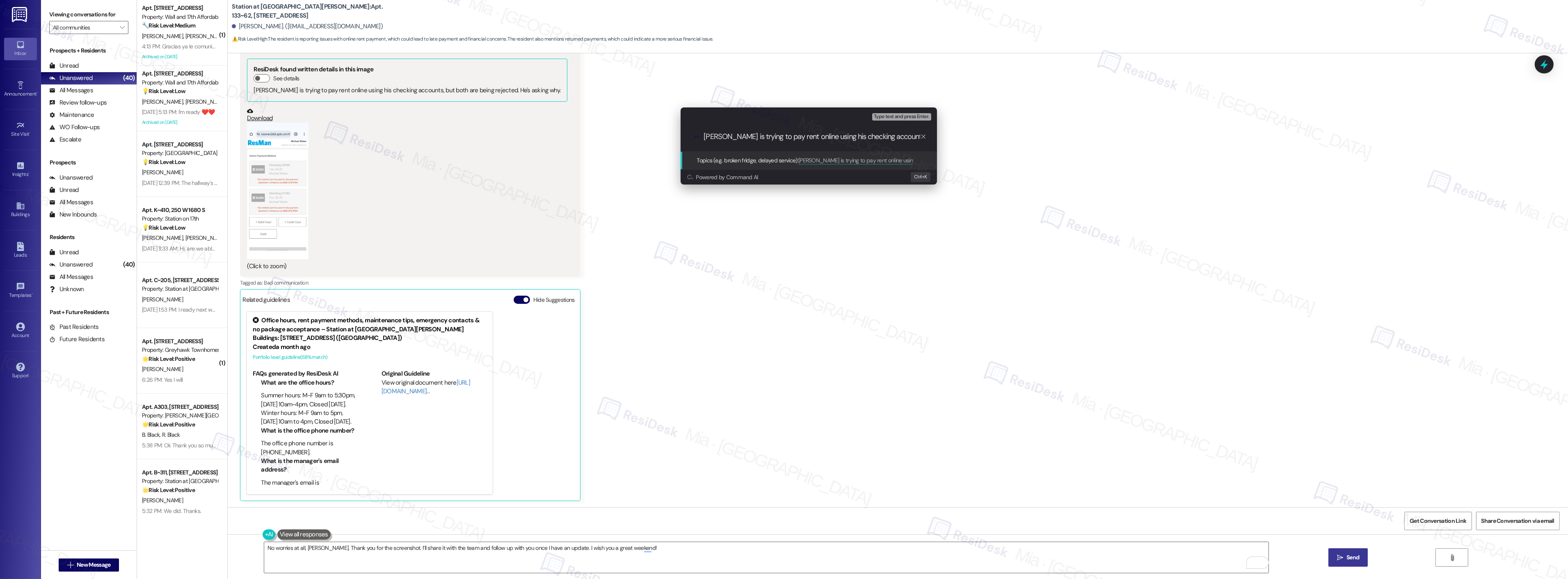
click at [819, 138] on input "Eva is trying to pay rent online using his checking accounts, but both are bein…" at bounding box center [812, 137] width 216 height 9
drag, startPoint x: 851, startPoint y: 139, endPoint x: 946, endPoint y: 139, distance: 95.0
click at [946, 139] on div "Escalate Conversation Low risk Topics (e.g. broken fridge, delayed service) Any…" at bounding box center [808, 146] width 277 height 94
click at [881, 136] on input "Eva is trying to pay rent online using her checking accounts, but both are bein…" at bounding box center [812, 137] width 216 height 9
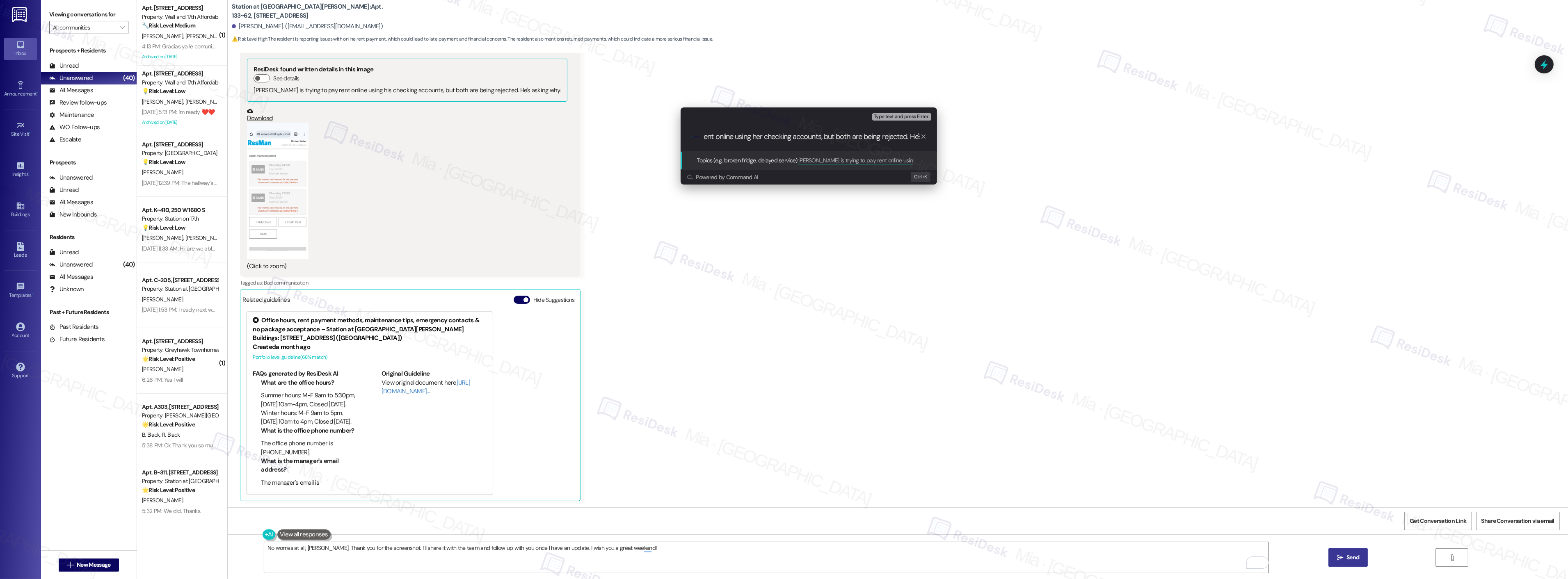
drag, startPoint x: 872, startPoint y: 136, endPoint x: 975, endPoint y: 136, distance: 103.0
click at [975, 136] on div "Escalate Conversation Low risk Topics (e.g. broken fridge, delayed service) Any…" at bounding box center [784, 290] width 1568 height 579
type input "Eva is trying to pay rent online using her checking accounts, but both are bein…"
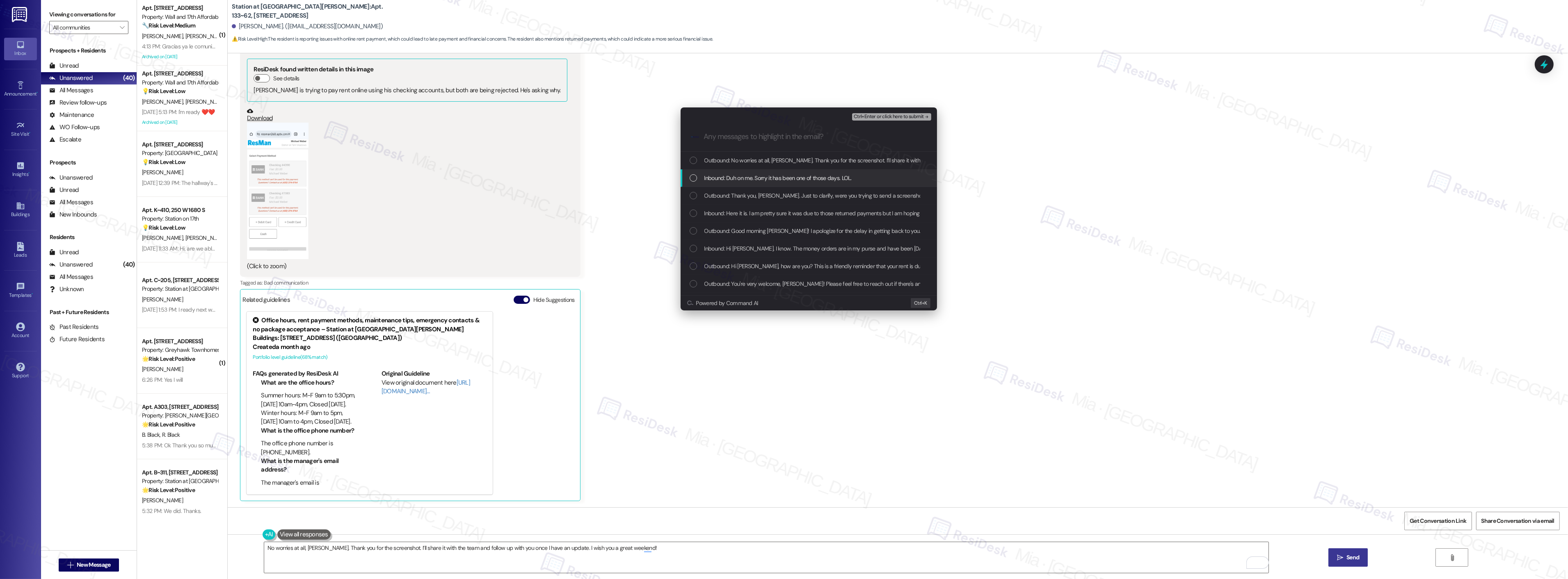
click at [690, 179] on div "List of options" at bounding box center [693, 178] width 7 height 7
click at [691, 213] on div "List of options" at bounding box center [693, 213] width 7 height 7
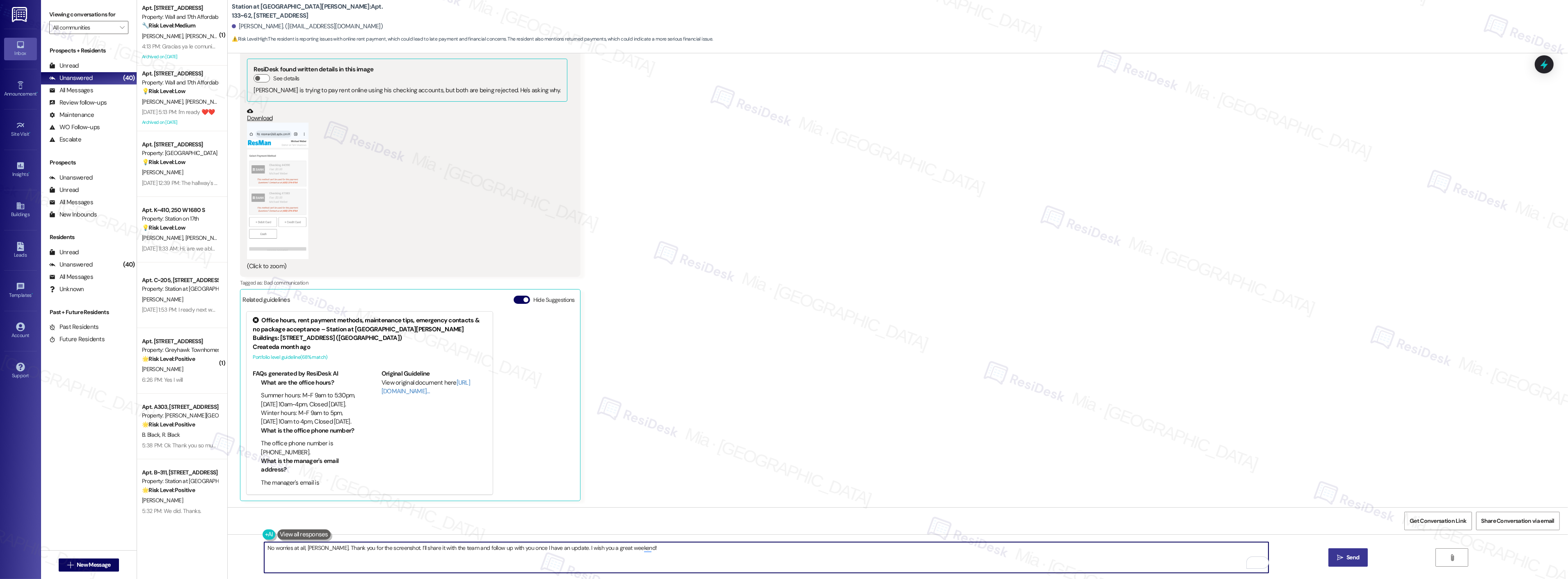
type textarea "Hi {{first_name}}! Thanks for letting us know Michael is having trouble with on…"
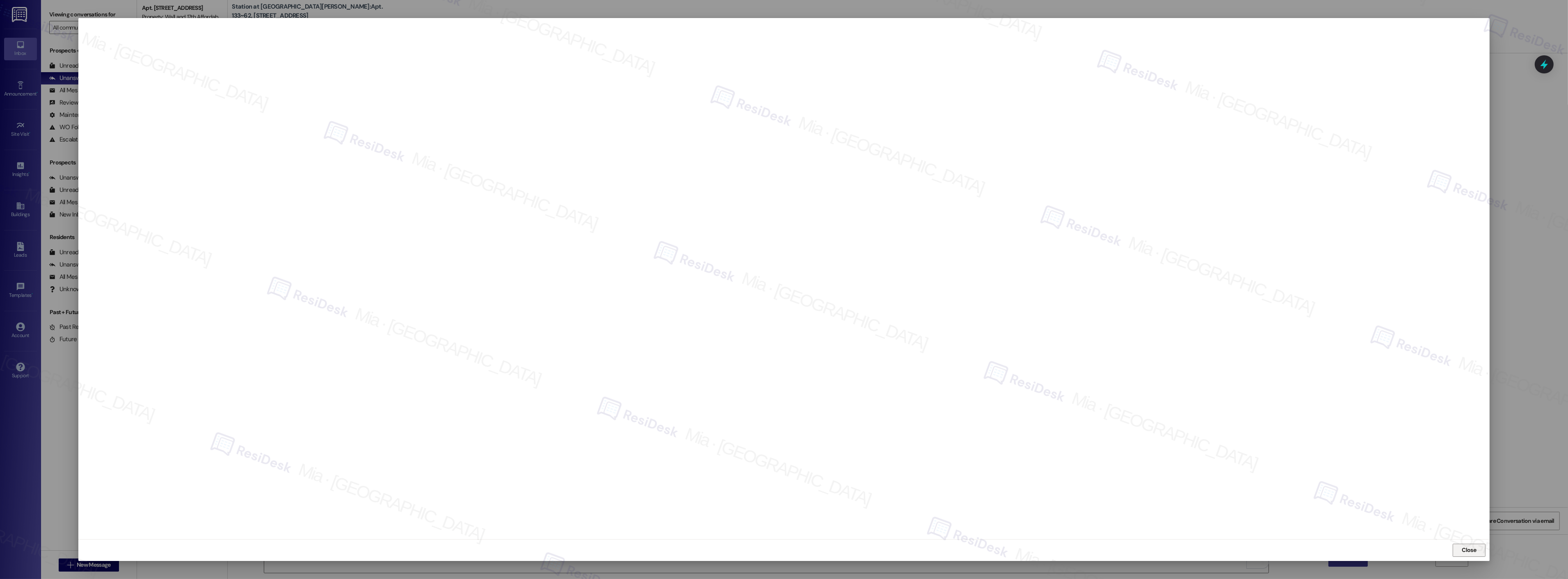
click at [1455, 545] on button "Close" at bounding box center [1469, 550] width 33 height 13
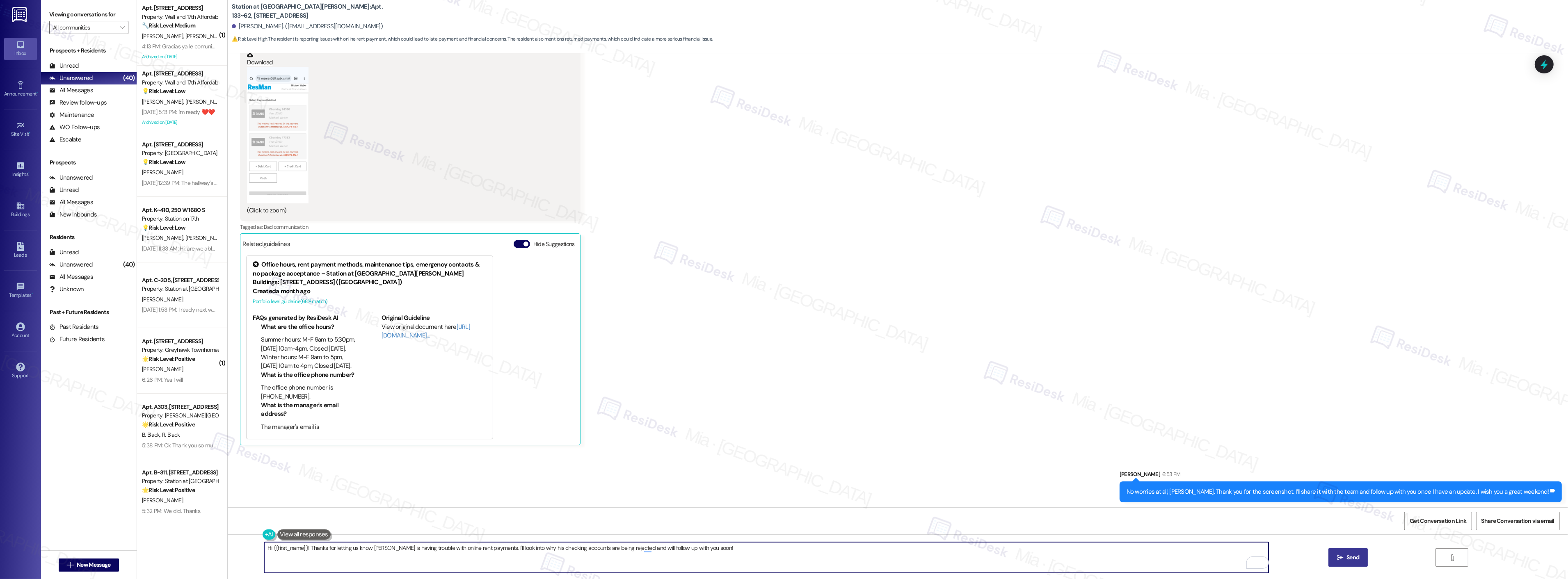
scroll to position [988, 0]
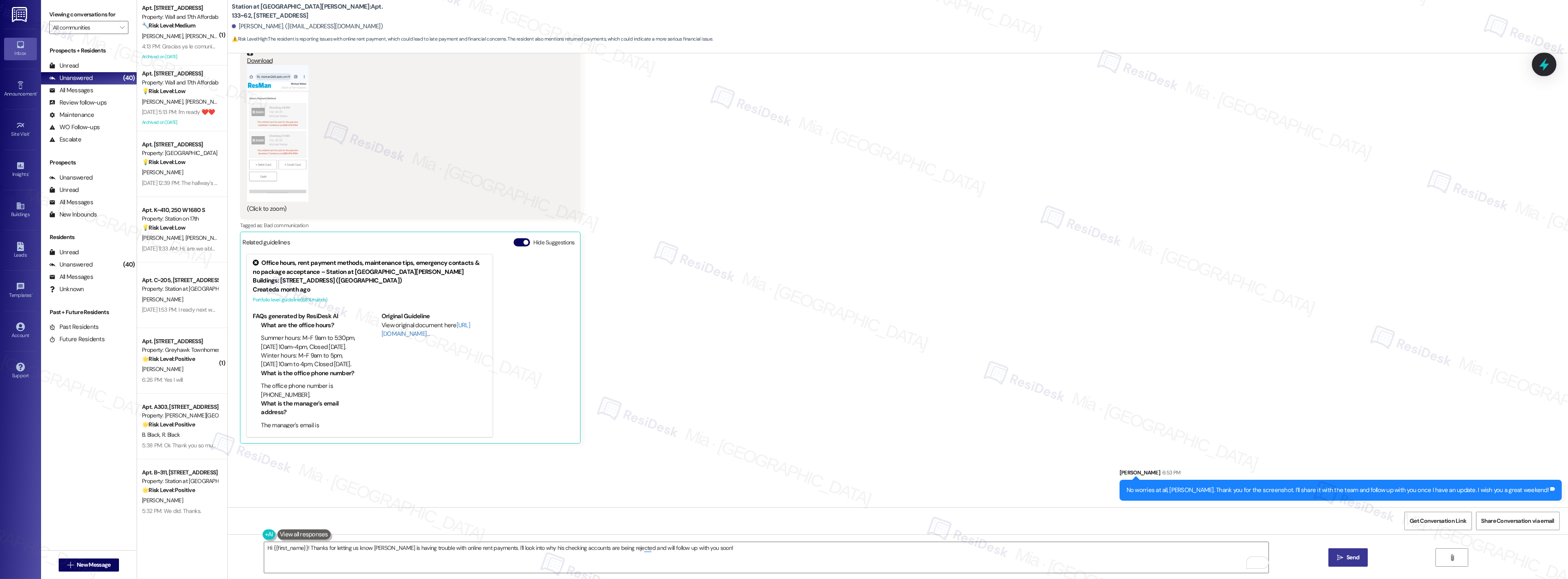
click at [1544, 63] on icon at bounding box center [1544, 64] width 10 height 13
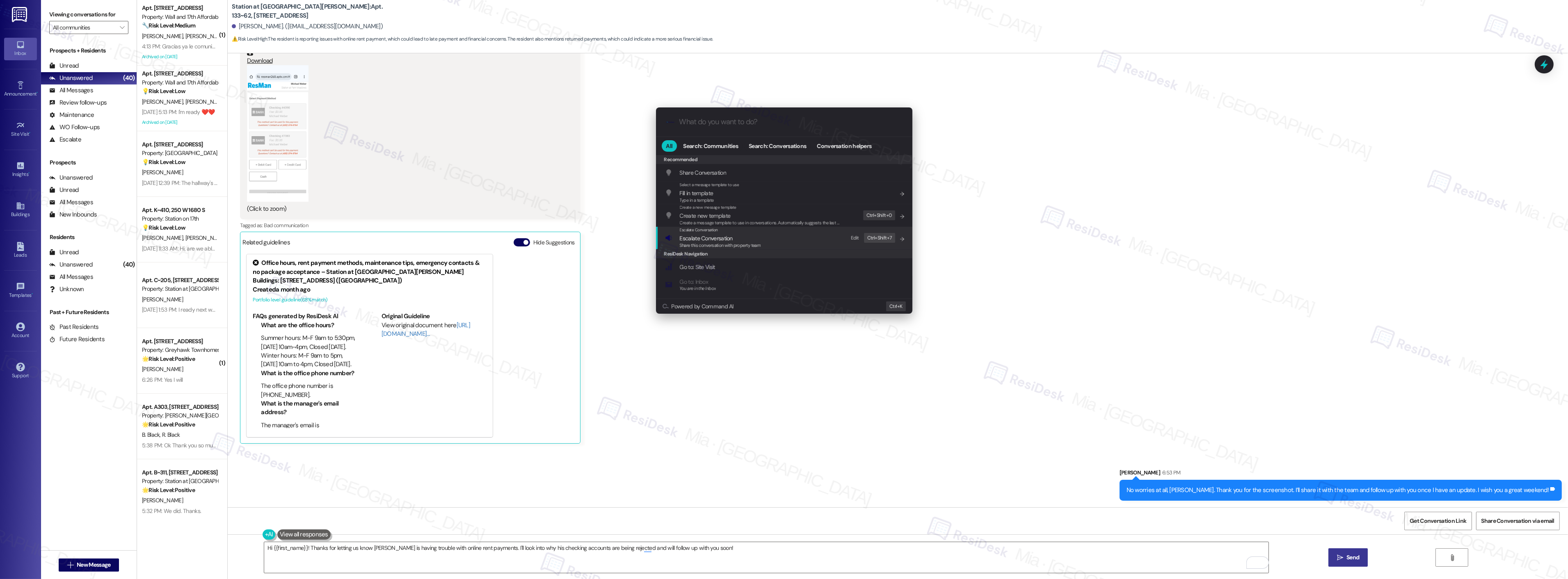
click at [712, 240] on span "Escalate Conversation" at bounding box center [706, 238] width 53 height 7
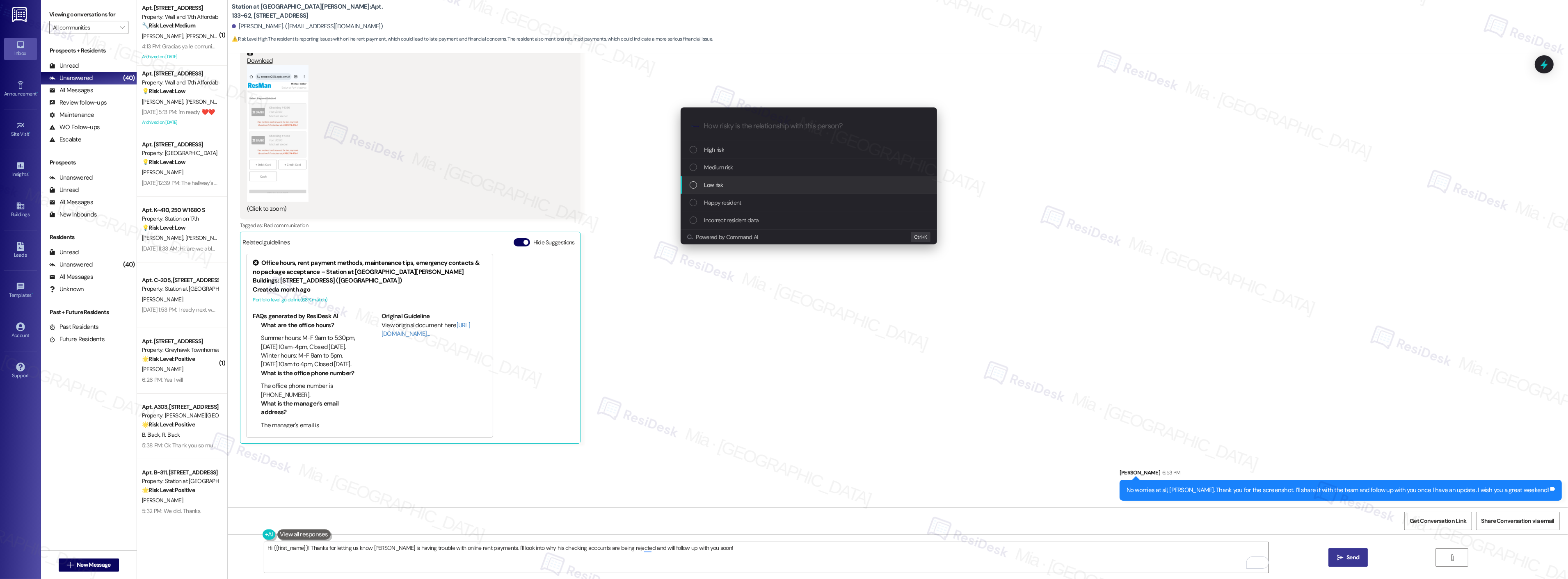
click at [726, 185] on div "Low risk" at bounding box center [810, 185] width 240 height 9
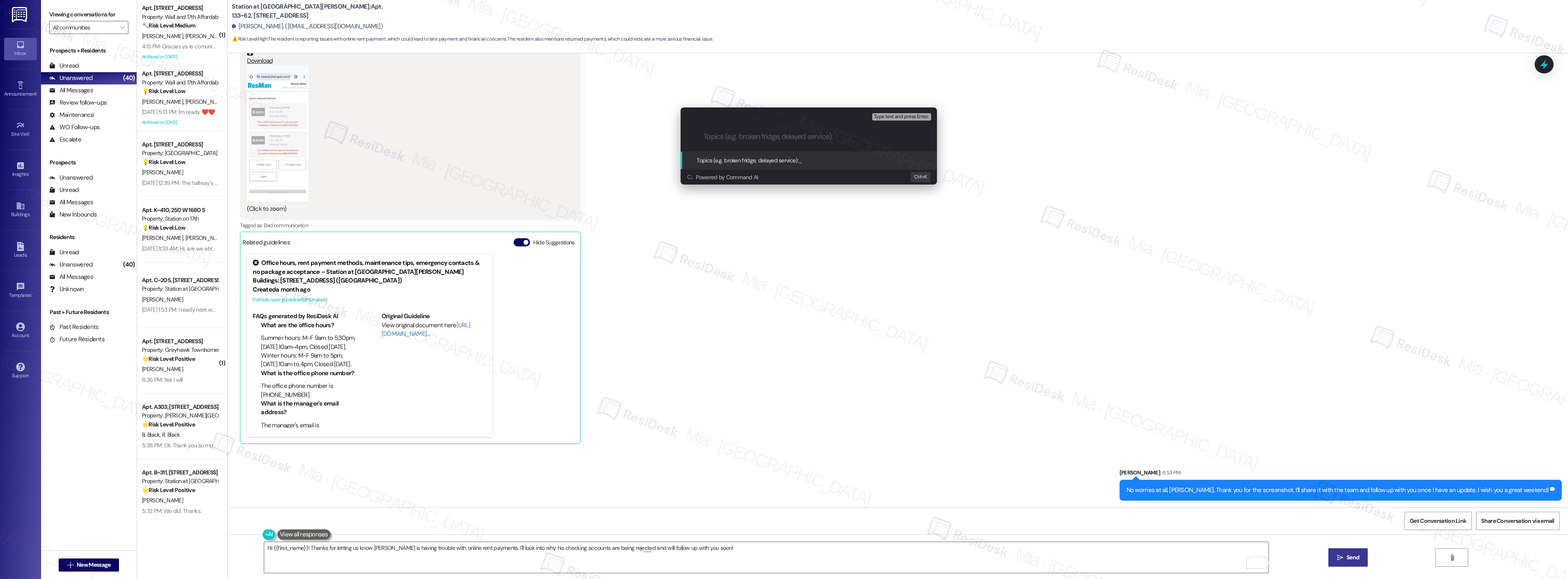
paste input "trying to pay rent online using his checking accounts, but both are being rejec…"
type input "trying to pay rent online using his checking accounts, but both are being rejec…"
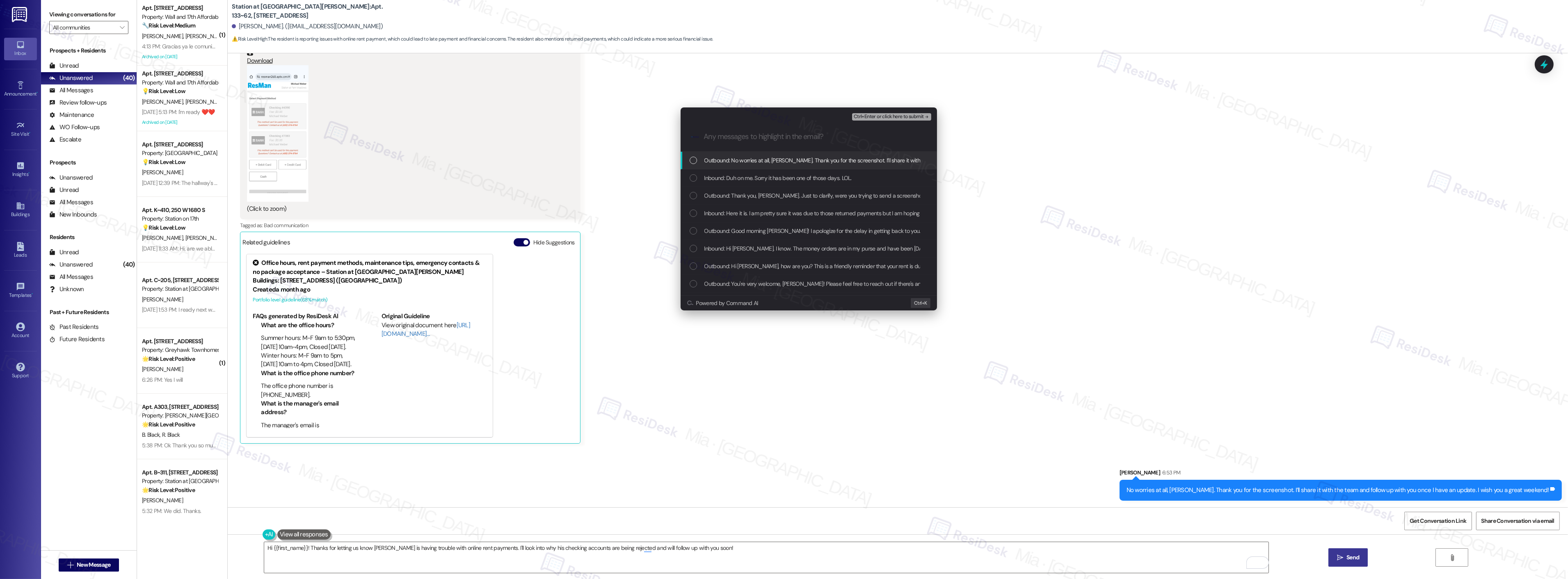
scroll to position [0, 0]
click at [693, 178] on div "List of options" at bounding box center [693, 178] width 7 height 7
click at [695, 215] on div "List of options" at bounding box center [693, 213] width 7 height 7
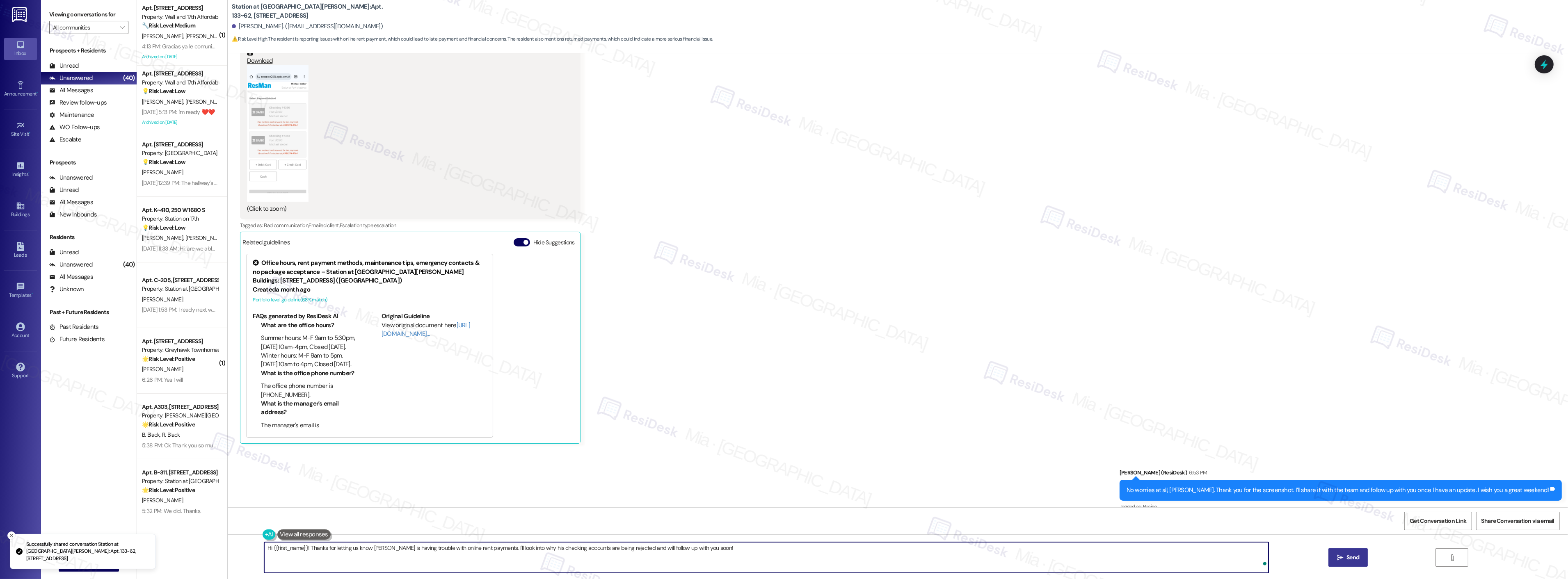
scroll to position [1000, 0]
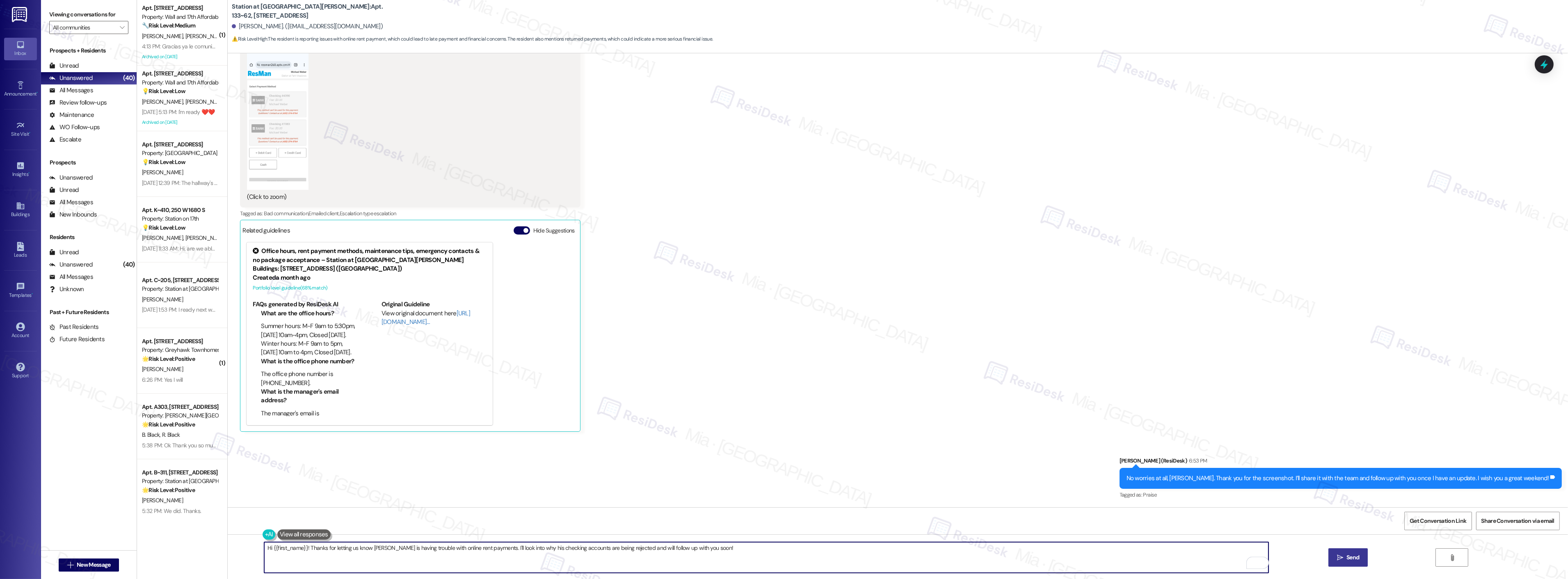
click at [690, 390] on div "Received via SMS Eva Weber 2:33 PM Duh on me. Sorry it has been one of those da…" at bounding box center [898, 182] width 1340 height 510
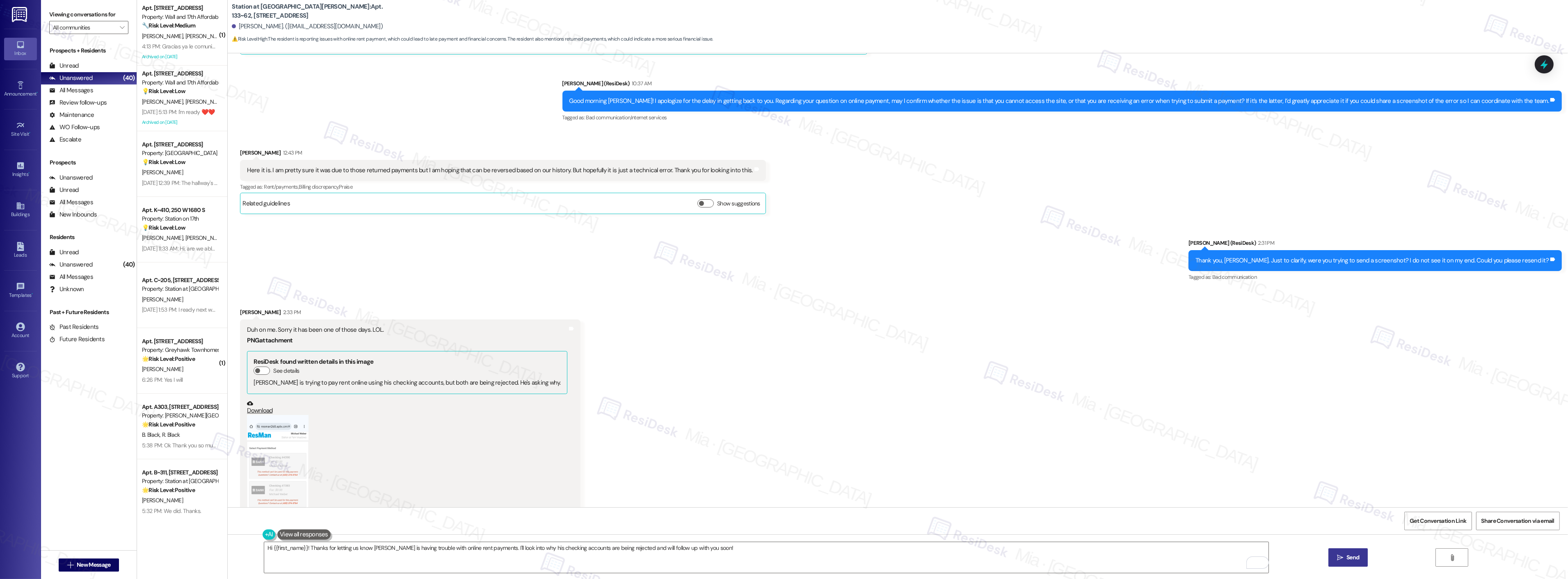
scroll to position [591, 0]
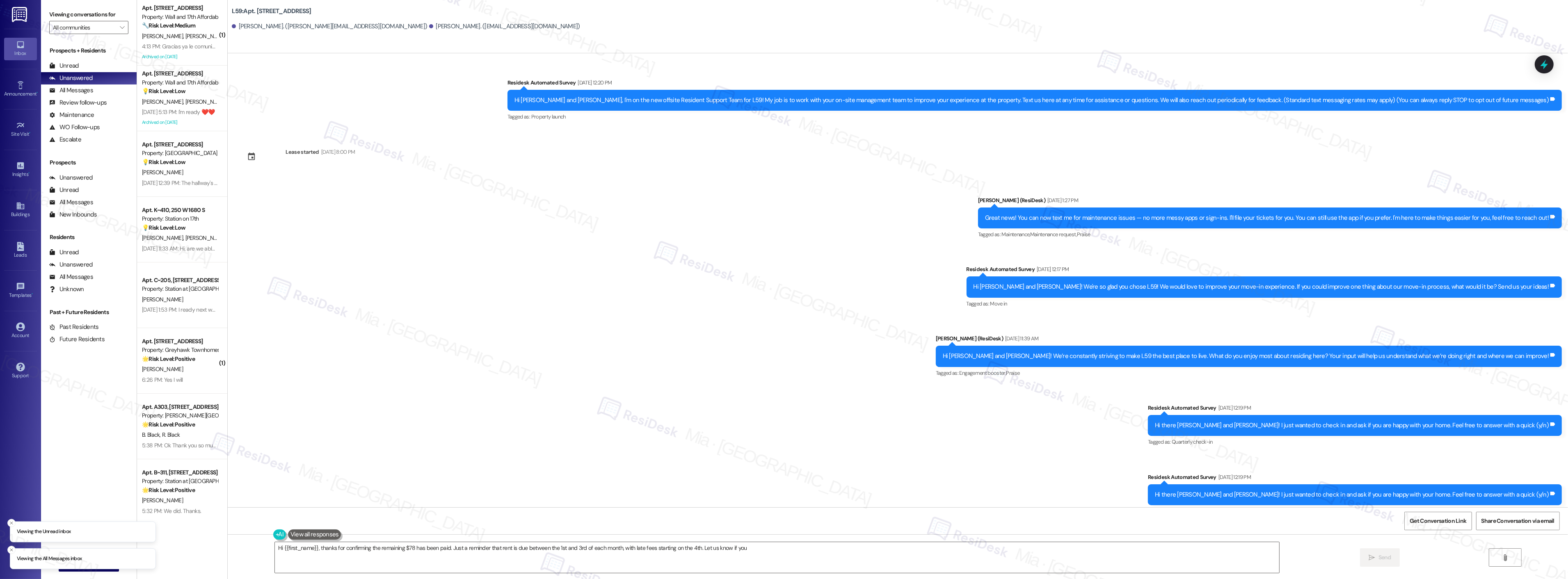
scroll to position [1414, 0]
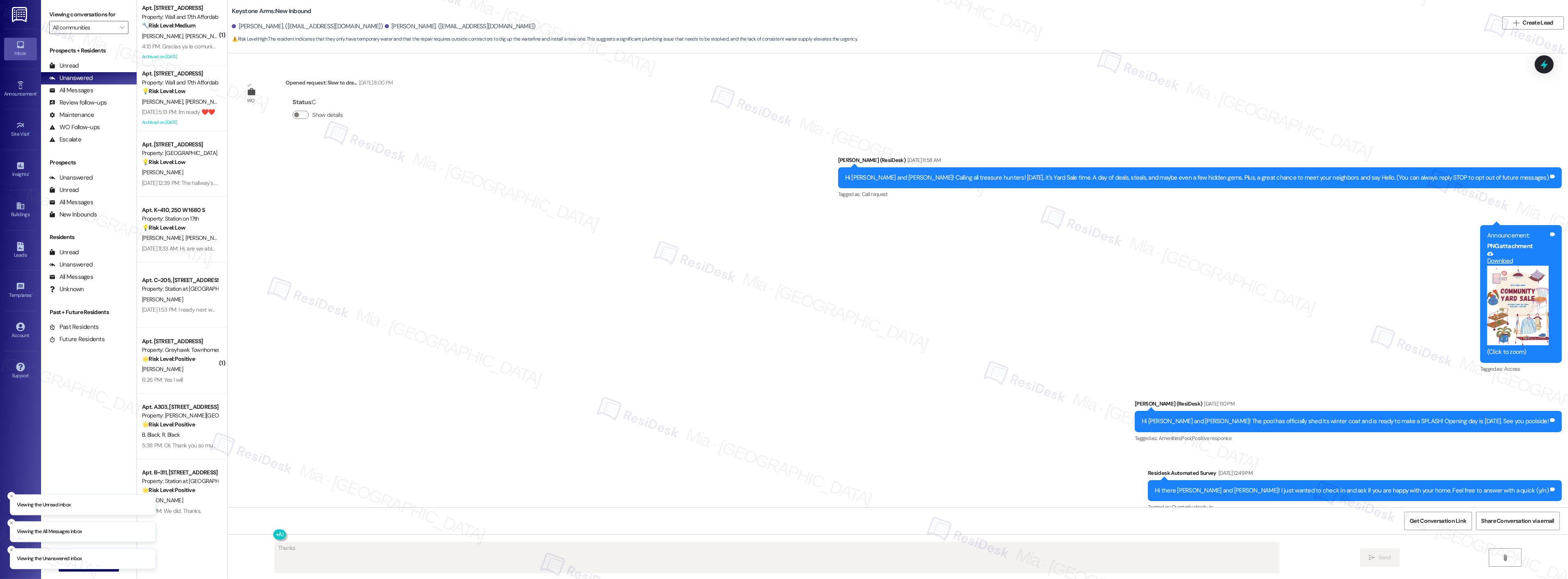
scroll to position [4309, 0]
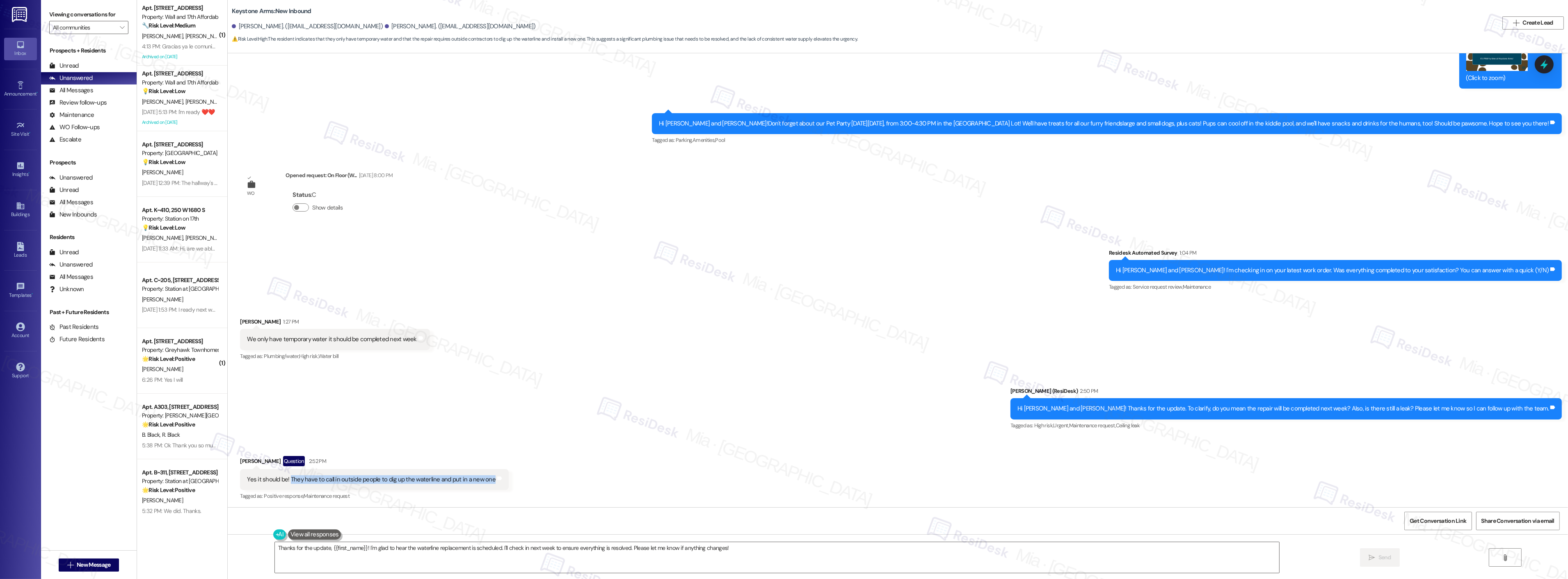
drag, startPoint x: 284, startPoint y: 480, endPoint x: 483, endPoint y: 480, distance: 199.0
click at [483, 480] on div "Yes it should be! They have to call in outside people to dig up the waterline a…" at bounding box center [371, 479] width 248 height 9
copy div "They have to call in outside people to dig up the waterline and put in a new one"
drag, startPoint x: 734, startPoint y: 546, endPoint x: 234, endPoint y: 546, distance: 500.0
click at [234, 546] on div "Thanks for the update, {{first_name}}! I'm glad to hear the waterline replaceme…" at bounding box center [898, 564] width 1340 height 61
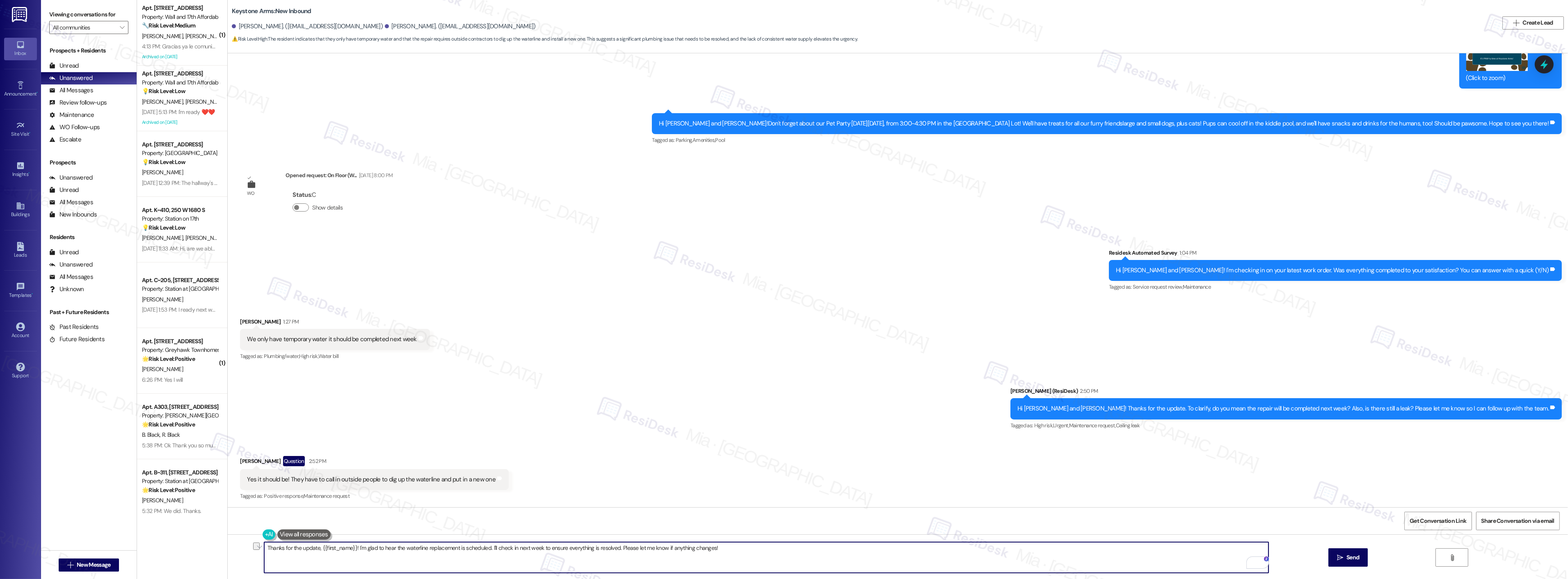
paste textarea "you for letting me know. As outside specialists will need to dig up the waterli…"
drag, startPoint x: 333, startPoint y: 547, endPoint x: 524, endPoint y: 547, distance: 191.0
click at [524, 547] on textarea "Thank you for letting me know. As outside specialists will need to dig up the w…" at bounding box center [766, 557] width 1004 height 31
click at [671, 552] on textarea "Thank you for letting me know. I understand this may take additional time. I’ll…" at bounding box center [766, 557] width 1004 height 31
type textarea "Thank you for letting me know. I understand this may take additional time. I’ll…"
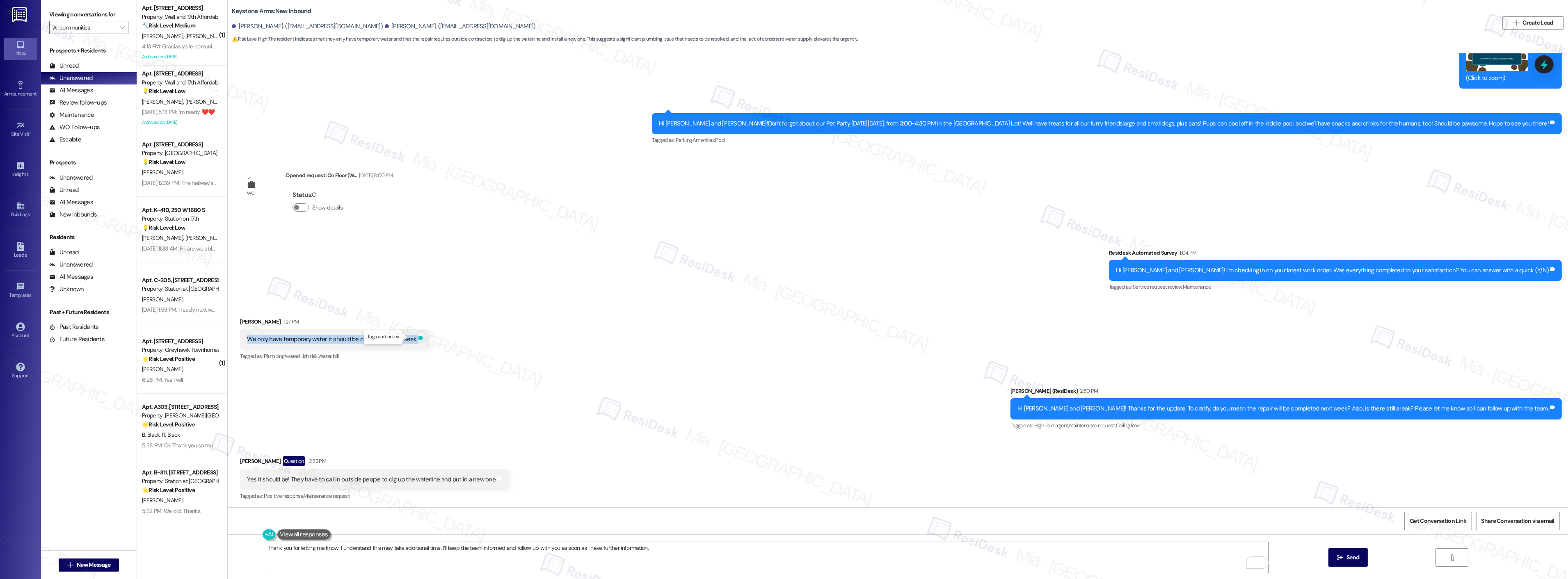
drag, startPoint x: 239, startPoint y: 339, endPoint x: 410, endPoint y: 339, distance: 171.0
click at [410, 339] on div "We only have temporary water it should be completed next week Tags and notes" at bounding box center [334, 339] width 189 height 21
copy div "We only have temporary water it should be completed next week Tags and notes"
click at [1346, 556] on span "Send" at bounding box center [1353, 557] width 13 height 9
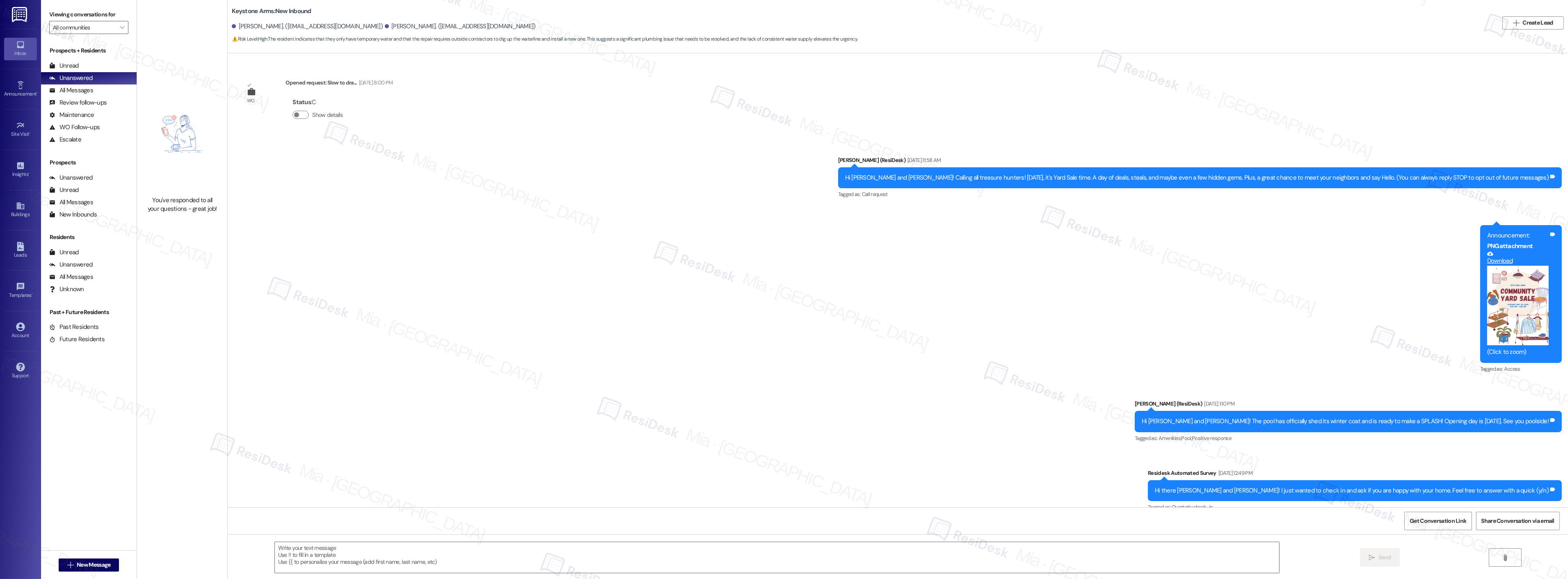
scroll to position [4378, 0]
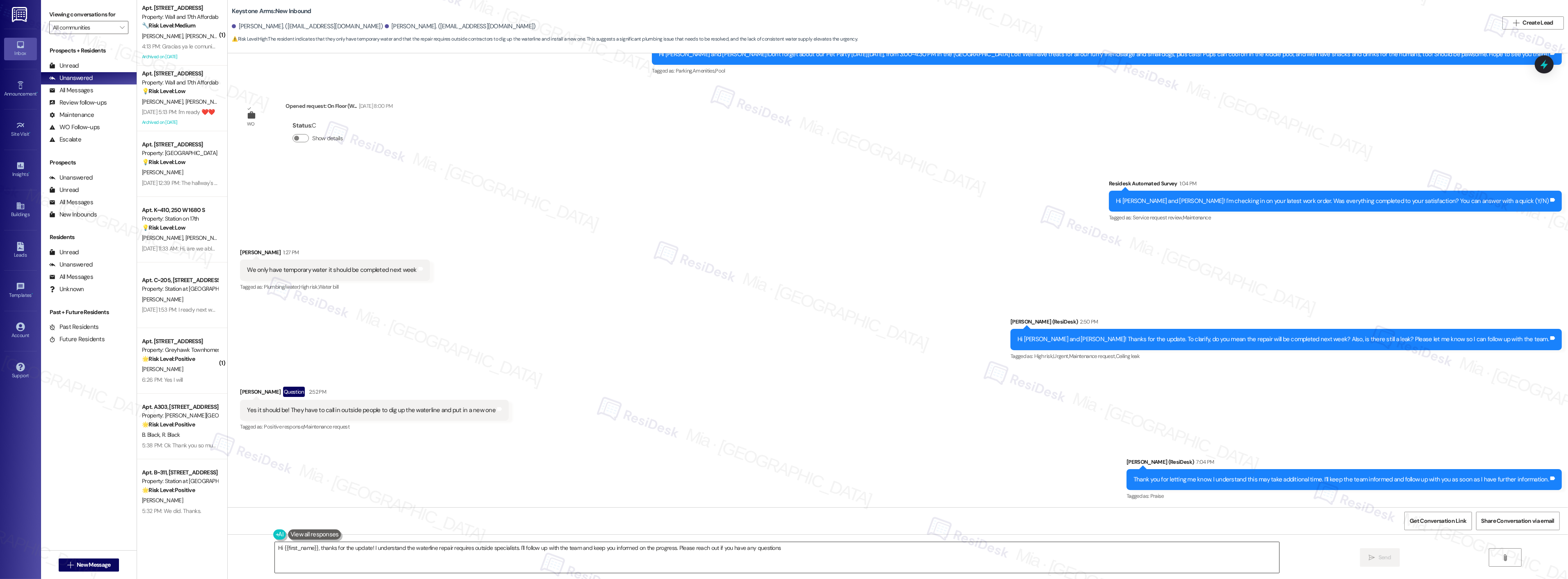
type textarea "Hi {{first_name}}, thanks for the update! I understand the waterline repair req…"
drag, startPoint x: 672, startPoint y: 549, endPoint x: 256, endPoint y: 549, distance: 416.0
click at [256, 549] on div "Hi {{first_name}}, thanks for the update! I understand the waterline repair req…" at bounding box center [898, 564] width 1340 height 61
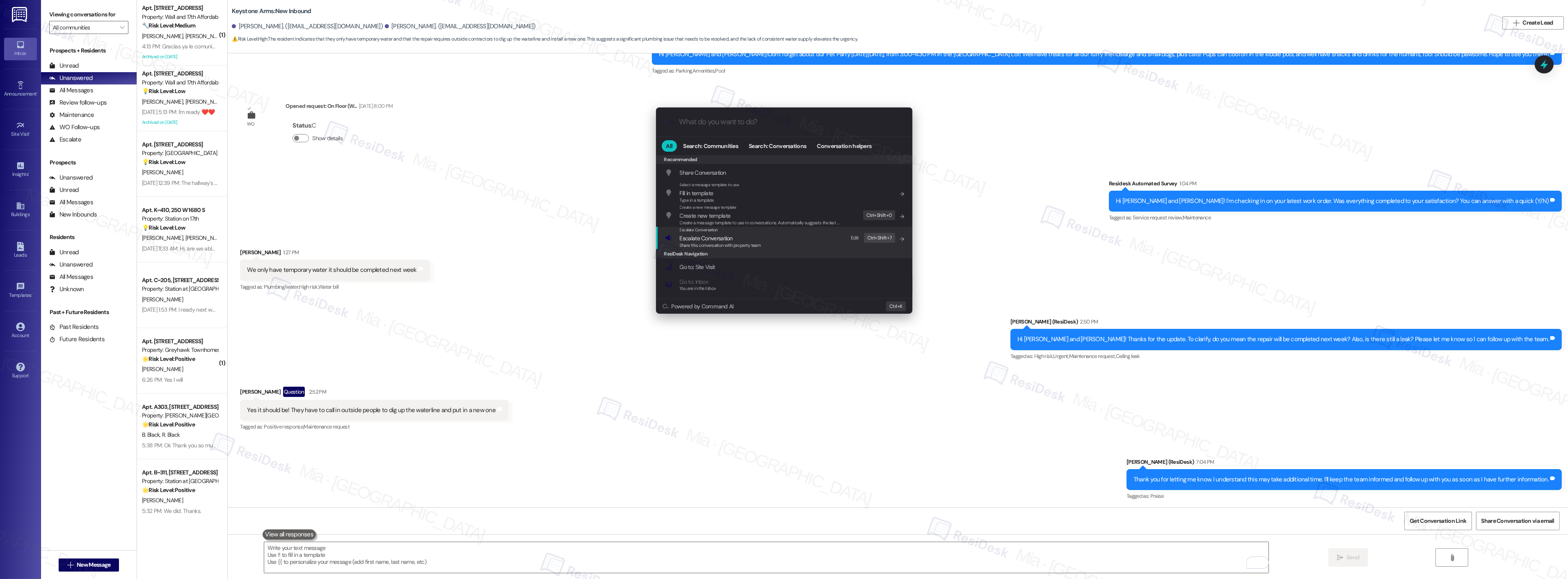
click at [727, 238] on span "Escalate Conversation" at bounding box center [706, 238] width 53 height 7
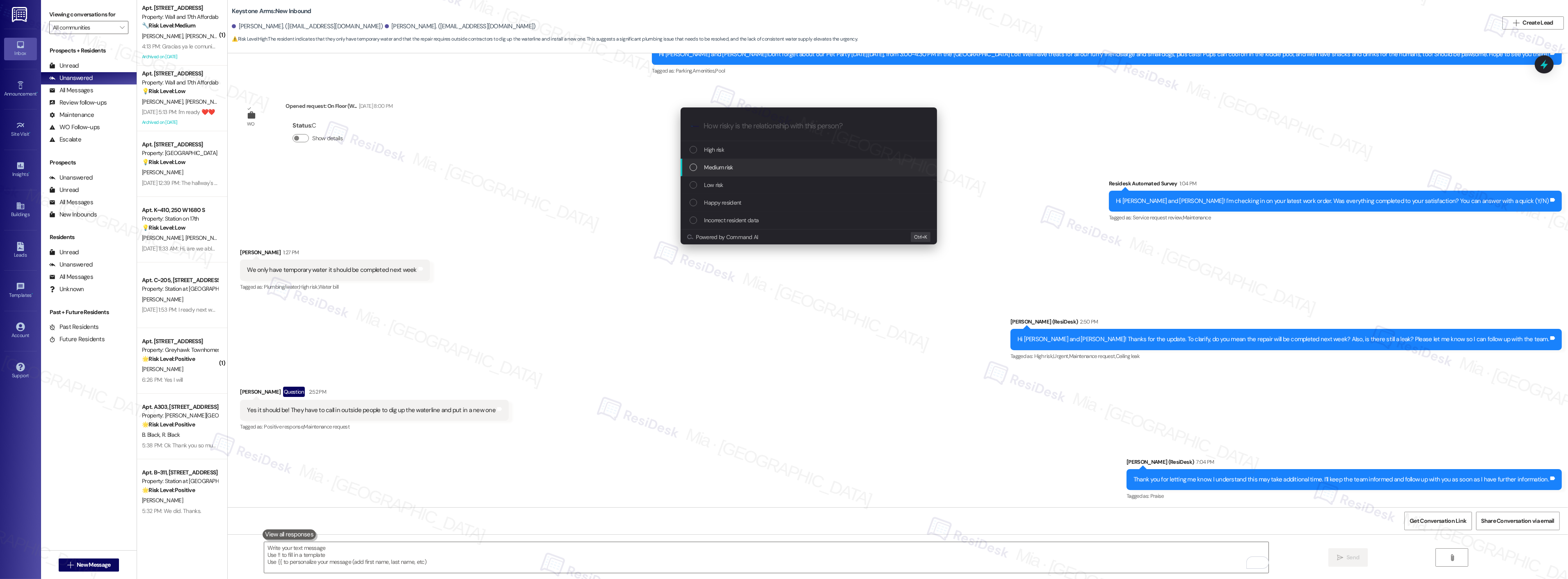
click at [723, 170] on span "Medium risk" at bounding box center [718, 167] width 29 height 9
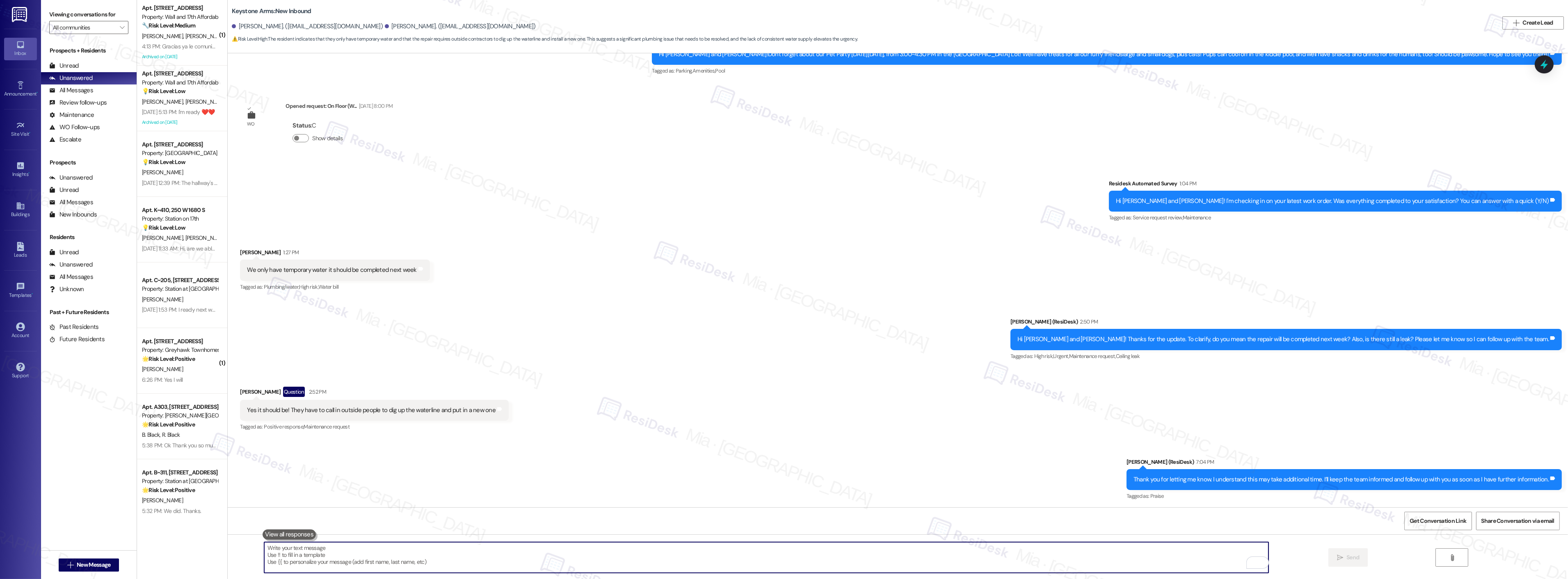
click at [914, 556] on textarea "To enrich screen reader interactions, please activate Accessibility in Grammarl…" at bounding box center [766, 557] width 1004 height 31
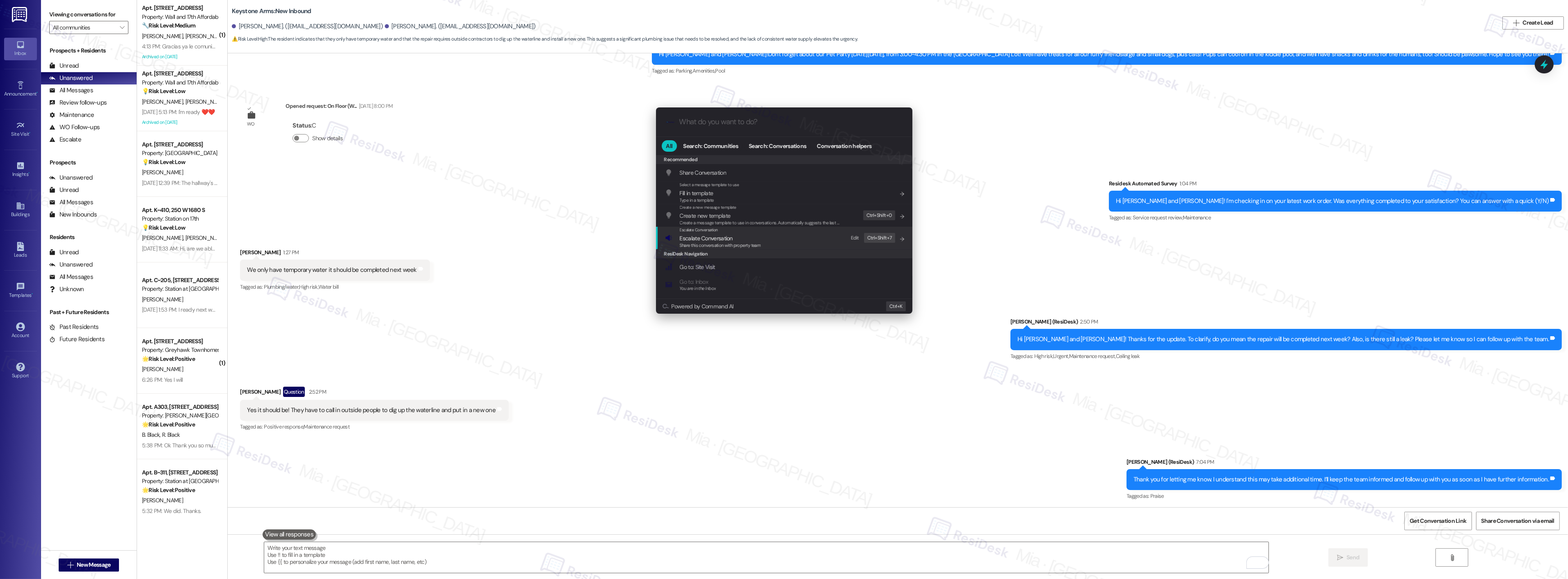
click at [690, 240] on span "Escalate Conversation" at bounding box center [706, 238] width 53 height 7
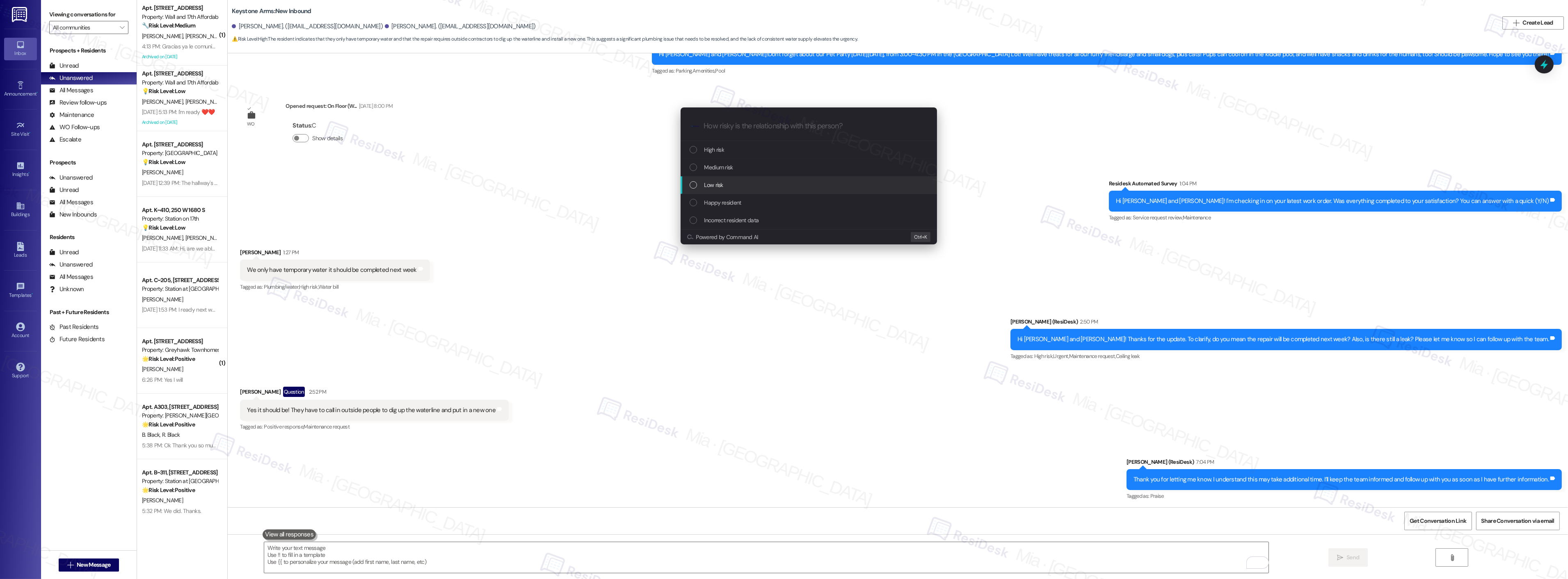
click at [700, 183] on div "Low risk" at bounding box center [810, 185] width 240 height 9
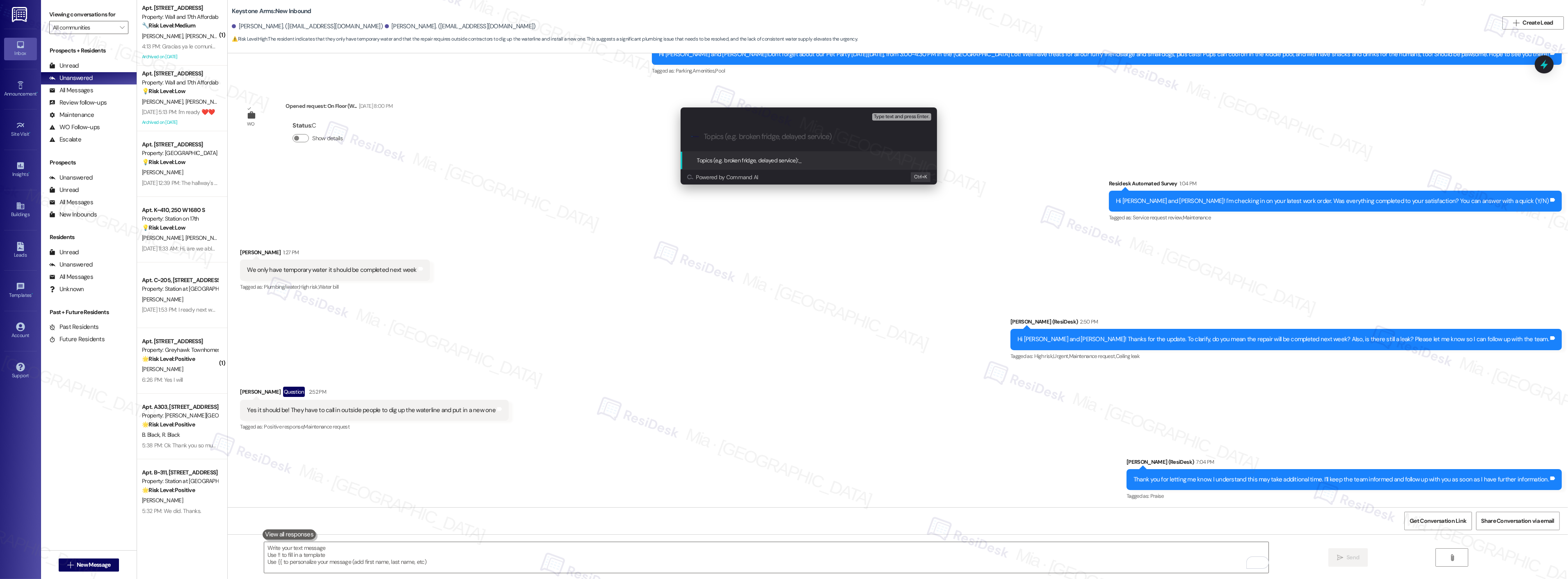
drag, startPoint x: 821, startPoint y: 392, endPoint x: 821, endPoint y: 397, distance: 5.0
click at [822, 393] on div "Escalate Conversation Low risk Topics (e.g. broken fridge, delayed service) Any…" at bounding box center [784, 290] width 1568 height 579
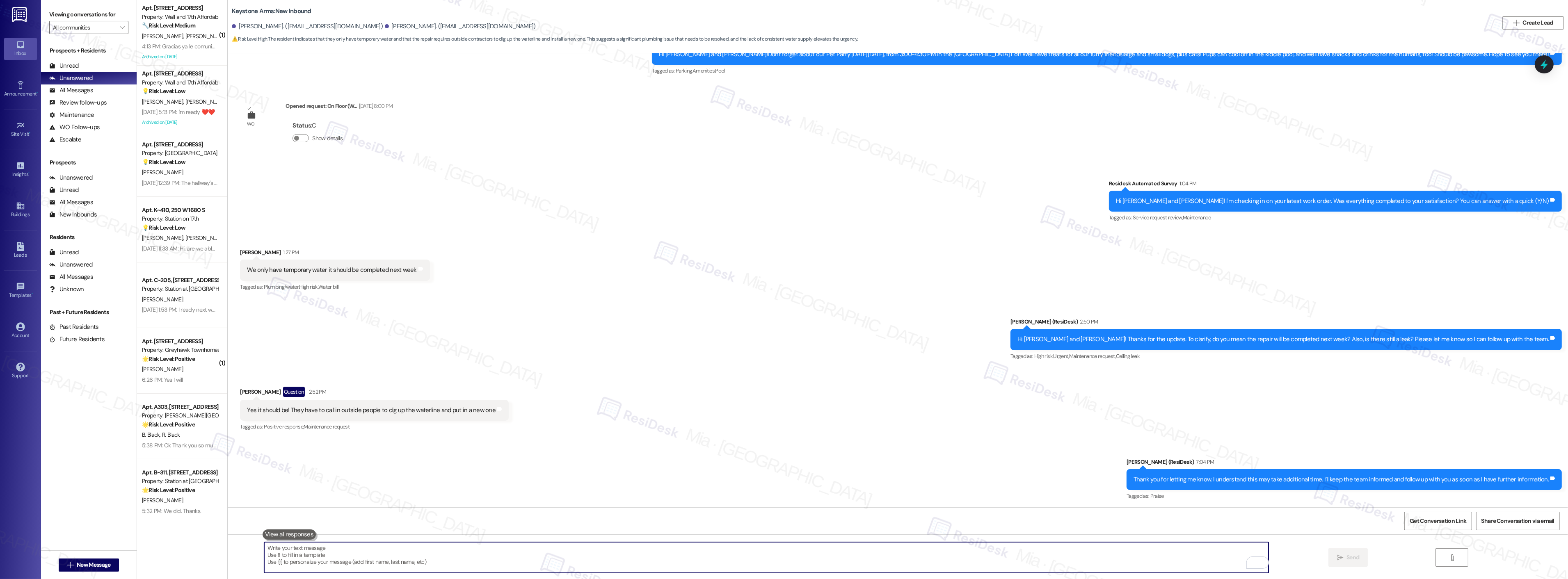
click at [609, 544] on textarea "To enrich screen reader interactions, please activate Accessibility in Grammarl…" at bounding box center [766, 557] width 1004 height 31
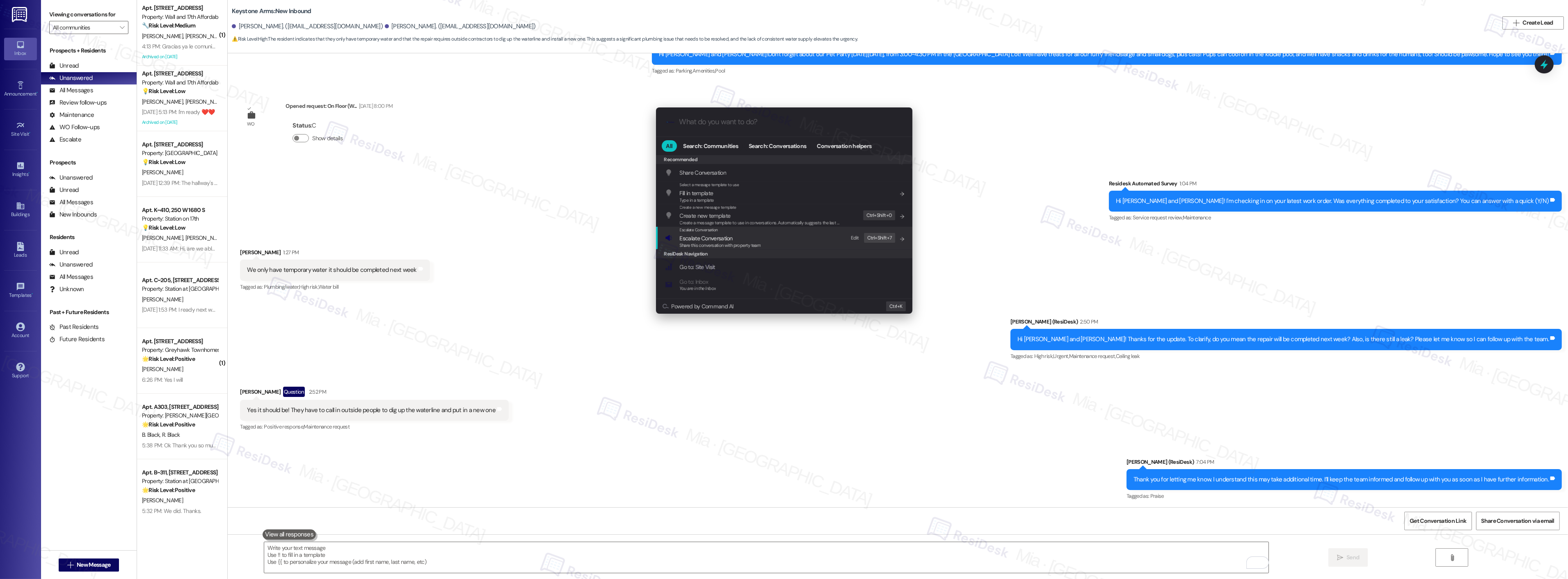
click at [690, 242] on span "Share this conversation with property team" at bounding box center [720, 244] width 81 height 5
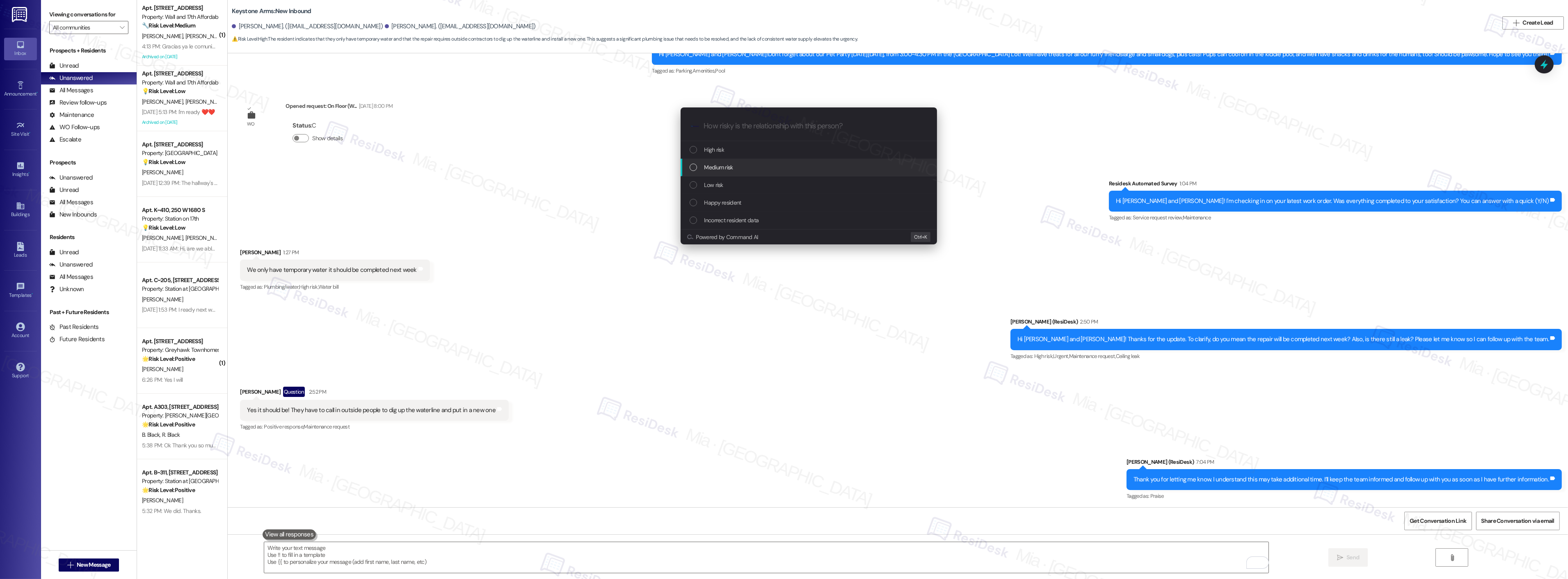
click at [695, 172] on div "Medium risk" at bounding box center [808, 167] width 256 height 18
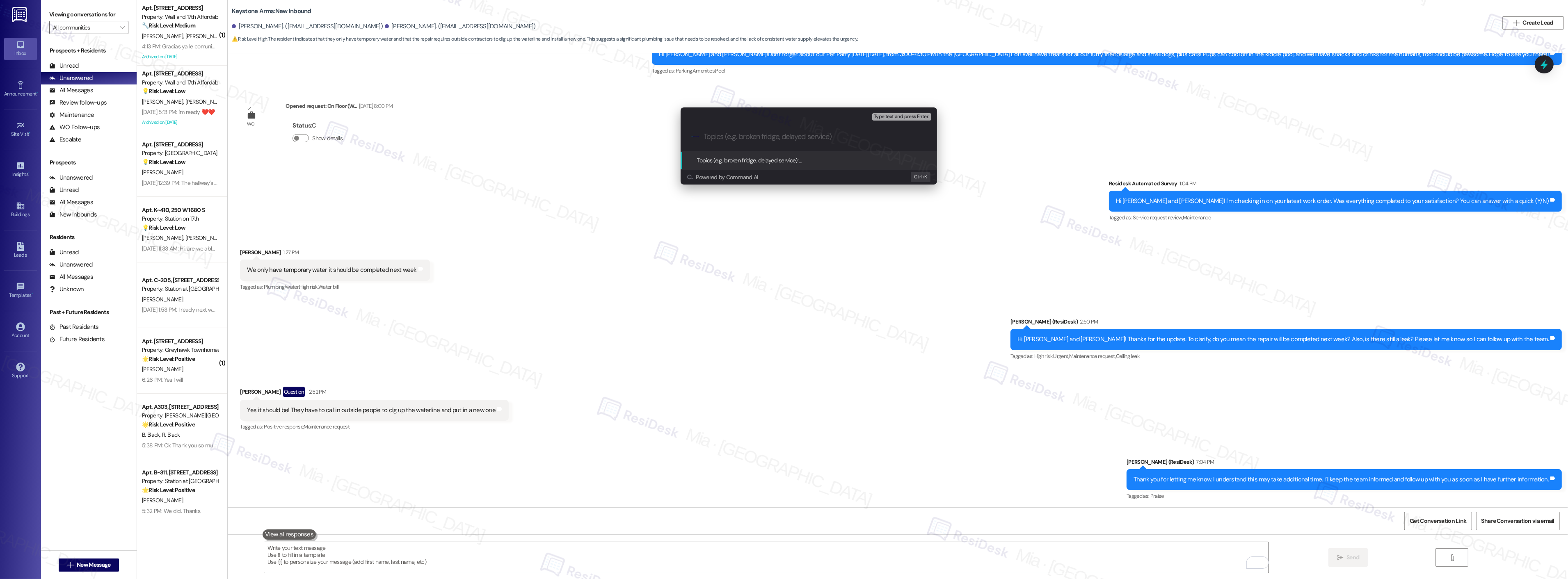
paste input "We only have temporary water it should be completed next week"
click at [907, 136] on input "We only have temporary water it should be completed next week" at bounding box center [812, 137] width 216 height 9
drag, startPoint x: 838, startPoint y: 138, endPoint x: 703, endPoint y: 137, distance: 135.0
click at [703, 137] on div ".cls-1{fill:#0a055f;}.cls-2{fill:#0cc4c4;} resideskLogoBlueOrange We only have …" at bounding box center [808, 137] width 256 height 29
type input "Work is to be completed next week"
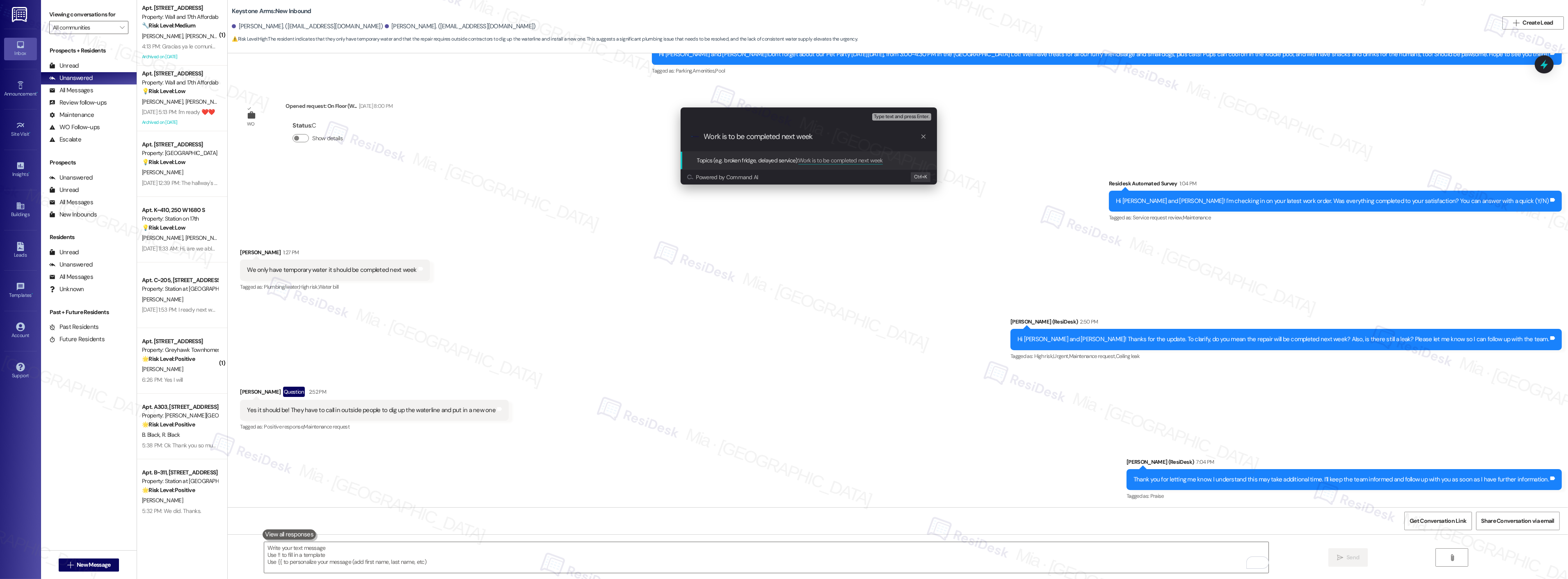
drag, startPoint x: 825, startPoint y: 137, endPoint x: 704, endPoint y: 137, distance: 121.0
click at [704, 137] on input "Work is to be completed next week" at bounding box center [812, 137] width 216 height 9
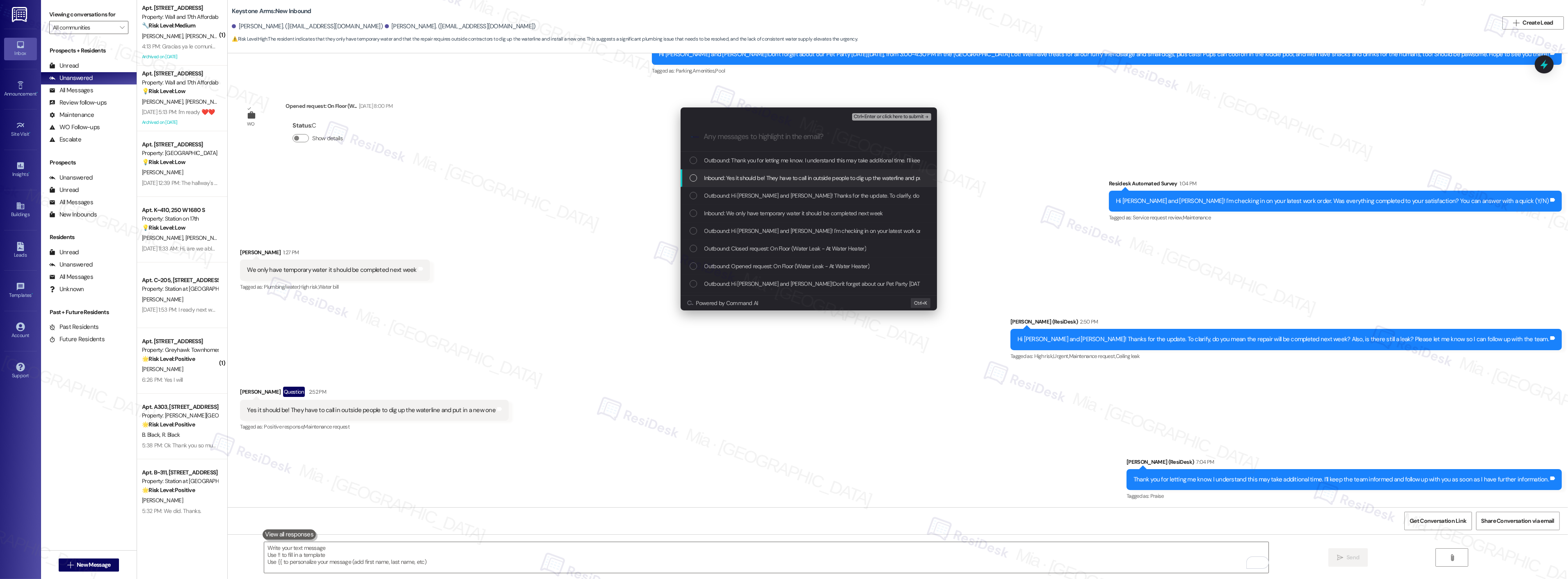
click at [694, 177] on div "List of options" at bounding box center [693, 178] width 7 height 7
click at [694, 209] on div "Inbound: We only have temporary water it should be completed next week" at bounding box center [810, 213] width 240 height 9
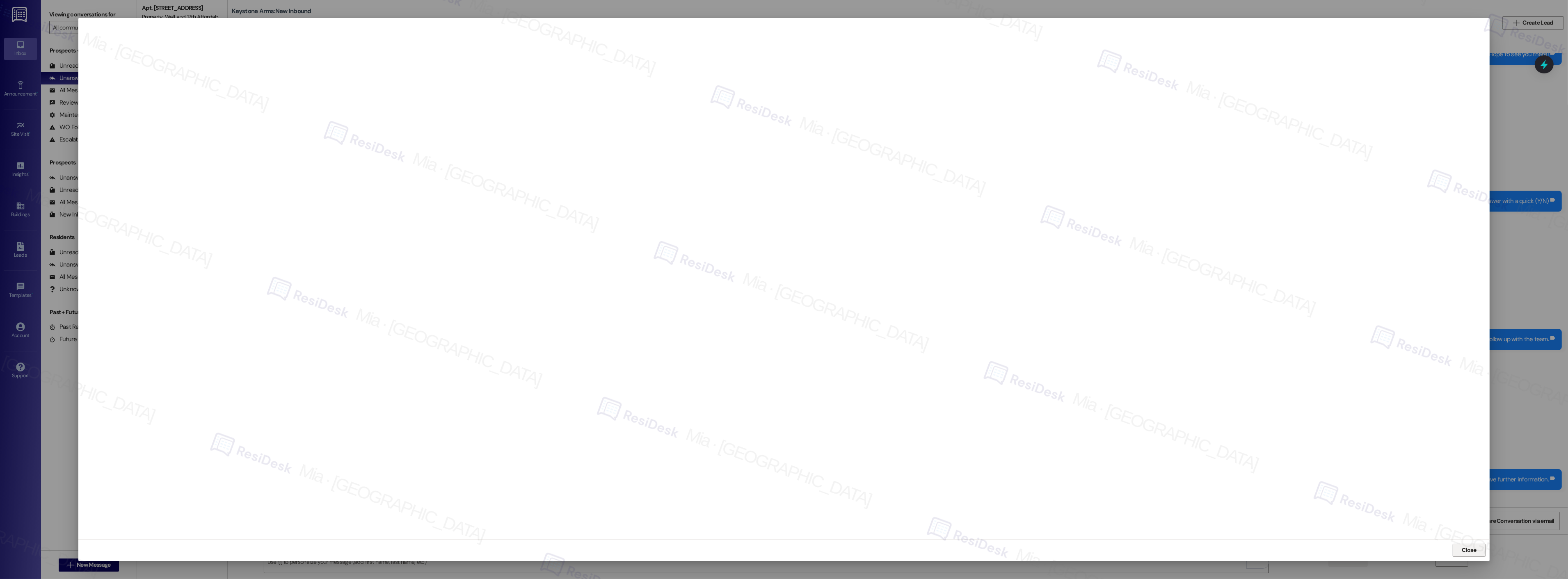
click at [1465, 547] on span "Close" at bounding box center [1469, 550] width 15 height 9
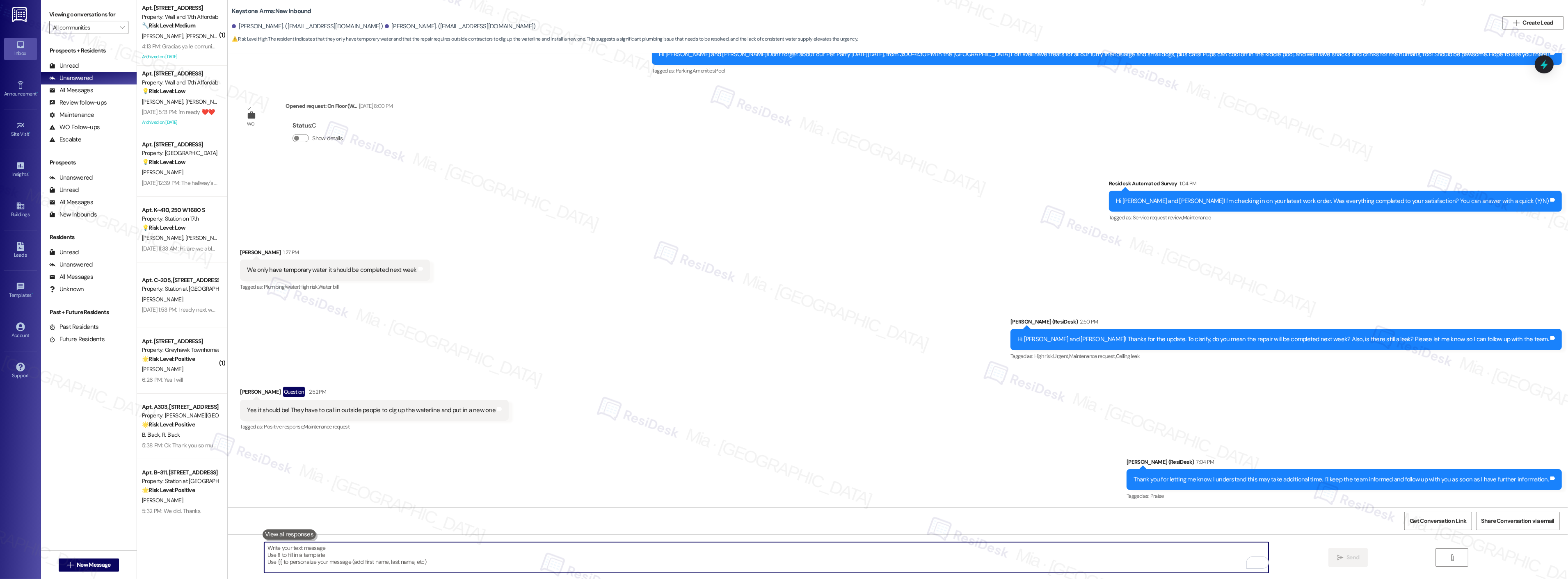
click at [669, 547] on textarea "To enrich screen reader interactions, please activate Accessibility in Grammarl…" at bounding box center [766, 557] width 1004 height 31
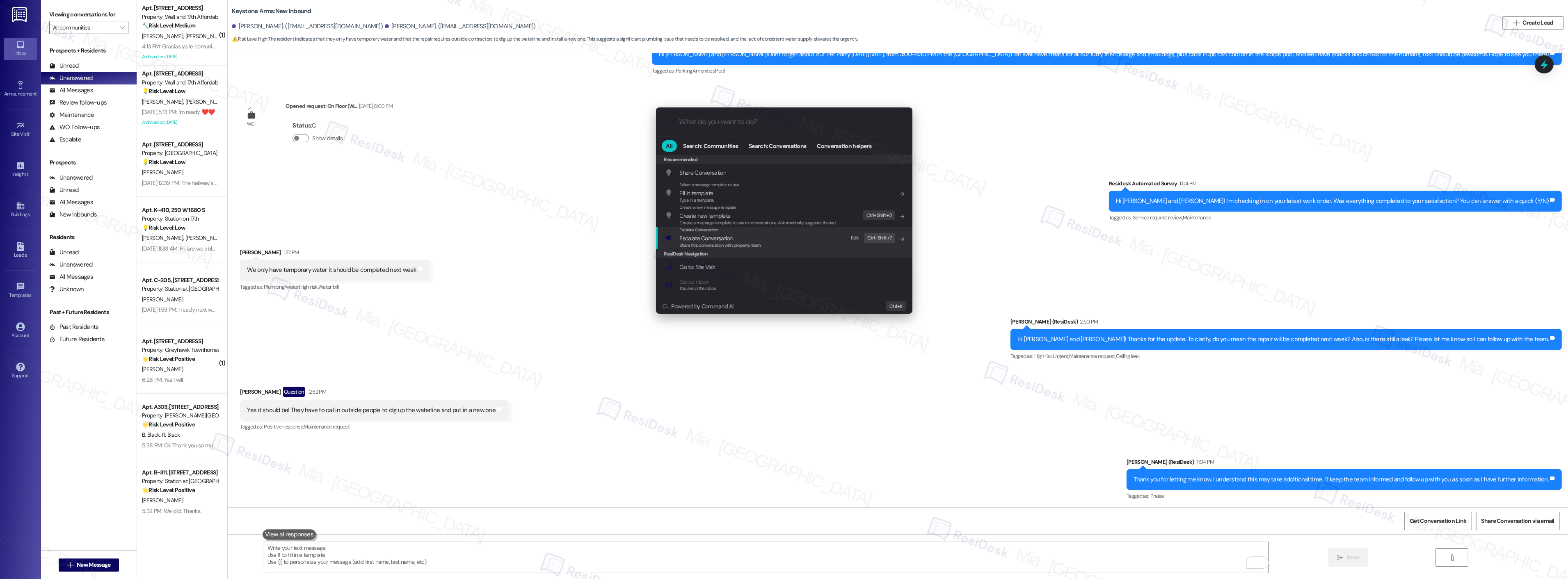
click at [708, 235] on span "Escalate Conversation" at bounding box center [706, 238] width 53 height 7
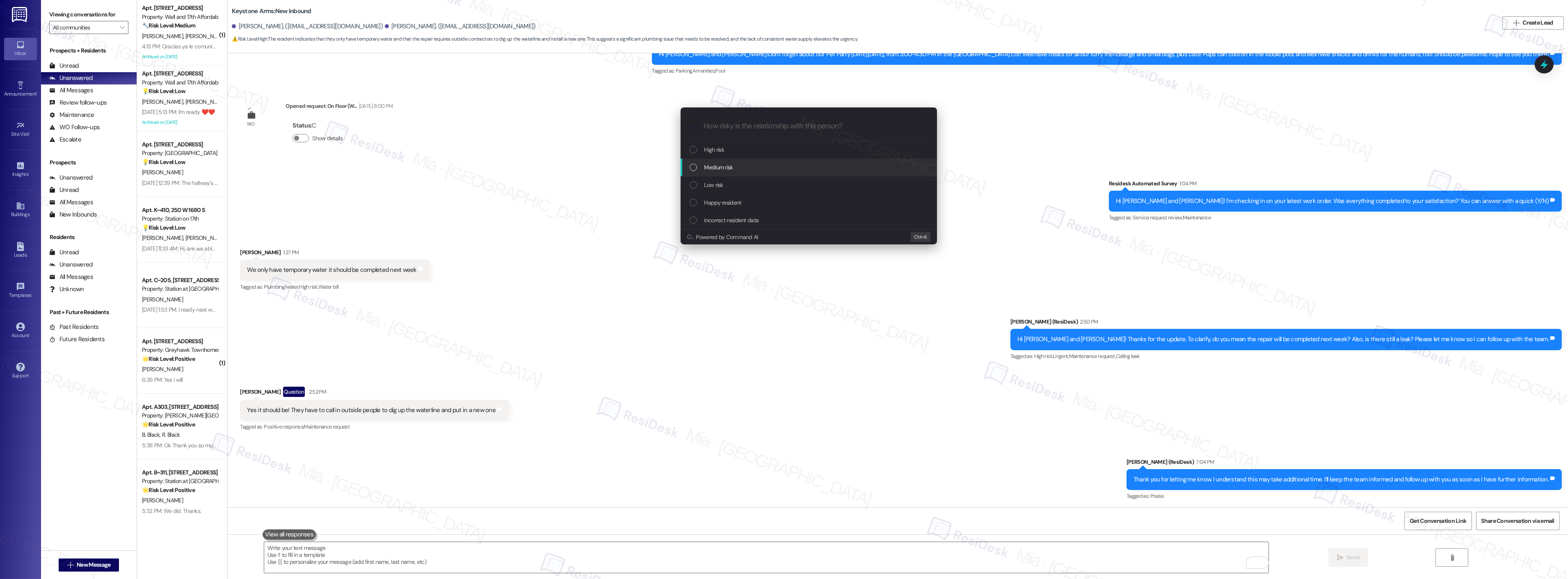
click at [741, 169] on div "Medium risk" at bounding box center [810, 167] width 240 height 9
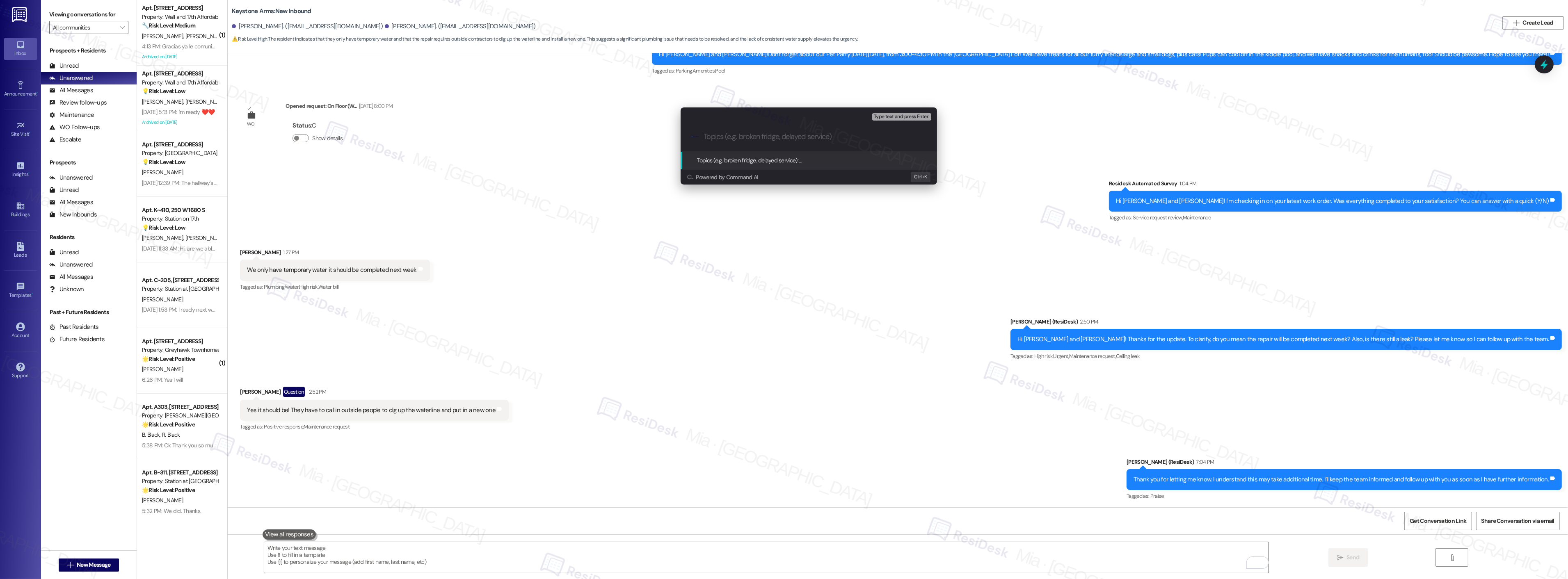
paste input "Work is to be completed next week"
type input "Work is to be completed next week"
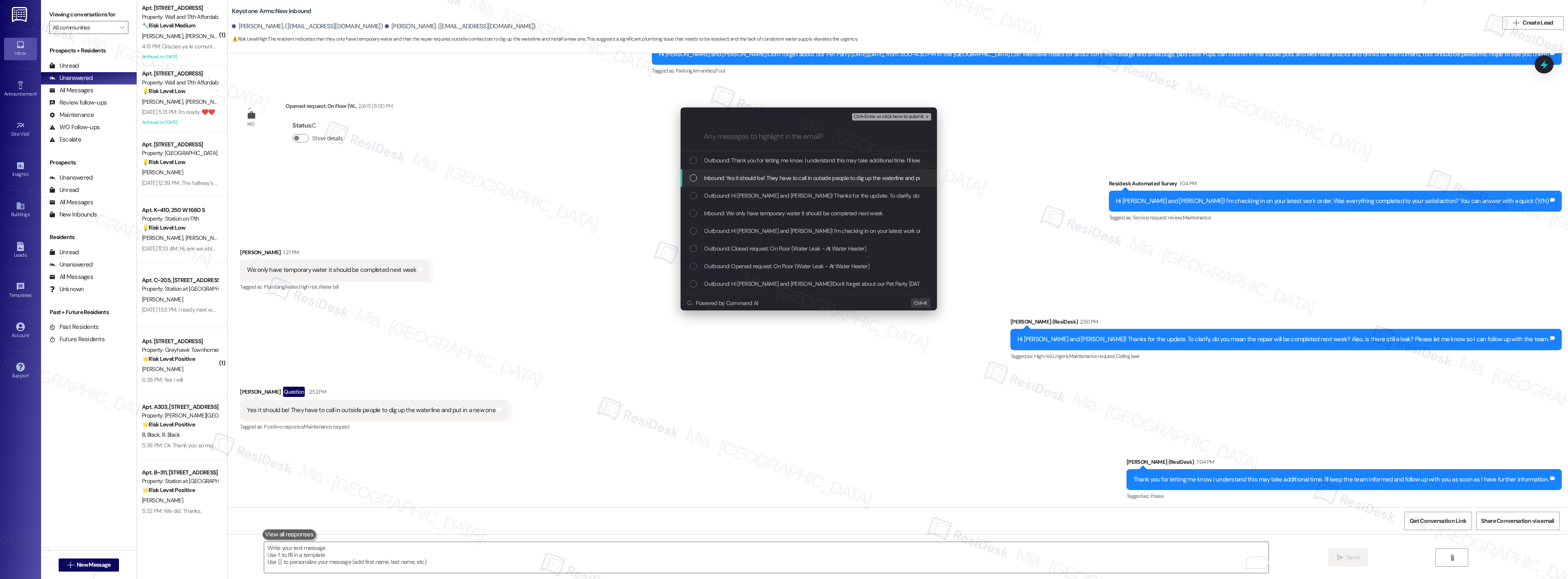
click at [691, 179] on div "List of options" at bounding box center [693, 178] width 7 height 7
click at [687, 210] on div "Inbound: We only have temporary water it should be completed next week" at bounding box center [808, 213] width 256 height 18
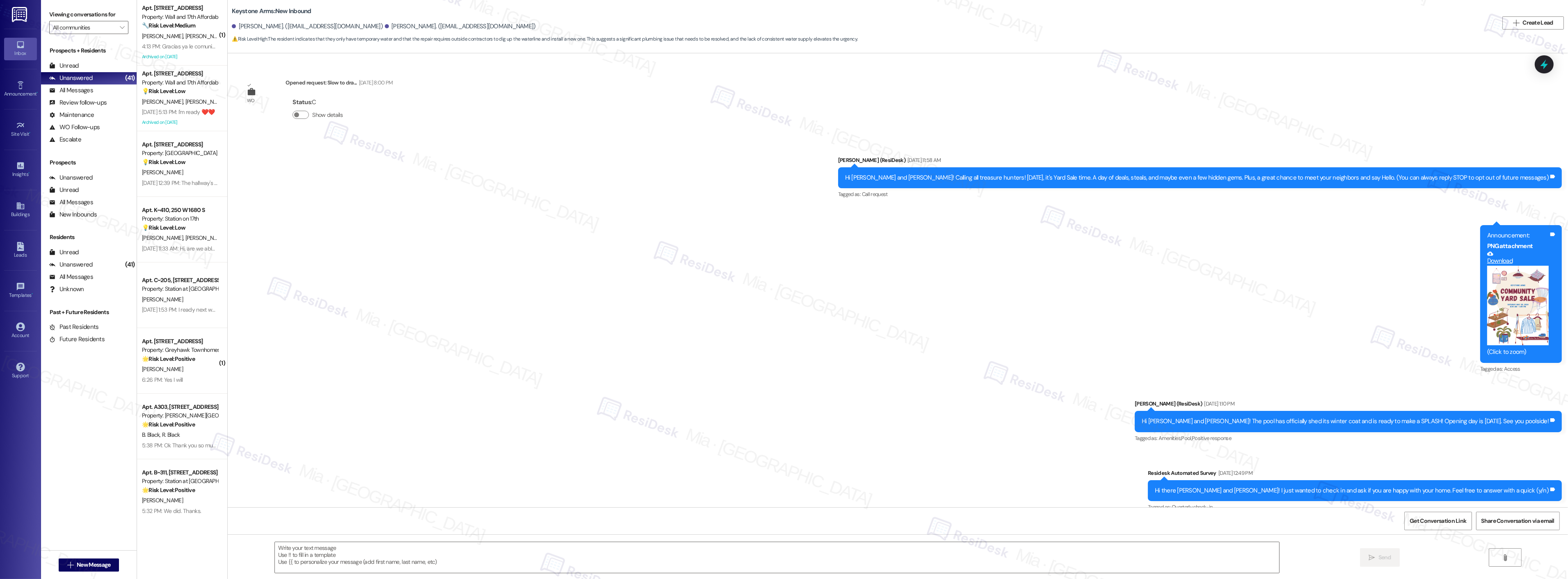
scroll to position [4470, 0]
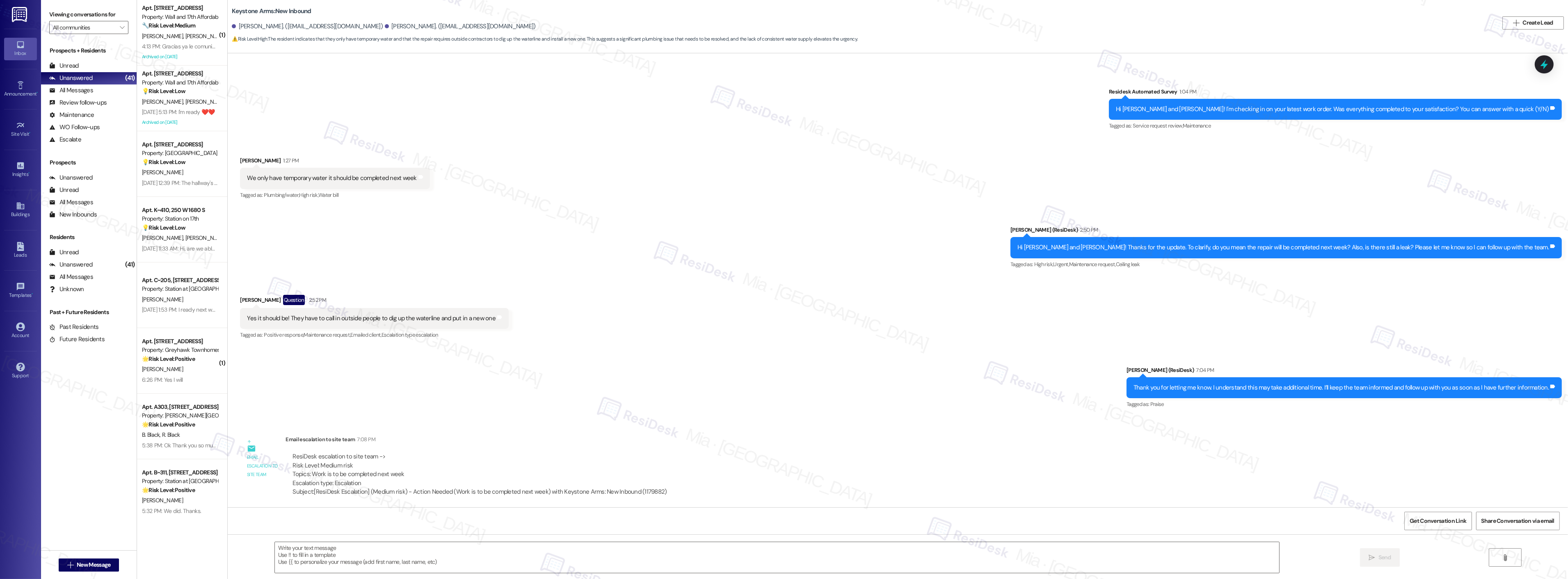
type textarea "Fetching suggested responses. Please feel free to read through the conversation…"
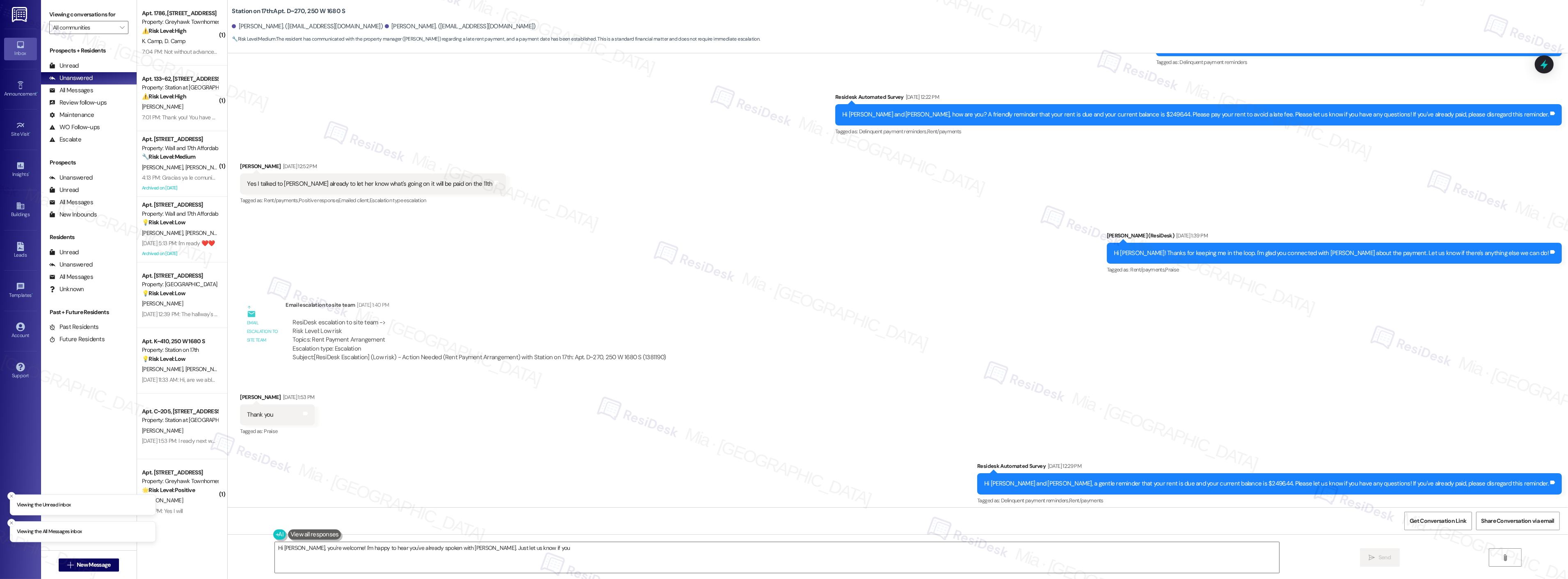
scroll to position [1100, 0]
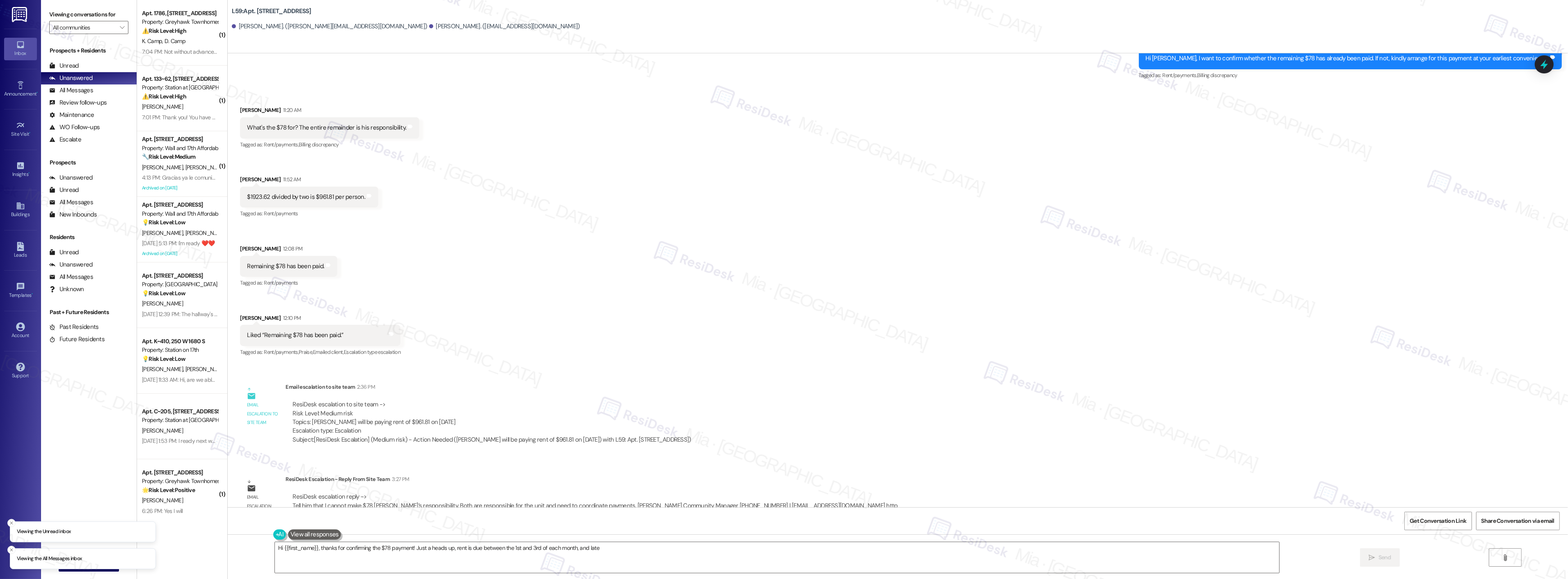
scroll to position [1414, 0]
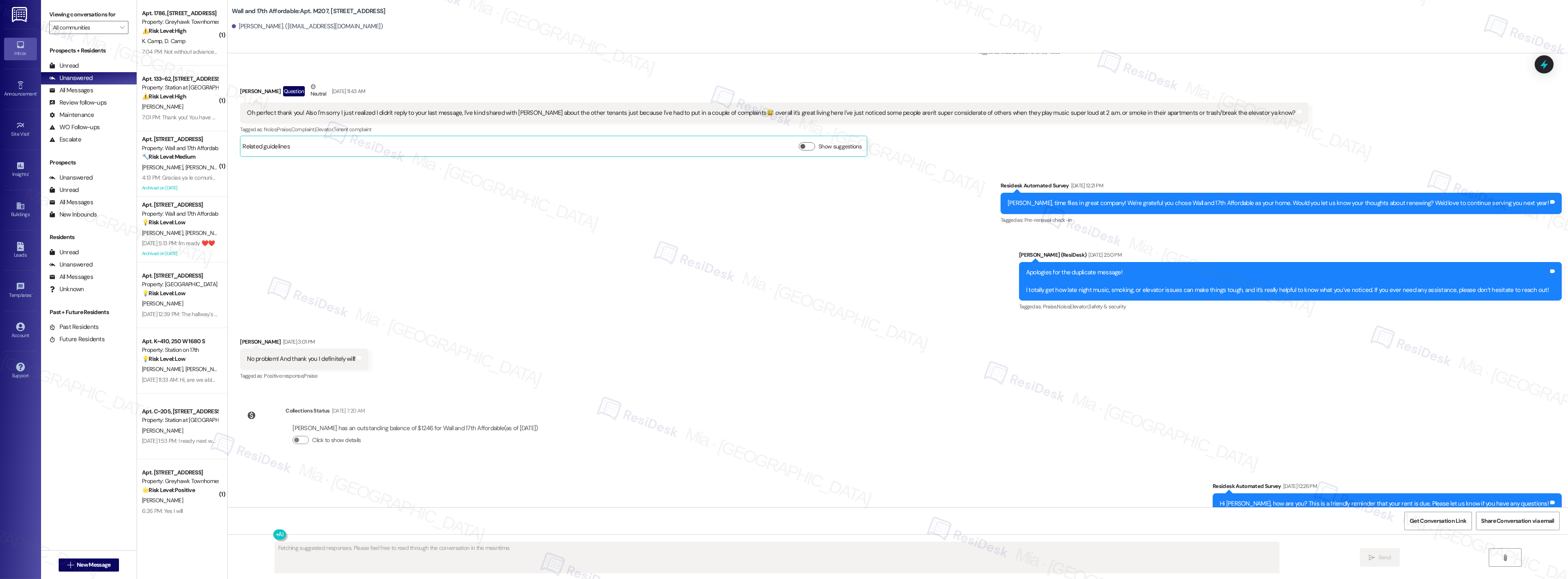
scroll to position [811, 0]
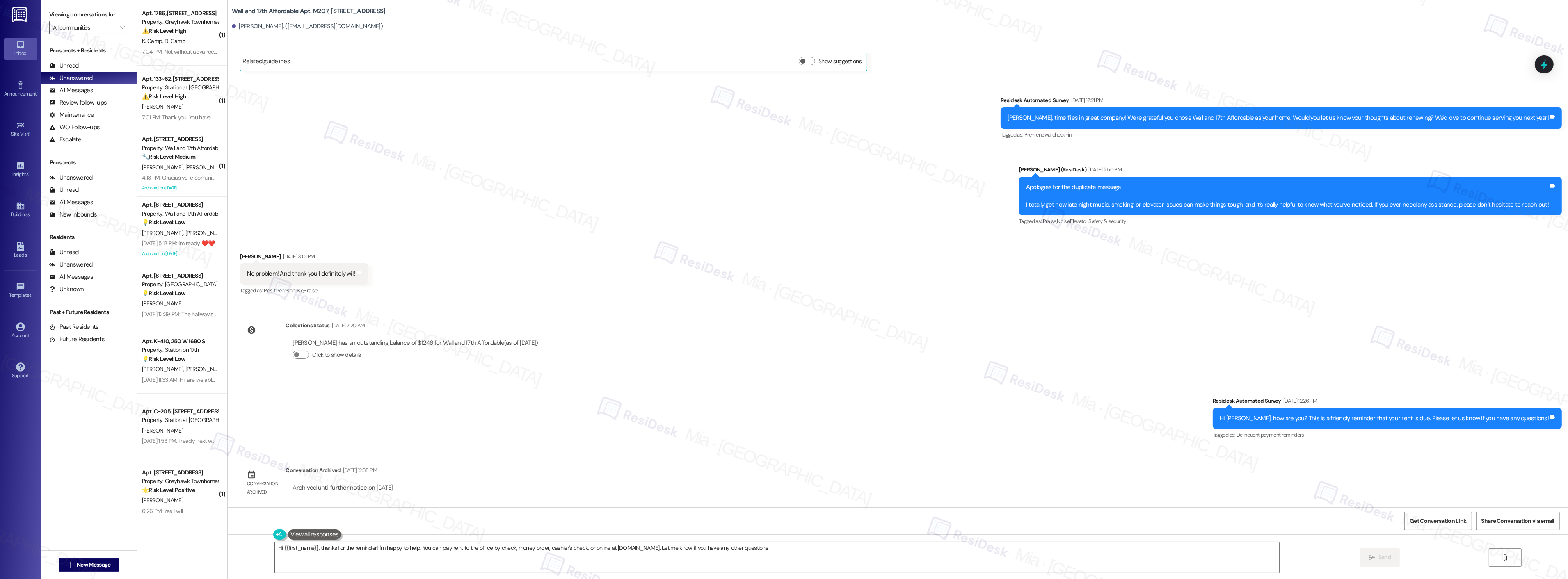
type textarea "Hi {{first_name}}, thanks for the reminder! I'm happy to help. You can pay rent…"
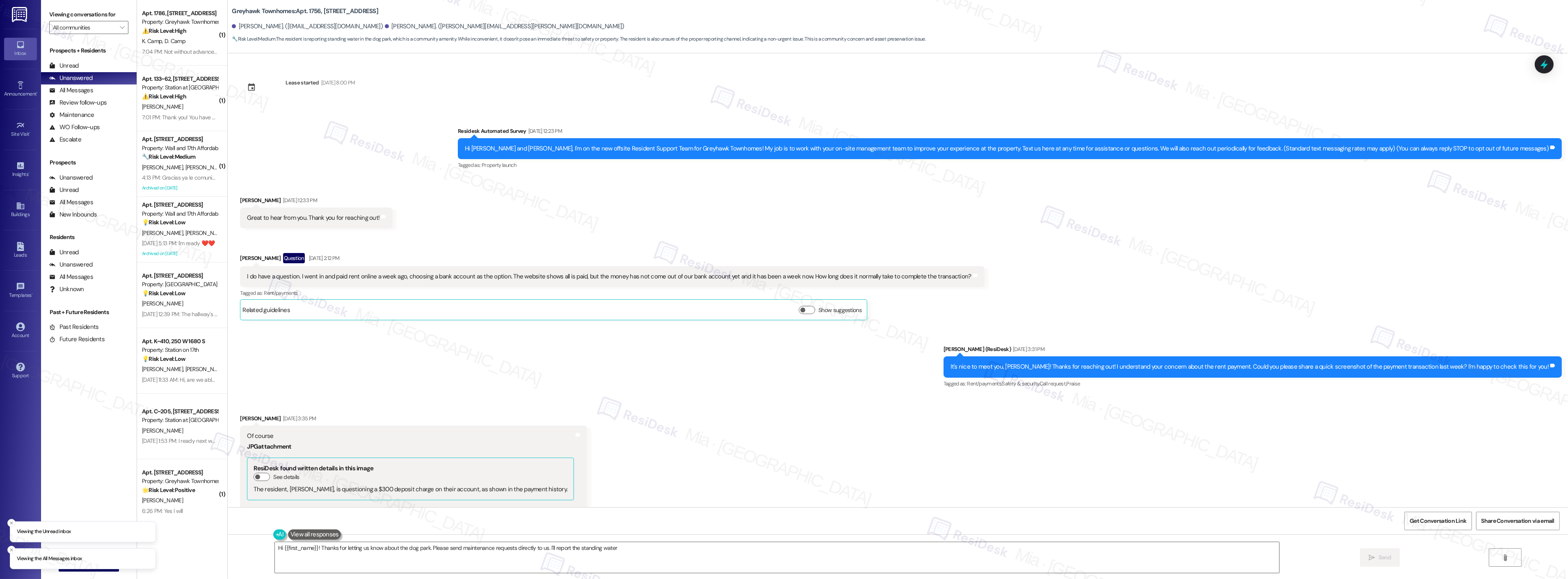
scroll to position [1202, 0]
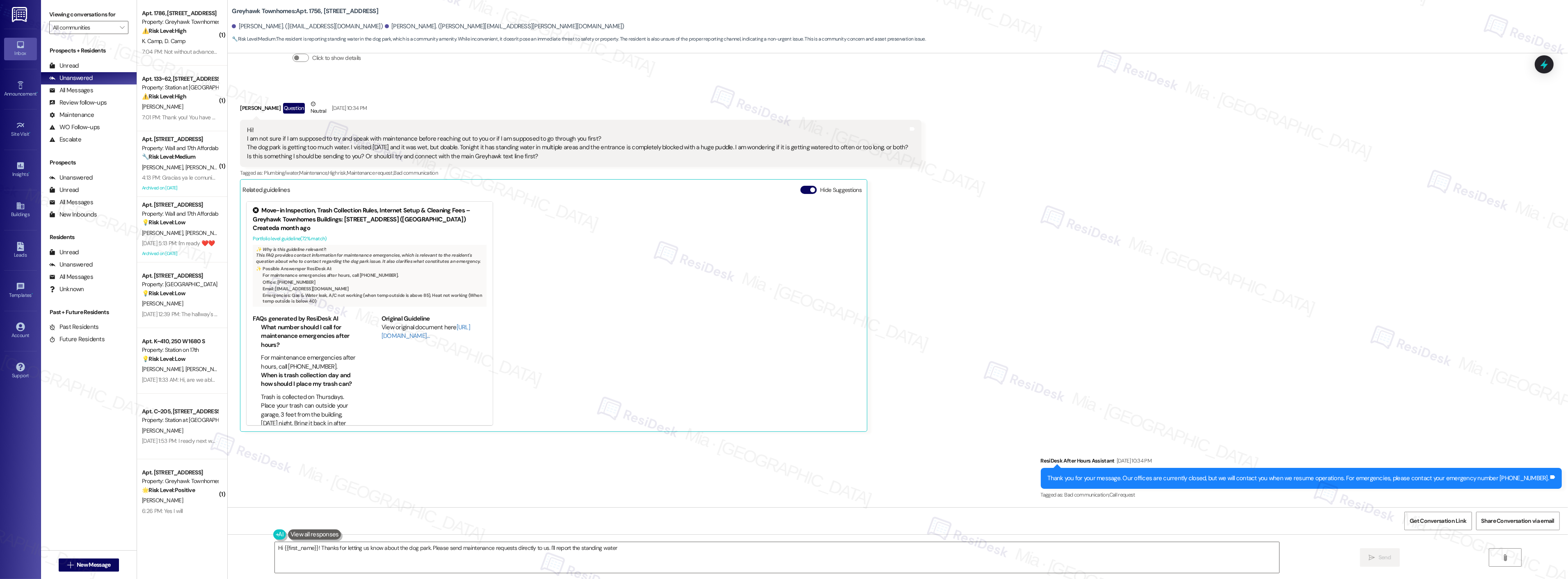
click at [440, 153] on div "Hi! I am not sure if I am supposed to try and speak with maintenance before rea…" at bounding box center [578, 144] width 661 height 35
drag, startPoint x: 460, startPoint y: 146, endPoint x: 777, endPoint y: 147, distance: 317.0
click at [777, 147] on div "Hi! I am not sure if I am supposed to try and speak with maintenance before rea…" at bounding box center [578, 144] width 661 height 35
click at [367, 156] on div "Hi! I am not sure if I am supposed to try and speak with maintenance before rea…" at bounding box center [578, 144] width 661 height 35
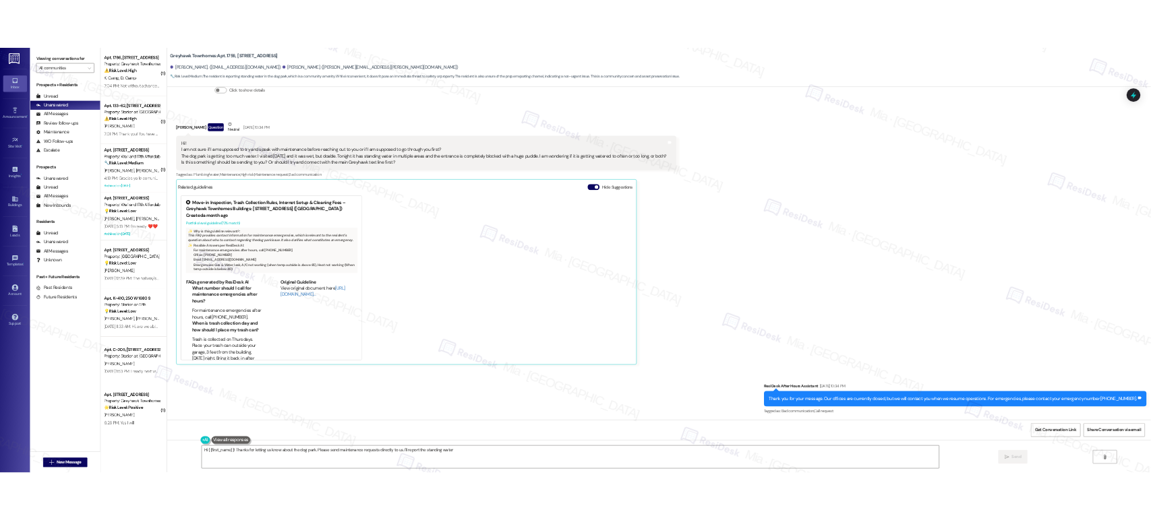
scroll to position [23, 0]
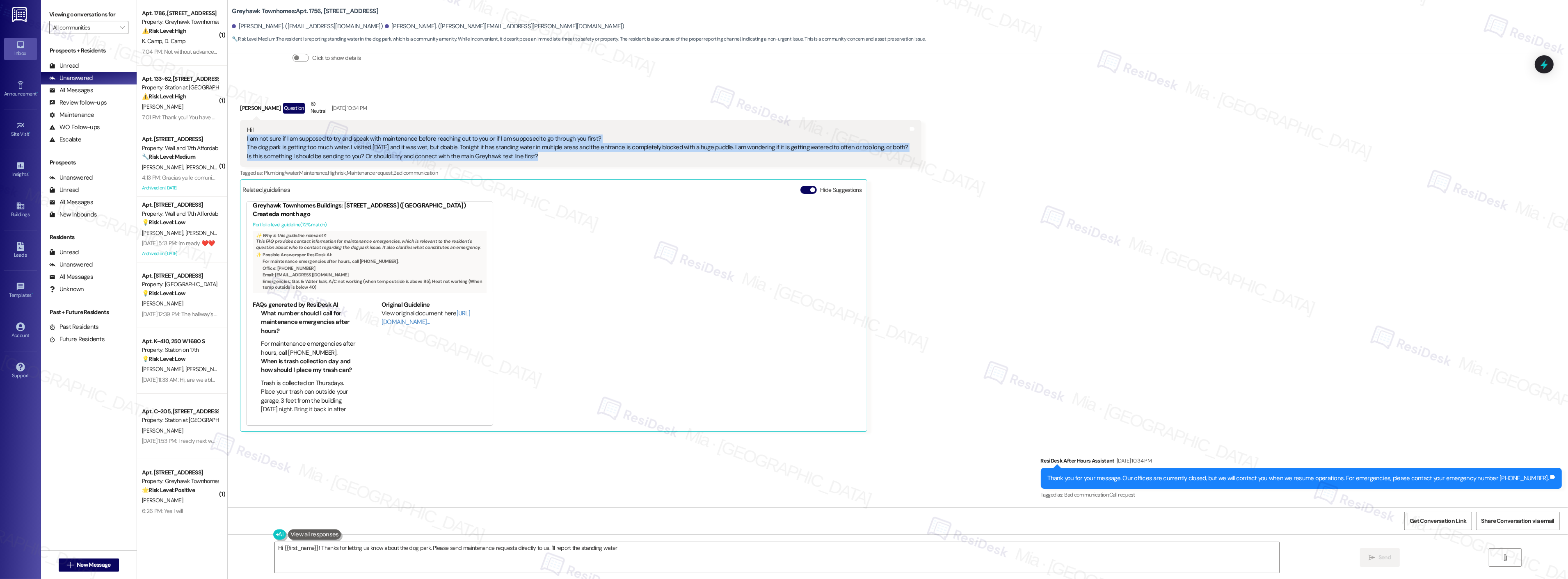
drag, startPoint x: 531, startPoint y: 156, endPoint x: 239, endPoint y: 139, distance: 292.5
click at [246, 139] on div "Hi! I am not sure if I am supposed to try and speak with maintenance before rea…" at bounding box center [577, 144] width 663 height 35
copy div "I am not sure if I am supposed to try and speak with maintenance before reachin…"
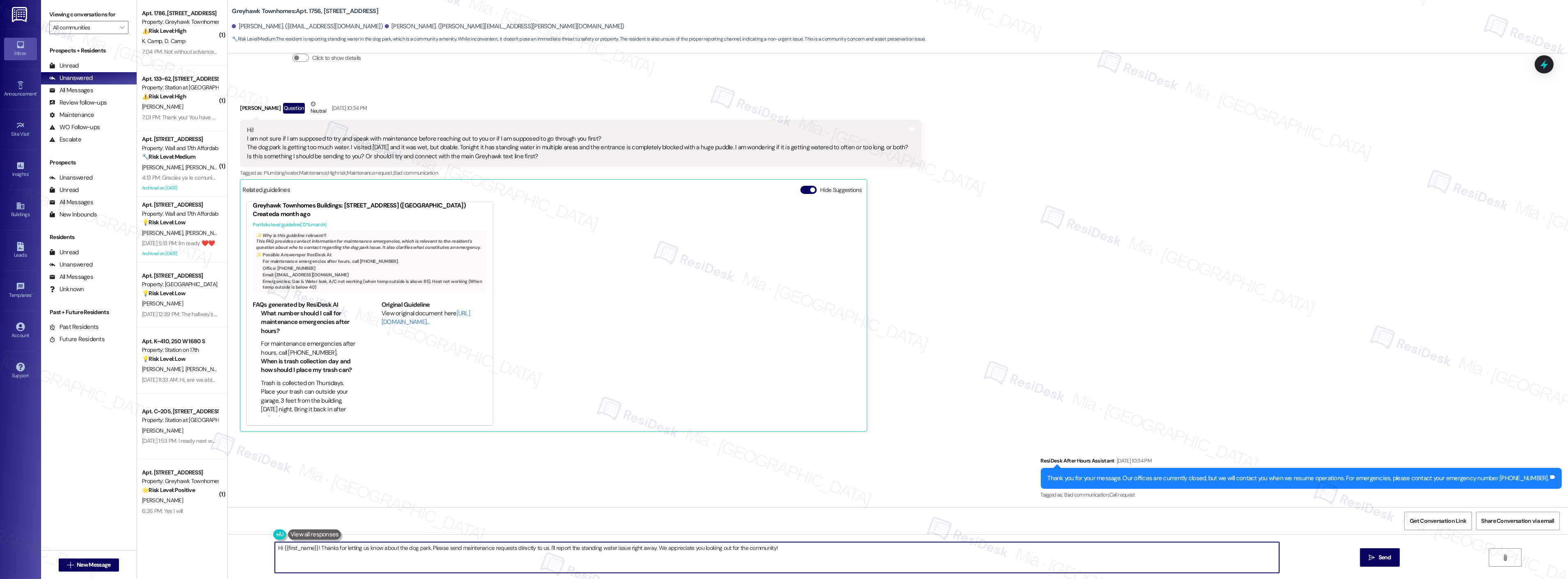
drag, startPoint x: 786, startPoint y: 549, endPoint x: 242, endPoint y: 549, distance: 544.0
click at [242, 549] on div "Hi {{first_name}}! Thanks for letting us know about the dog park. Please send m…" at bounding box center [898, 564] width 1340 height 61
paste textarea "Thanks for letting us know, Jennifer. Please feel free to text us with any ques…"
click at [278, 548] on textarea "Thanks for letting us know, Jennifer. Please feel free to text us with any ques…" at bounding box center [766, 557] width 1004 height 31
click at [264, 563] on textarea "Thanks for letting us know, Jennifer. Please feel free to text us with any ques…" at bounding box center [766, 557] width 1004 height 31
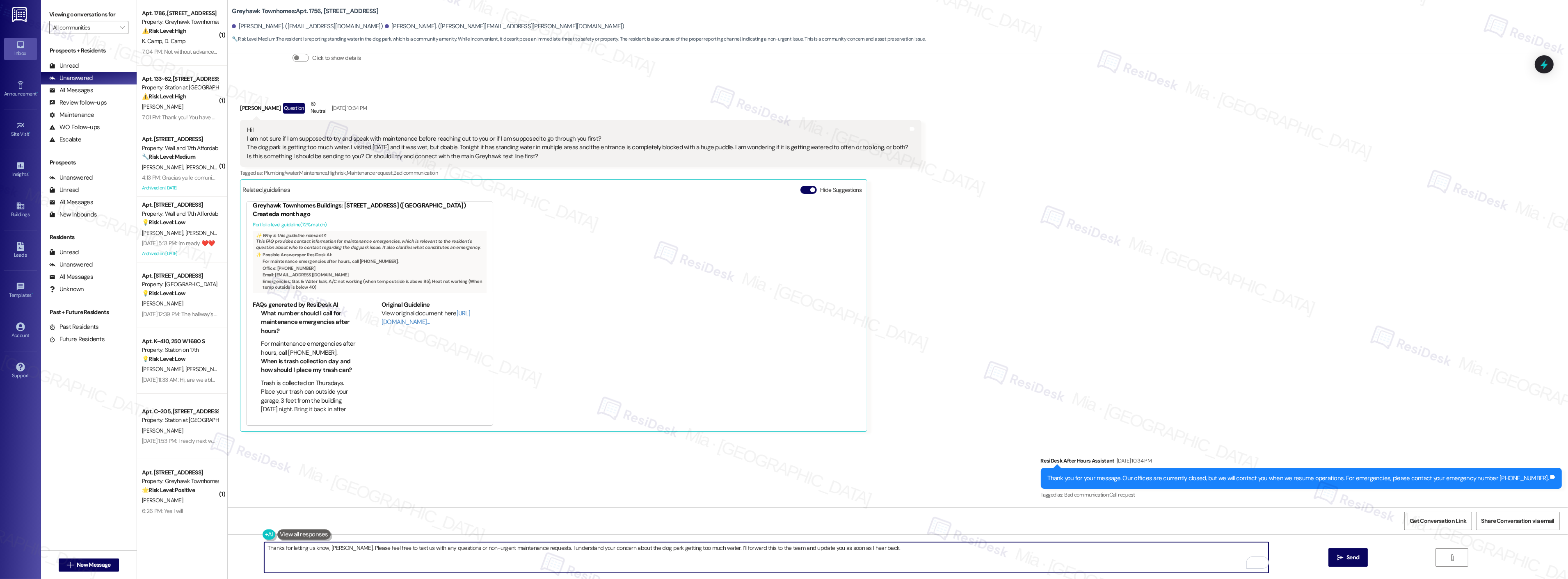
drag, startPoint x: 814, startPoint y: 547, endPoint x: 878, endPoint y: 547, distance: 64.0
click at [878, 547] on textarea "Thanks for letting us know, Jennifer. Please feel free to text us with any ques…" at bounding box center [766, 557] width 1004 height 31
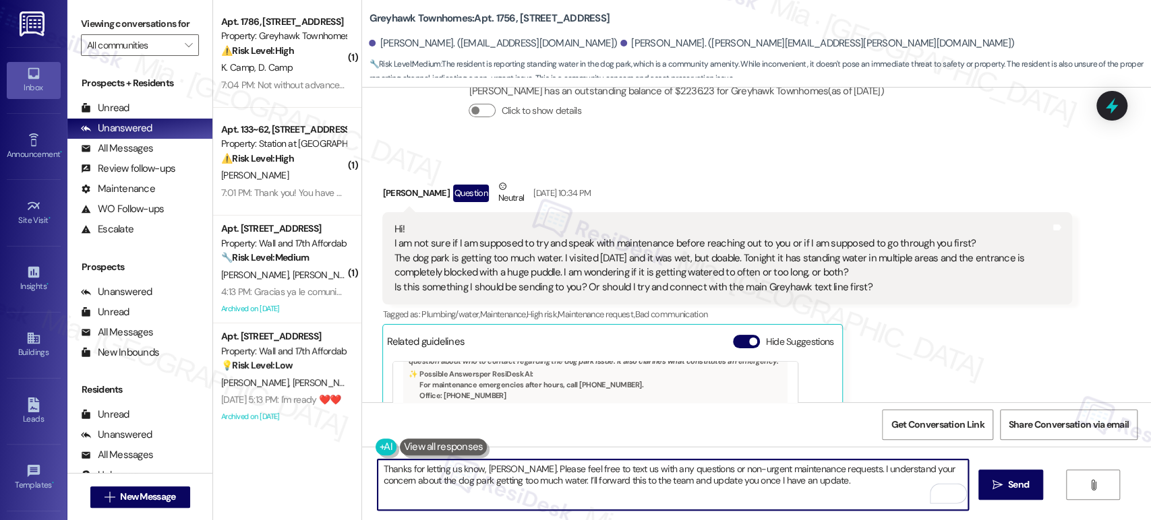
scroll to position [109, 0]
type textarea "Thanks for letting us know, Jennifer. Please feel free to text us with any ques…"
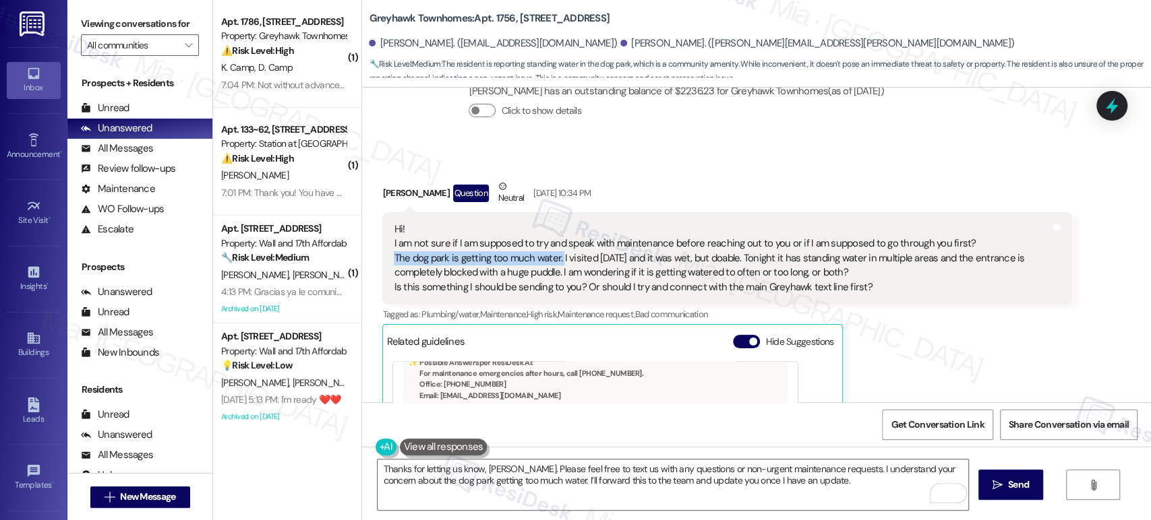
drag, startPoint x: 387, startPoint y: 244, endPoint x: 552, endPoint y: 245, distance: 165.1
click at [552, 245] on div "Hi! I am not sure if I am supposed to try and speak with maintenance before rea…" at bounding box center [722, 258] width 656 height 72
copy div "The dog park is getting too much water."
click at [826, 485] on textarea "Thanks for letting us know, Jennifer. Please feel free to text us with any ques…" at bounding box center [672, 485] width 590 height 51
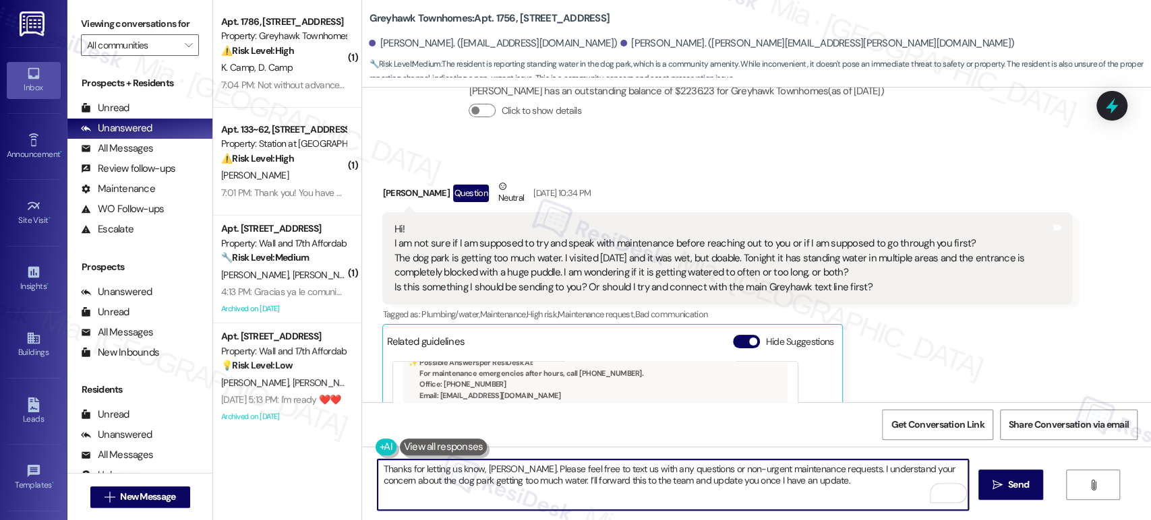
click at [832, 484] on textarea "Thanks for letting us know, Jennifer. Please feel free to text us with any ques…" at bounding box center [672, 485] width 590 height 51
drag, startPoint x: 374, startPoint y: 466, endPoint x: 847, endPoint y: 478, distance: 472.6
click at [847, 478] on textarea "Thanks for letting us know, Jennifer. Please feel free to text us with any ques…" at bounding box center [672, 485] width 590 height 51
click at [999, 484] on icon "" at bounding box center [997, 485] width 10 height 11
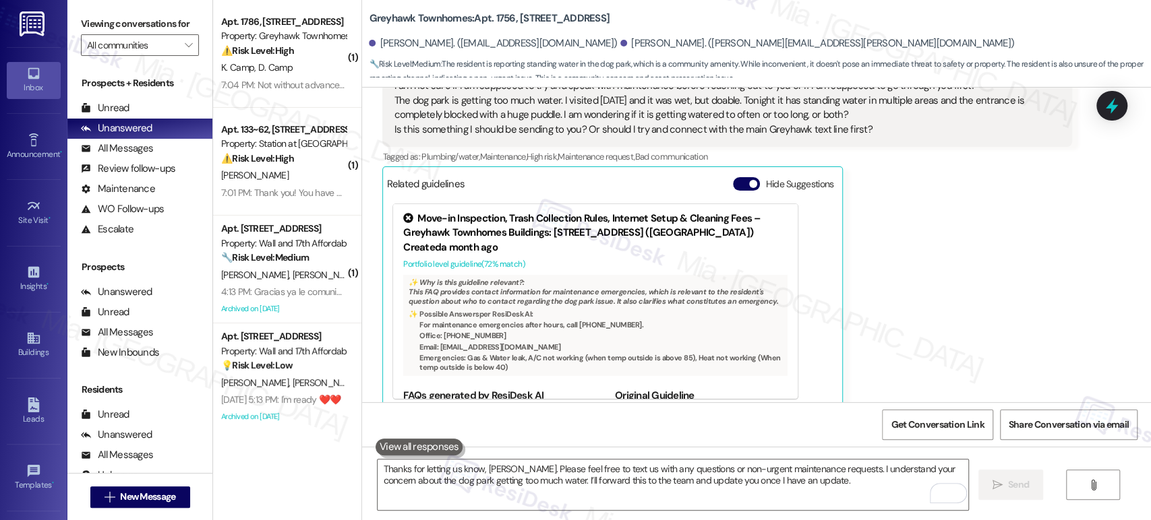
scroll to position [2239, 0]
click at [954, 256] on div "Jennifer Bright Question Neutral Sep 09, 2025 at 10:34 PM Hi! I am not sure if …" at bounding box center [726, 214] width 689 height 388
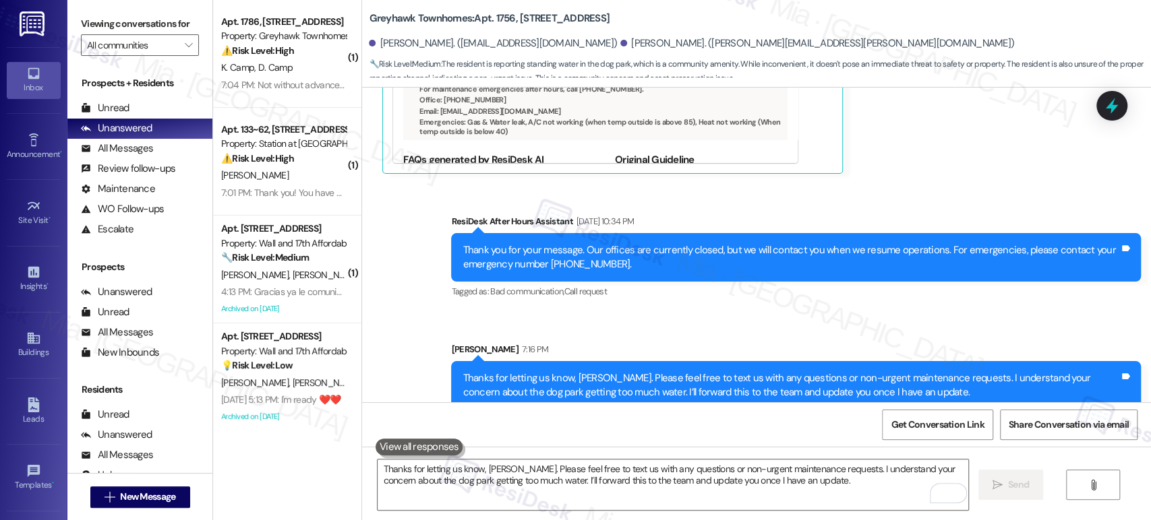
scroll to position [2476, 0]
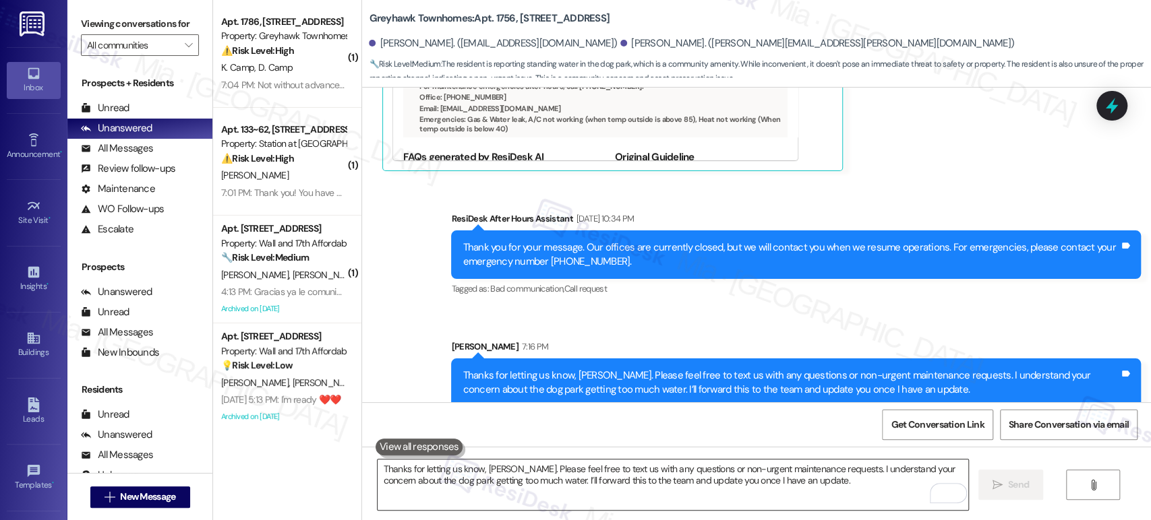
click at [573, 487] on textarea "Thanks for letting us know, Jennifer. Please feel free to text us with any ques…" at bounding box center [672, 485] width 590 height 51
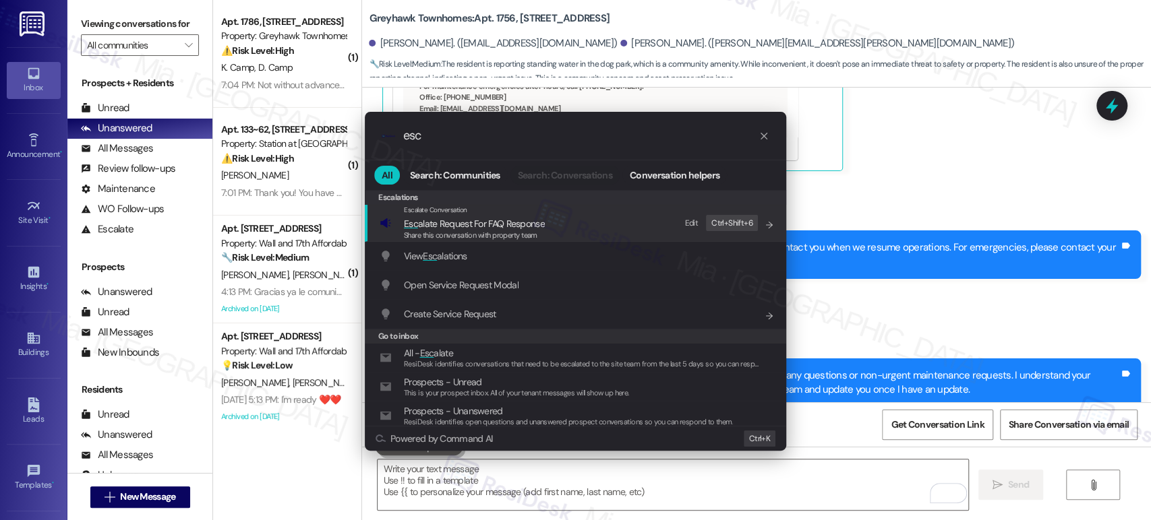
type input "esc"
click at [535, 231] on span "Share this conversation with property team" at bounding box center [470, 235] width 133 height 9
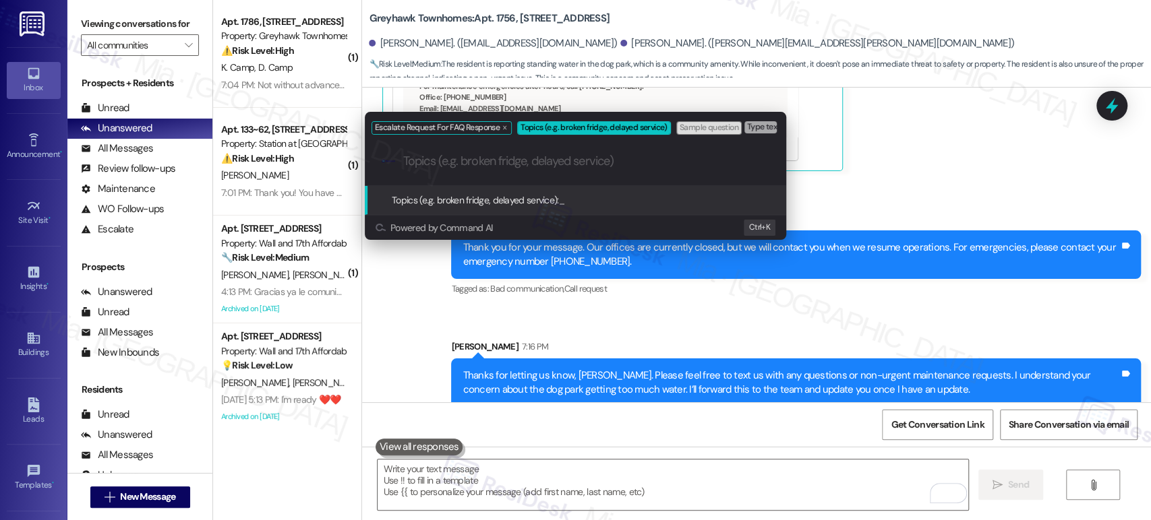
paste input "The dog park is getting too much water."
type input "The dog park is getting too much water"
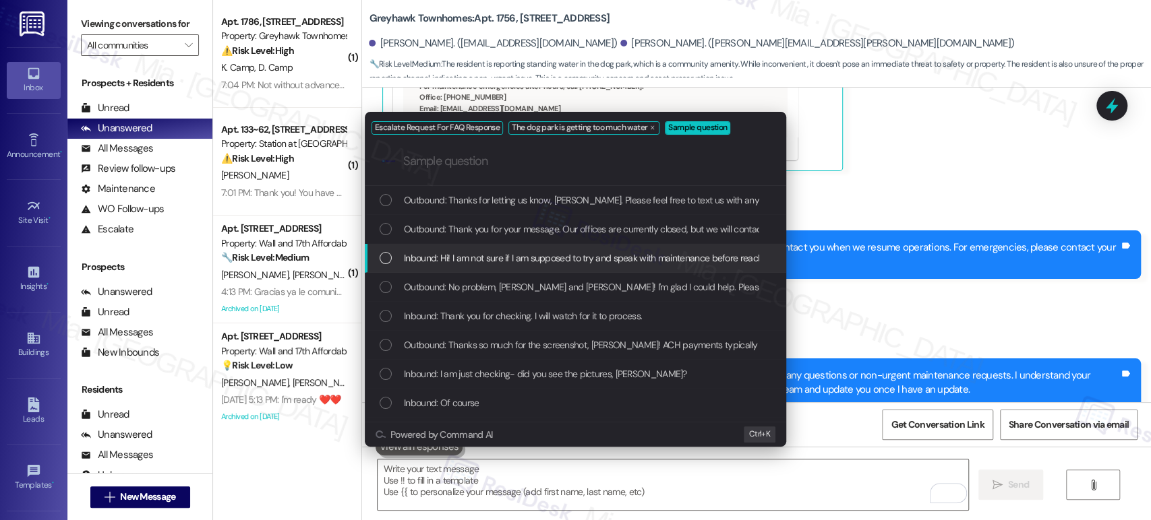
click at [383, 258] on div "List of options" at bounding box center [385, 258] width 12 height 12
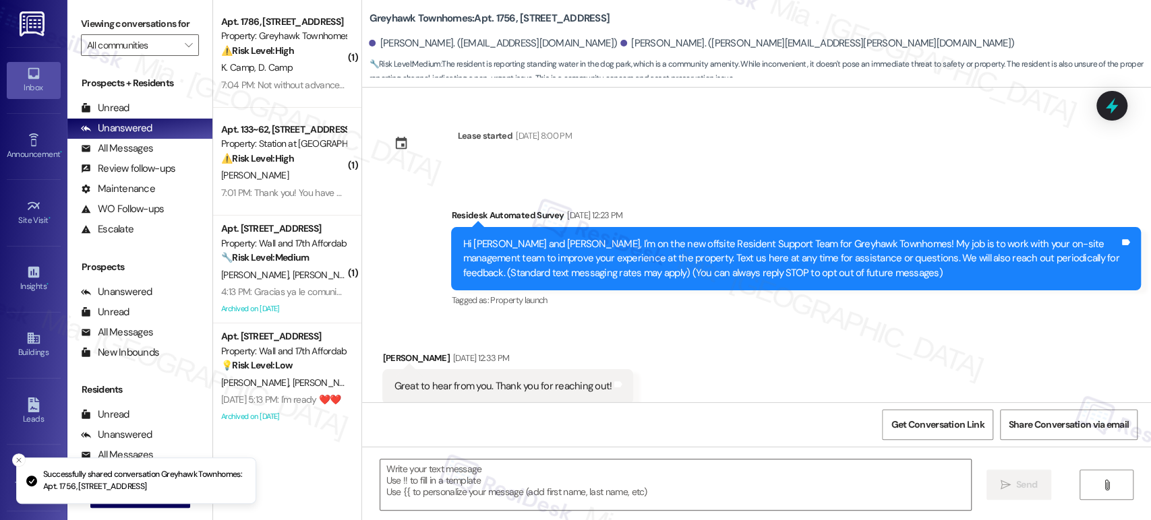
scroll to position [2496, 0]
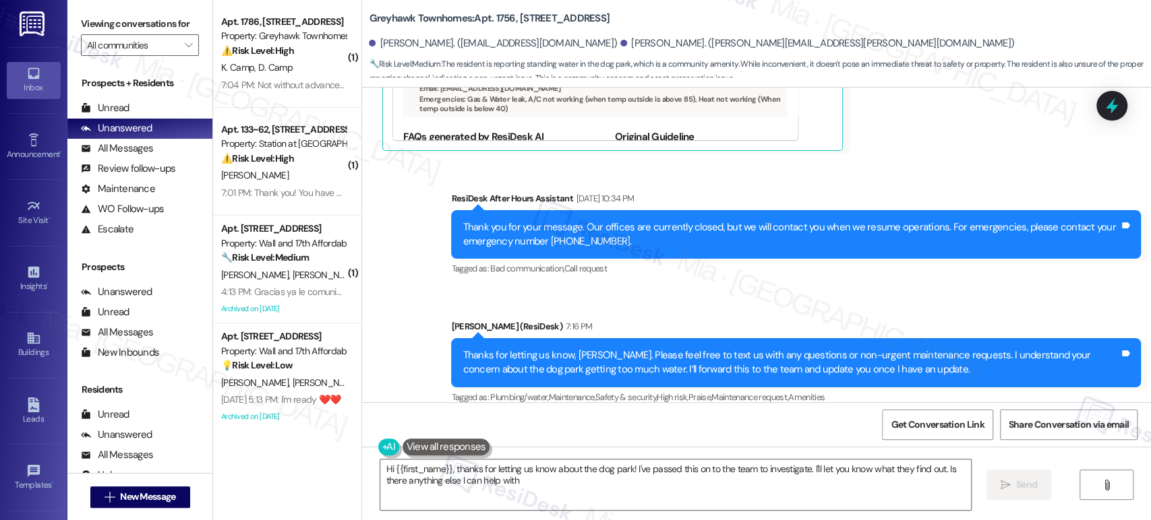
type textarea "Hi {{first_name}}, thanks for letting us know about the dog park! I've passed t…"
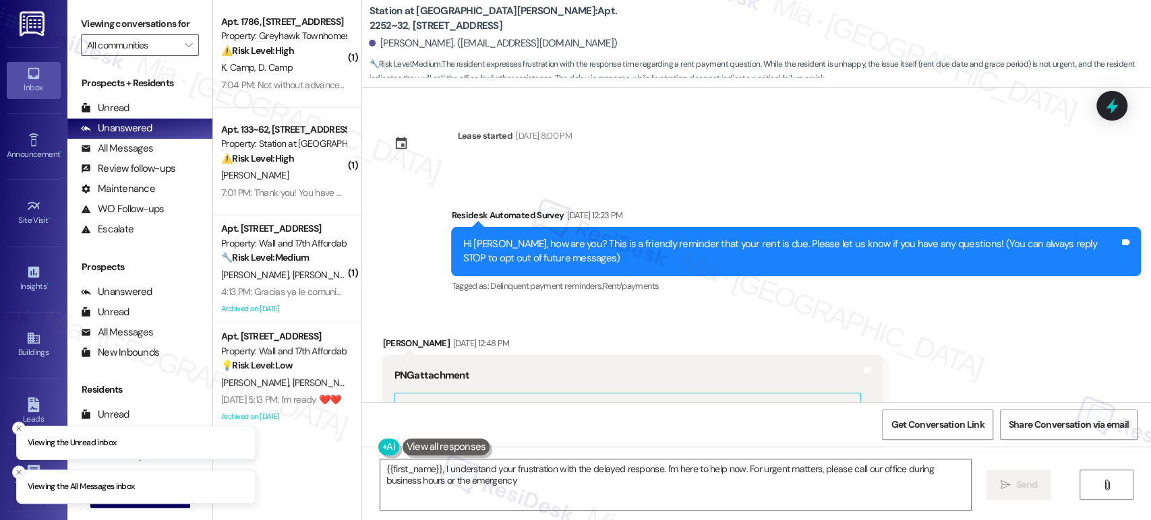
scroll to position [1403, 0]
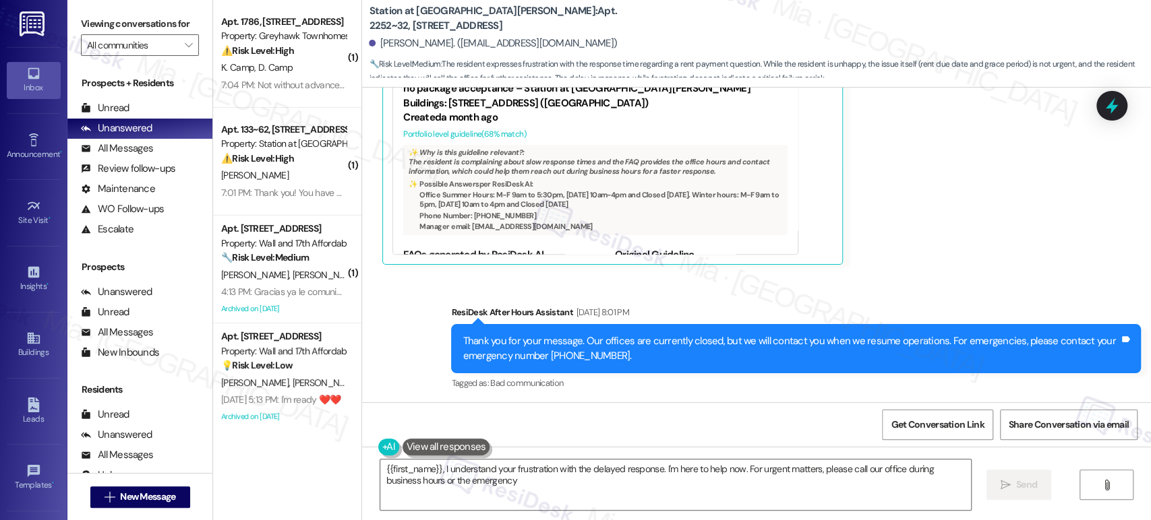
click at [906, 201] on div "Received via SMS [PERSON_NAME] [DATE] 8:01 PM You answered a week later if I ha…" at bounding box center [756, 89] width 789 height 371
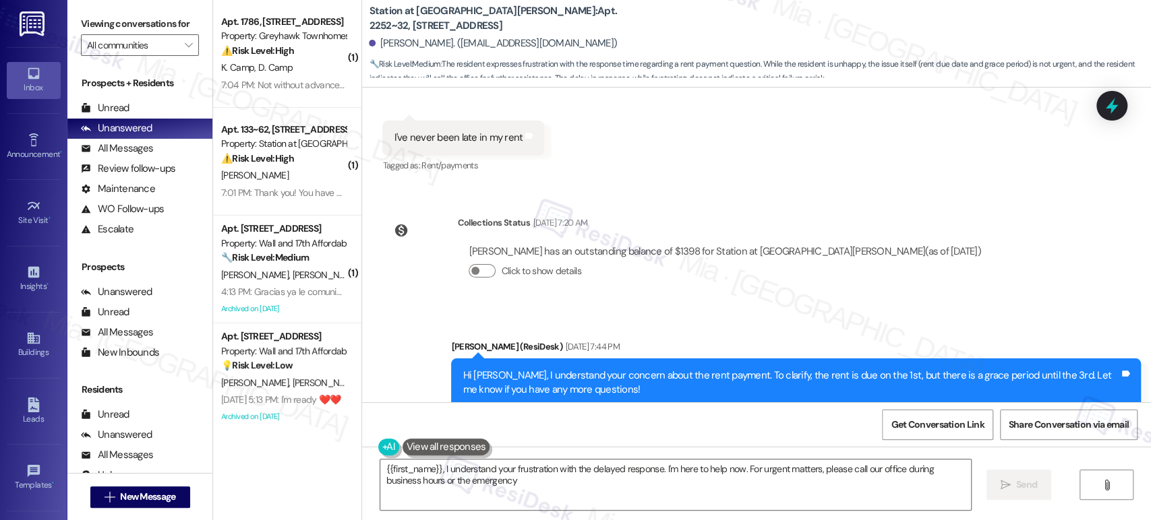
scroll to position [804, 0]
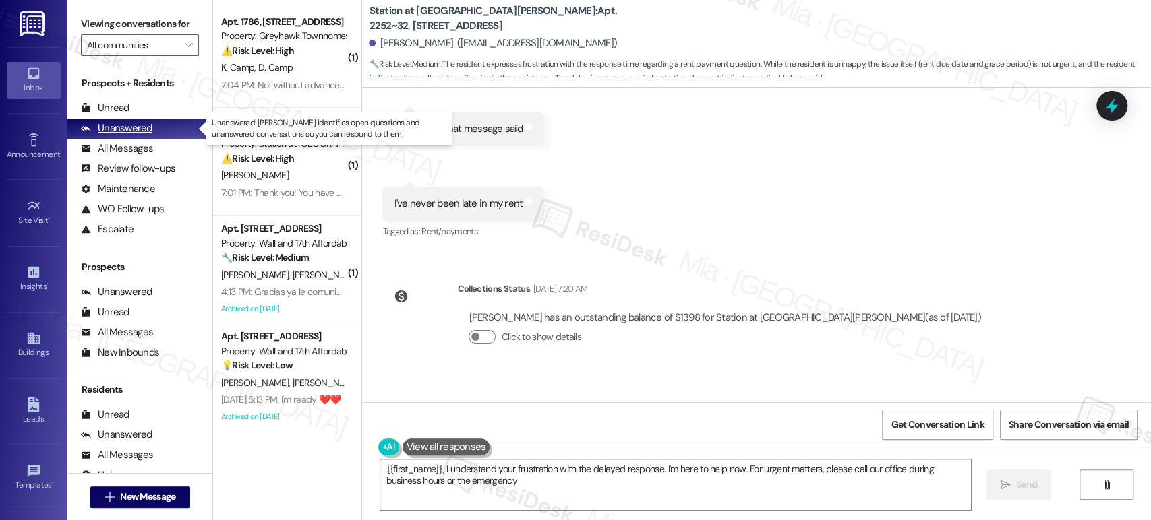
click at [122, 129] on div "Unanswered" at bounding box center [116, 128] width 71 height 14
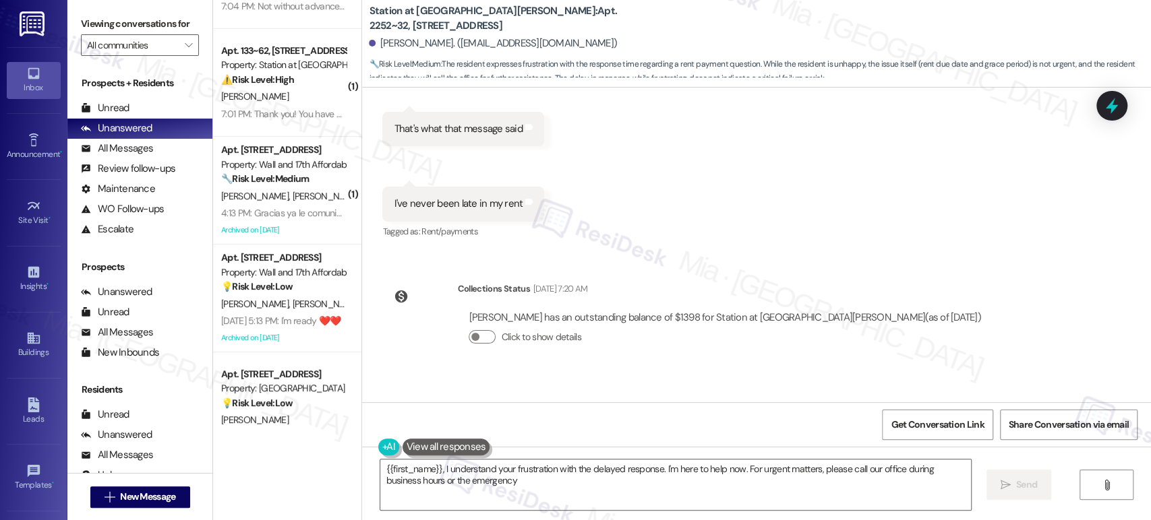
scroll to position [0, 0]
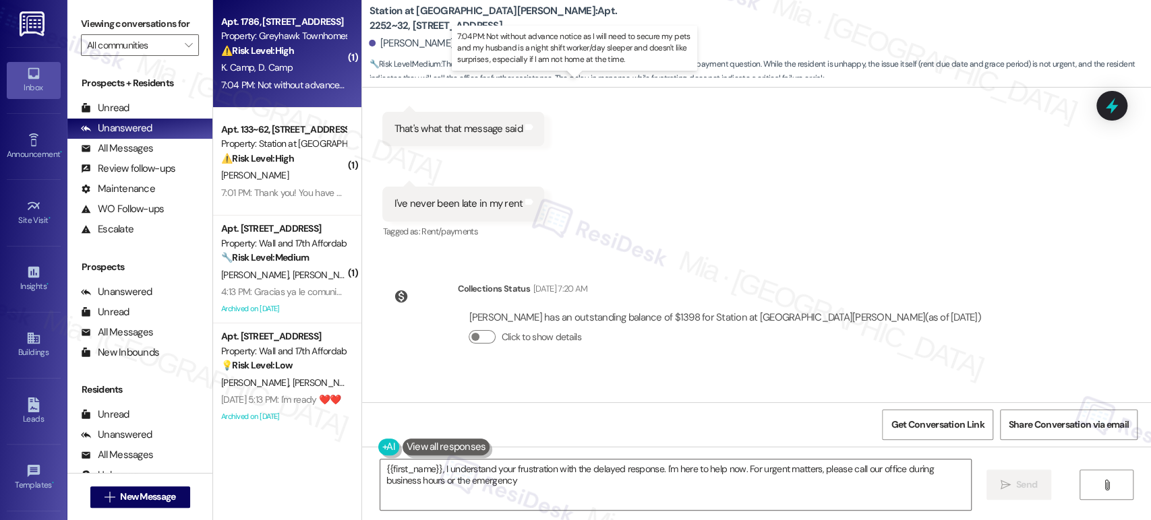
click at [293, 84] on div "7:04 PM: Not without advance notice as I will need to secure my pets and my hus…" at bounding box center [584, 85] width 727 height 12
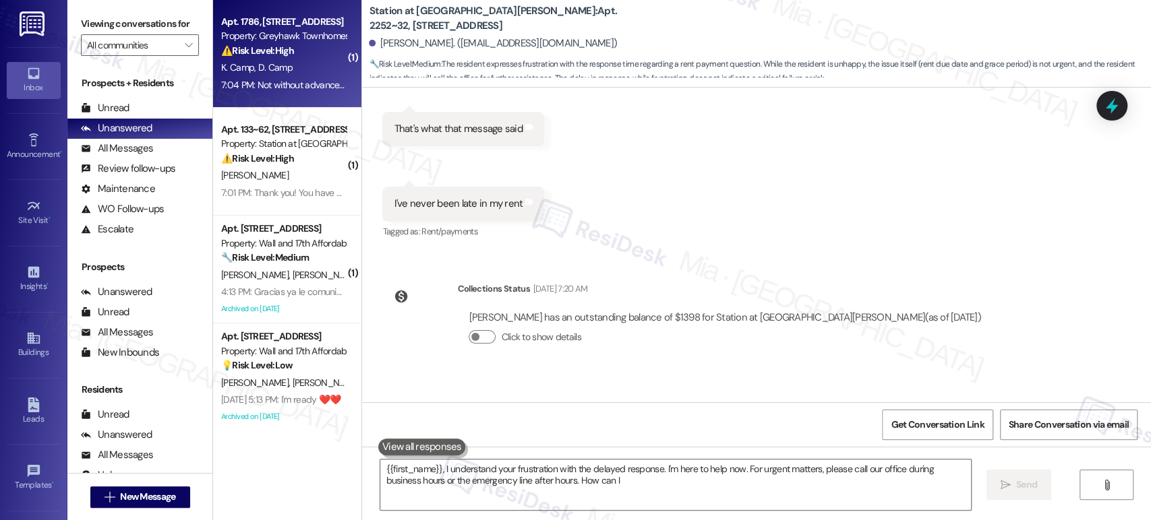
type textarea "{{first_name}}, I understand your frustration with the delayed response. I'm he…"
